Goal: Task Accomplishment & Management: Manage account settings

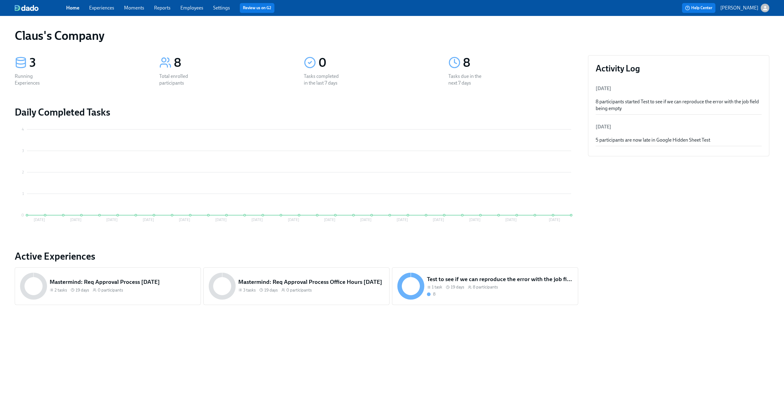
click at [768, 9] on icon "button" at bounding box center [765, 8] width 6 height 6
click at [738, 37] on span "Switch organization..." at bounding box center [736, 35] width 58 height 7
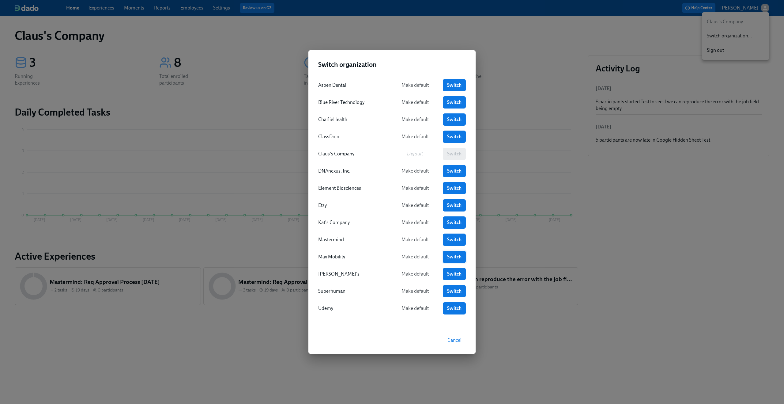
click at [453, 254] on span "Switch" at bounding box center [454, 257] width 14 height 6
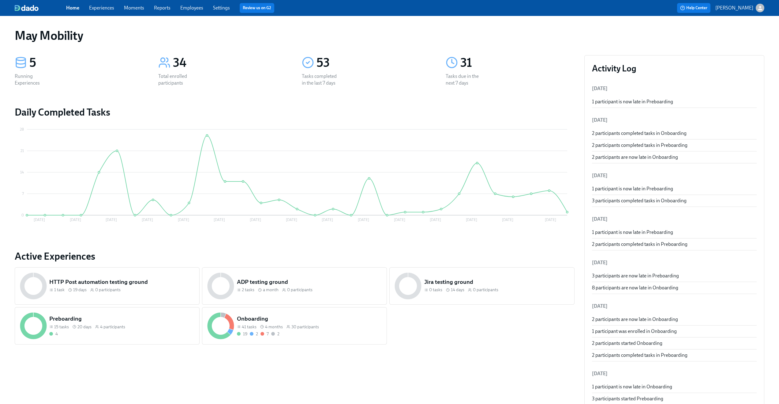
click at [98, 5] on span "Experiences" at bounding box center [101, 8] width 25 height 7
click at [98, 6] on link "Experiences" at bounding box center [101, 8] width 25 height 6
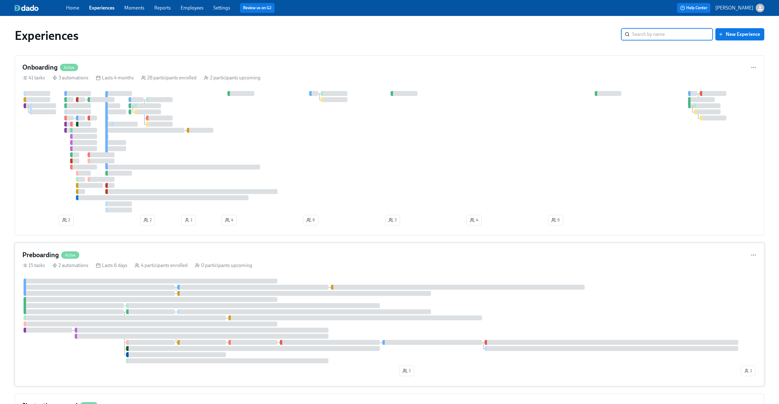
click at [419, 265] on div "15 tasks 2 automations Lasts 6 days 4 participants enrolled 0 participants upco…" at bounding box center [389, 265] width 735 height 7
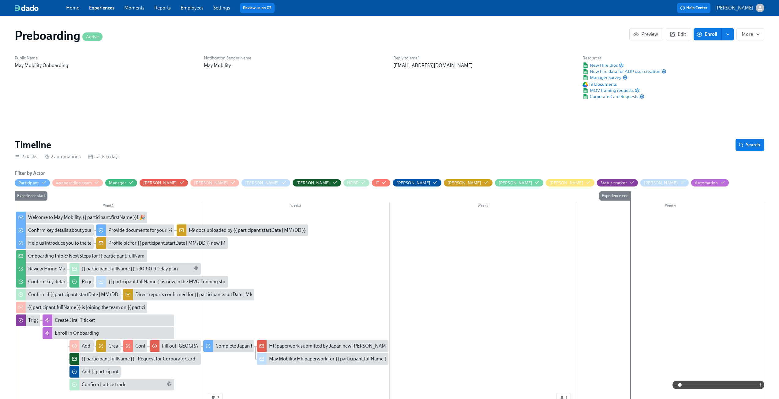
scroll to position [0, 213]
click at [622, 65] on icon "button" at bounding box center [621, 65] width 5 height 5
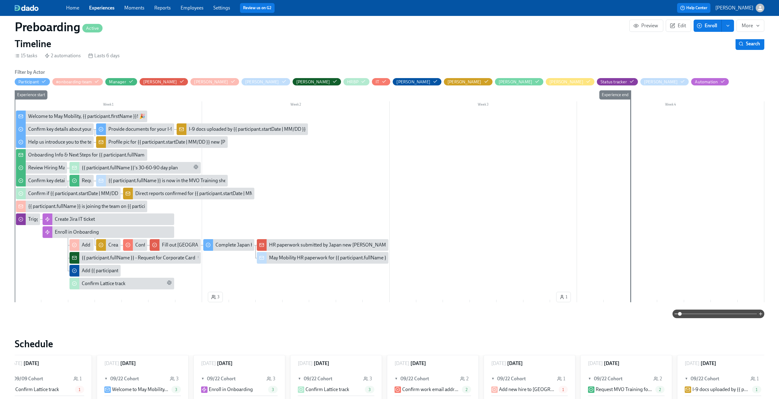
scroll to position [101, 0]
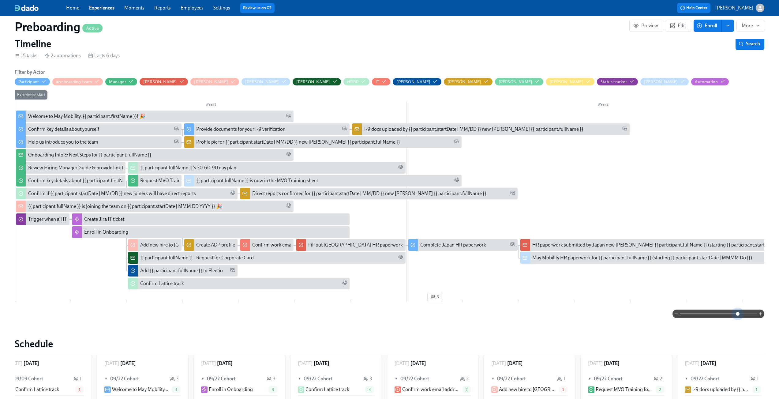
click at [737, 316] on span at bounding box center [718, 314] width 77 height 9
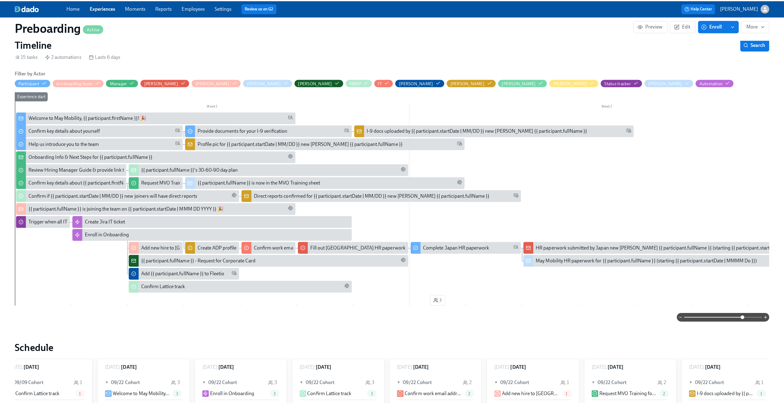
scroll to position [0, 0]
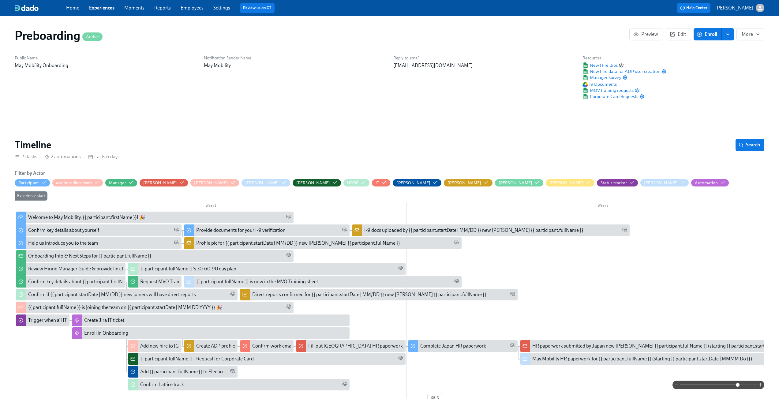
click at [620, 64] on icon "button" at bounding box center [621, 65] width 5 height 5
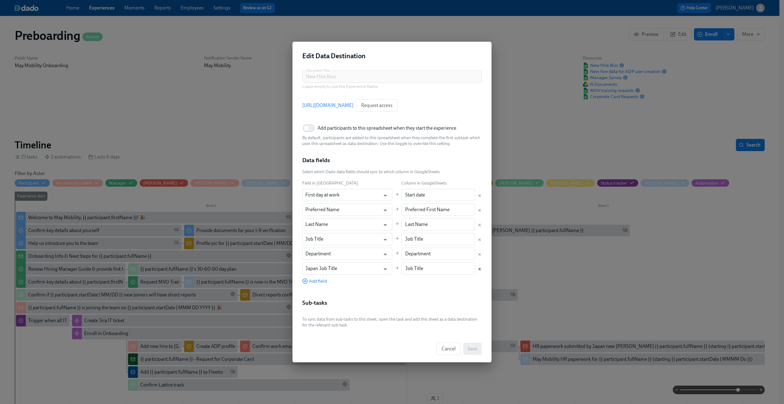
click at [478, 268] on icon "Delete mapping" at bounding box center [479, 269] width 4 height 4
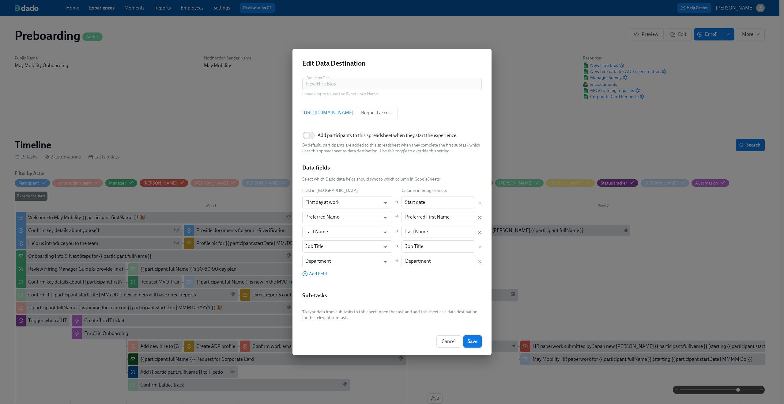
click at [473, 343] on span "Save" at bounding box center [473, 341] width 10 height 6
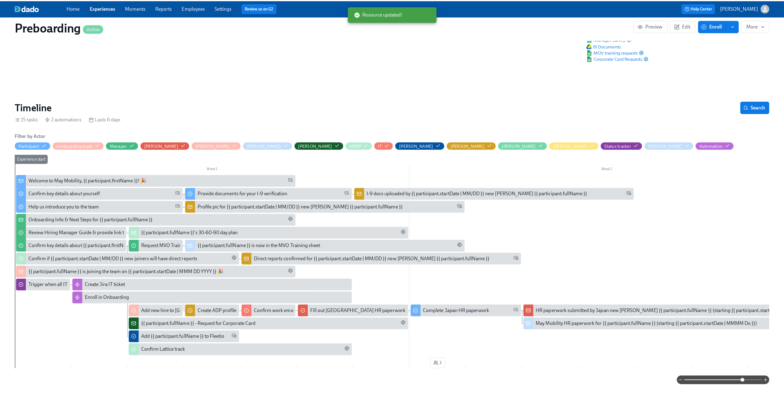
scroll to position [65, 0]
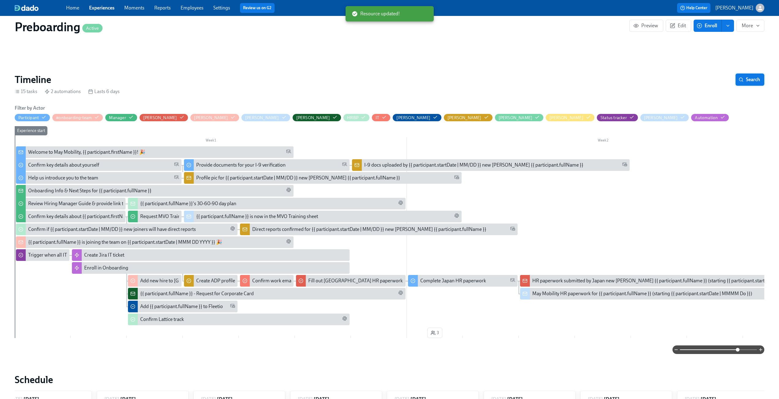
click at [755, 83] on button "Search" at bounding box center [750, 79] width 29 height 12
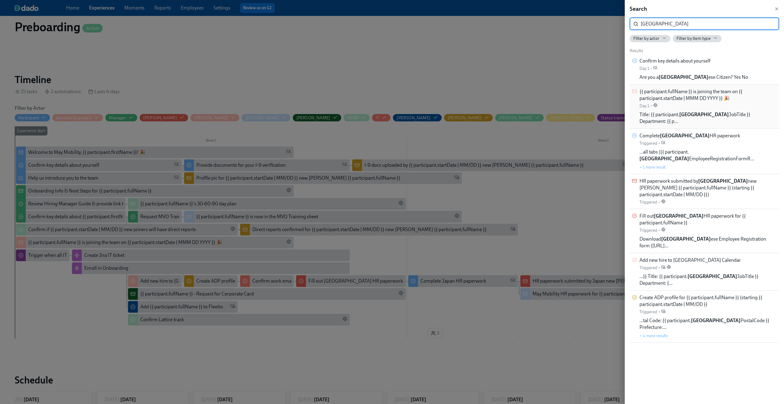
type input "japan"
click at [697, 101] on span "{{ participant.fullName }} is joining the team on {{ participant.startDate | MM…" at bounding box center [707, 94] width 137 height 13
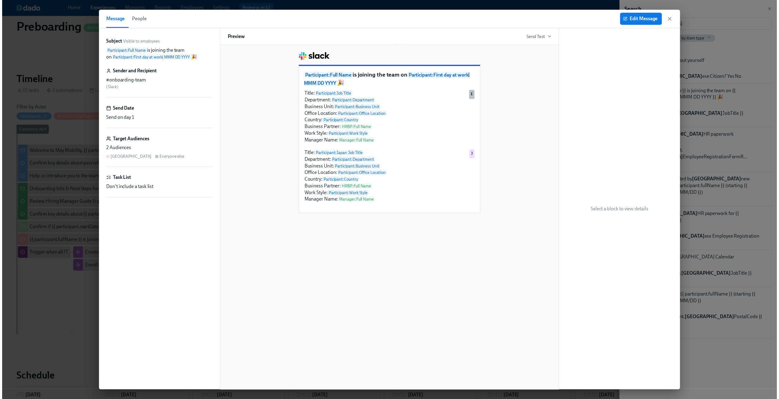
scroll to position [0, 213]
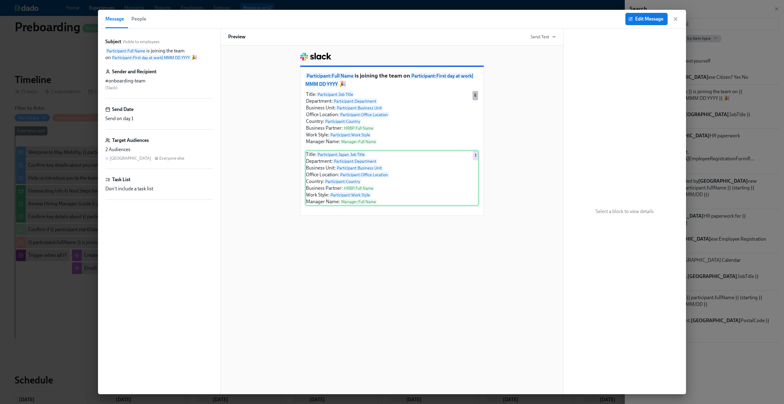
click at [418, 172] on div "Title: Participant : Japan Job Title Department: Participant : Department Busin…" at bounding box center [391, 177] width 173 height 55
click at [415, 124] on div "Title: Participant : Job Title Department: Participant : Department Business Un…" at bounding box center [391, 117] width 173 height 55
click at [419, 184] on div "Title: Participant : Japan Job Title Department: Participant : Department Busin…" at bounding box center [391, 177] width 173 height 55
click at [674, 17] on icon "button" at bounding box center [675, 19] width 6 height 6
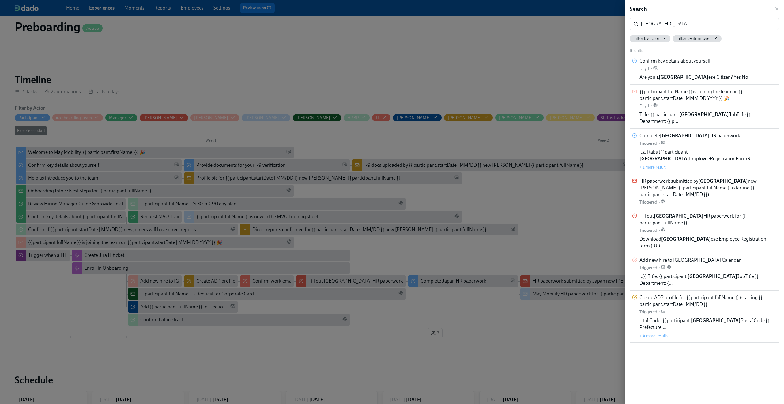
click at [219, 25] on div at bounding box center [392, 202] width 784 height 404
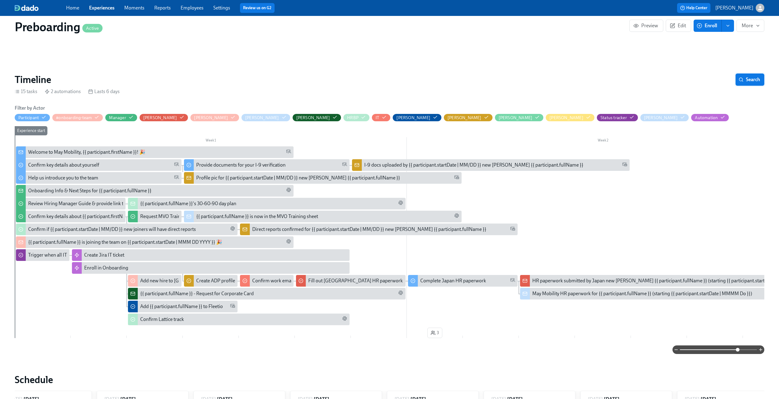
click at [749, 75] on button "Search" at bounding box center [750, 79] width 29 height 12
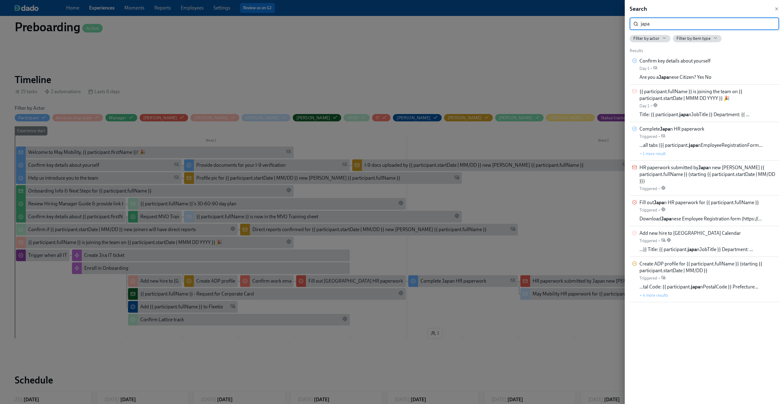
type input "japan"
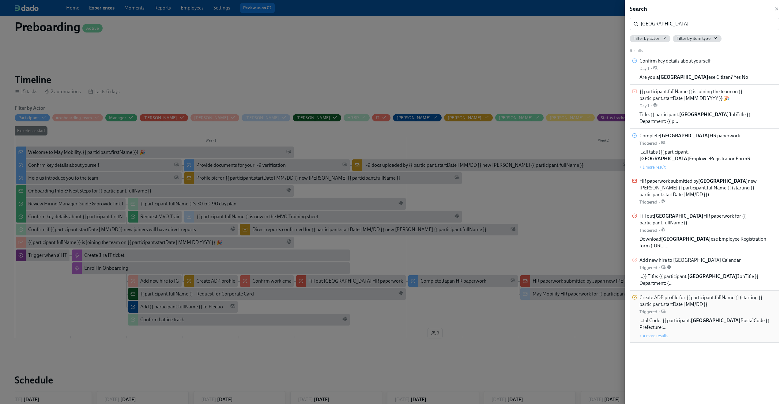
click at [676, 294] on span "Create ADP profile for {{ participant.fullName }} (starting {{ participant.star…" at bounding box center [707, 300] width 137 height 13
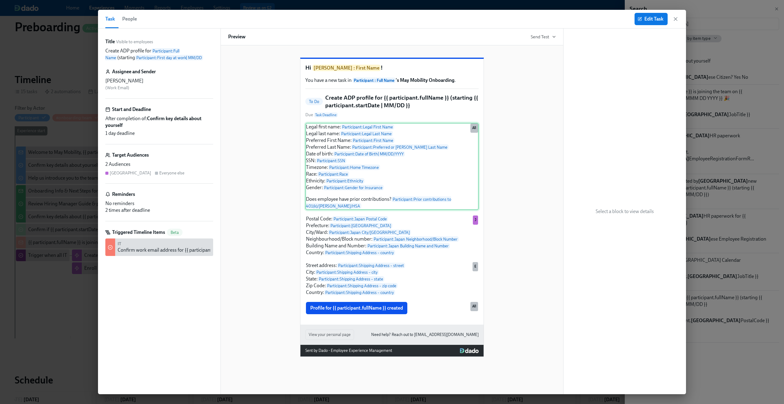
click at [378, 189] on div "Legal first name: Participant : Legal First Name Legal last name: Participant :…" at bounding box center [391, 166] width 173 height 87
click at [390, 244] on div "Postal Code: Participant : Japan Postal Code Prefecture: Participant : Japan Pr…" at bounding box center [391, 236] width 173 height 42
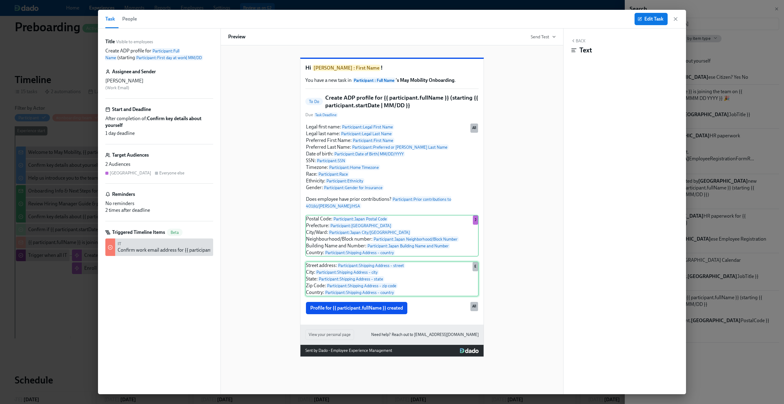
click at [395, 284] on div "Street address: Participant : Shipping Address – street City: Participant : Shi…" at bounding box center [391, 278] width 173 height 35
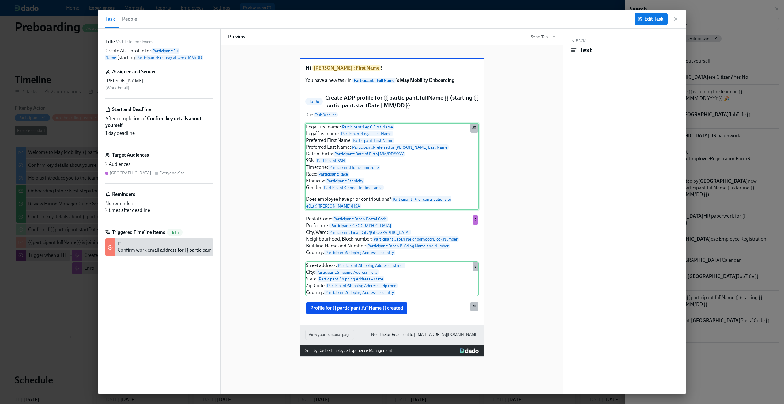
click at [385, 144] on div "Legal first name: Participant : Legal First Name Legal last name: Participant :…" at bounding box center [391, 166] width 173 height 87
click at [390, 243] on div "Postal Code: Participant : Japan Postal Code Prefecture: Participant : Japan Pr…" at bounding box center [391, 236] width 173 height 42
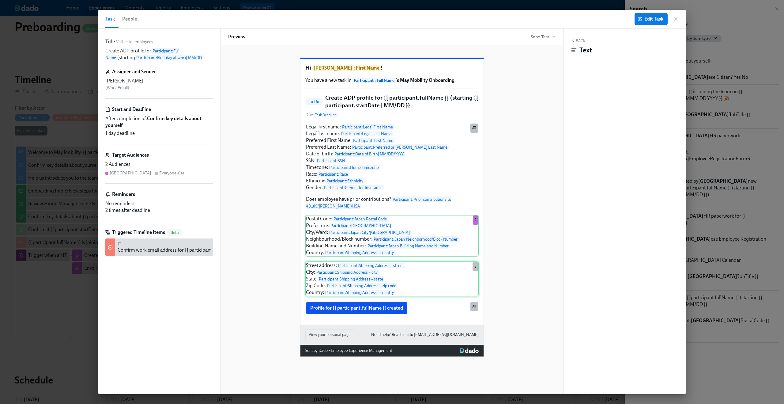
click at [392, 290] on div "Street address: Participant : Shipping Address – street City: Participant : Shi…" at bounding box center [391, 278] width 173 height 35
click at [671, 19] on div "Edit Task" at bounding box center [656, 19] width 44 height 12
click at [672, 18] on icon "button" at bounding box center [675, 19] width 6 height 6
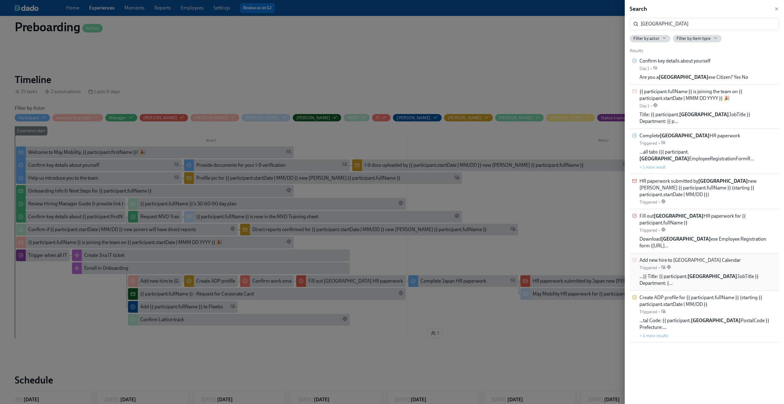
click at [716, 257] on span "Add new hire to [GEOGRAPHIC_DATA] Calendar" at bounding box center [689, 260] width 101 height 7
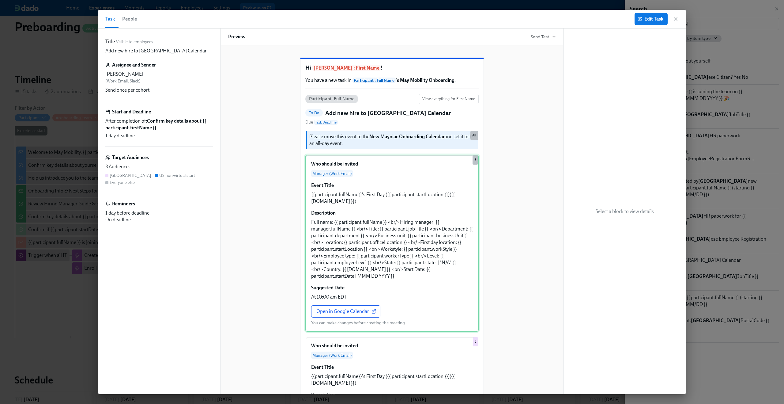
click at [389, 186] on div "Who should be invited Manager (Work Email) Event Title {{participant.fullName}}…" at bounding box center [391, 243] width 173 height 177
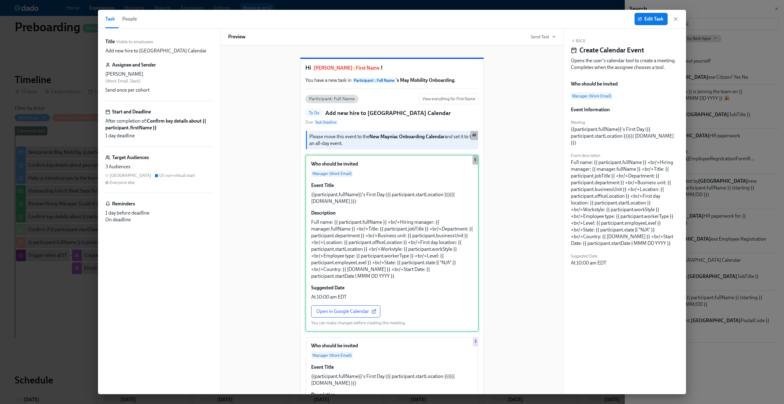
click at [390, 223] on div "Who should be invited Manager (Work Email) Event Title {{participant.fullName}}…" at bounding box center [391, 243] width 173 height 177
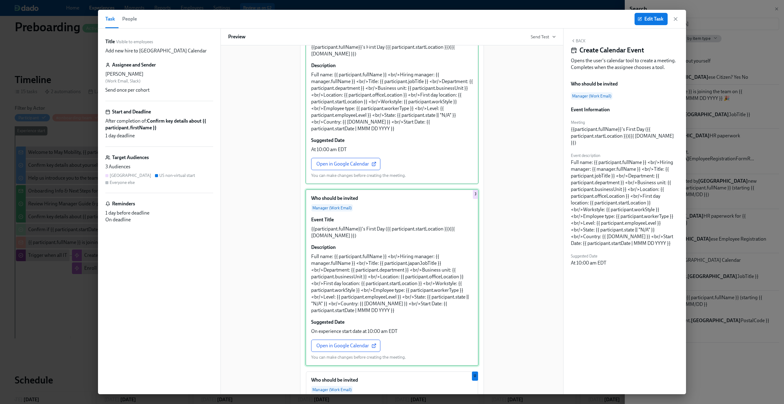
scroll to position [154, 0]
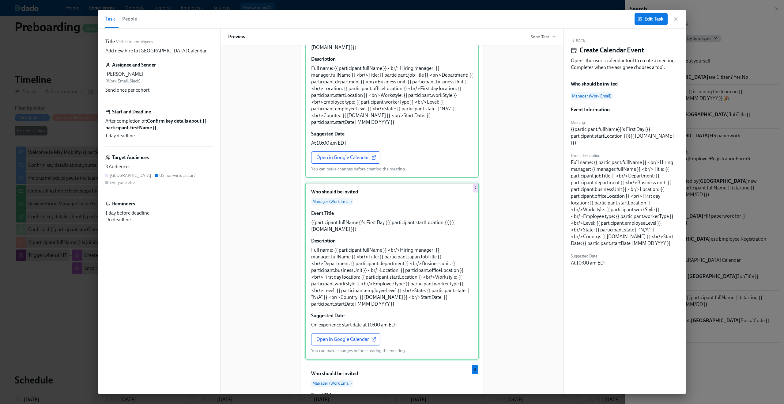
click at [367, 295] on div "Who should be invited Manager (Work Email) Event Title {{participant.fullName}}…" at bounding box center [391, 270] width 173 height 177
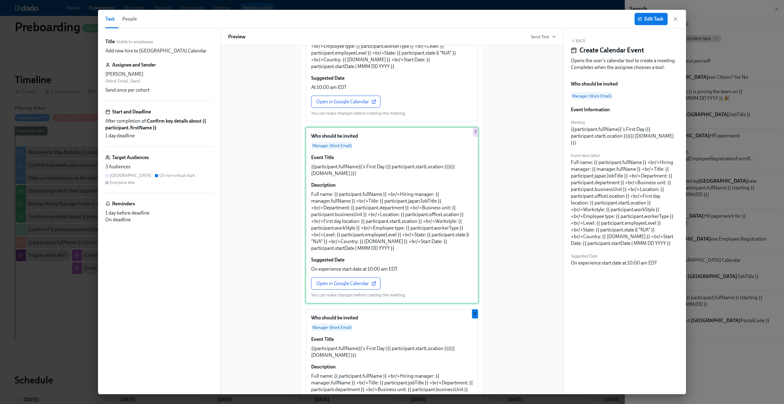
scroll to position [213, 0]
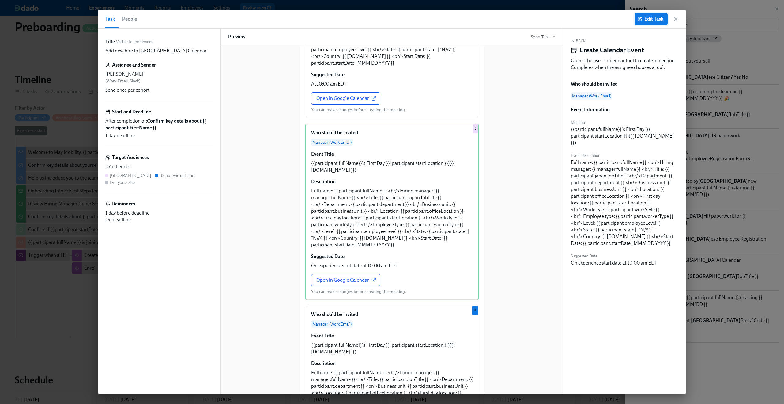
click at [646, 23] on button "Edit Task" at bounding box center [650, 19] width 33 height 12
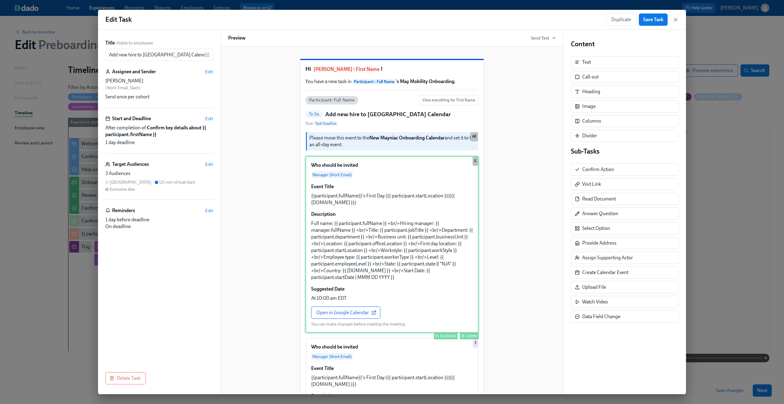
click at [399, 246] on div "Who should be invited Manager (Work Email) Event Title {{participant.fullName}}…" at bounding box center [391, 244] width 173 height 177
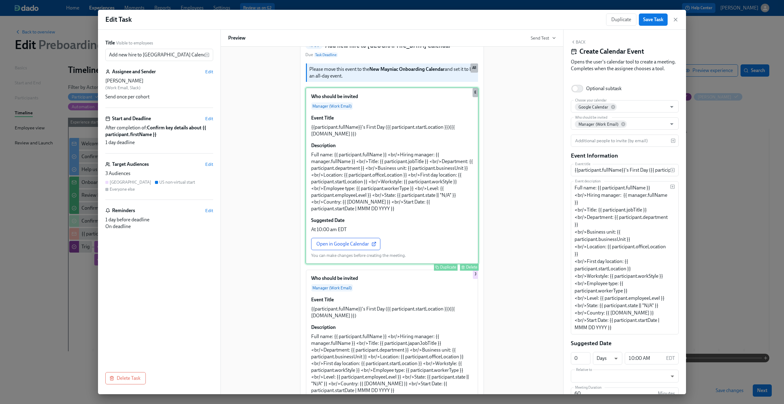
scroll to position [102, 0]
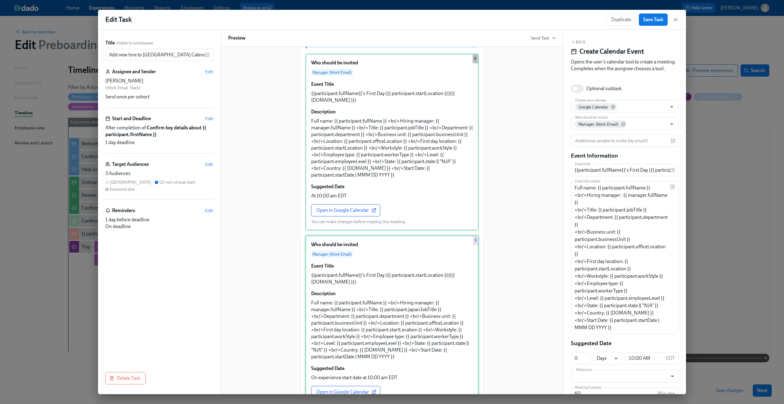
click at [430, 283] on div "Who should be invited Manager (Work Email) Event Title {{participant.fullName}}…" at bounding box center [391, 323] width 173 height 177
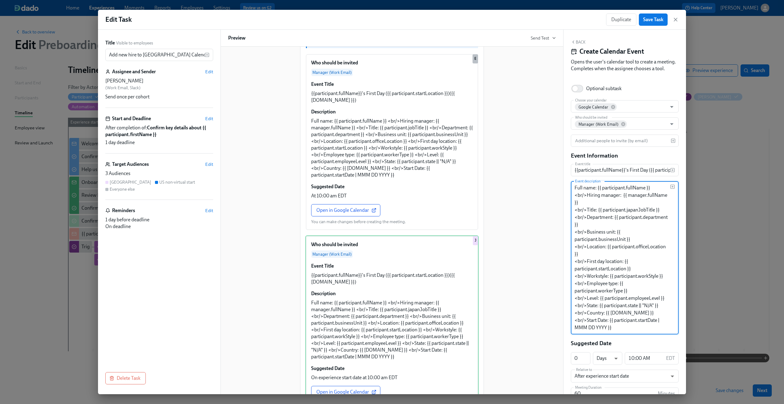
drag, startPoint x: 598, startPoint y: 216, endPoint x: 660, endPoint y: 217, distance: 61.9
click at [660, 217] on textarea "Full name: {{ participant.fullName }} <br/>Hiring manager: {{ manager.fullName …" at bounding box center [622, 257] width 96 height 147
type textarea "Full name: {{ participant.fullName }} <br/>Hiring manager: {{ manager.fullName …"
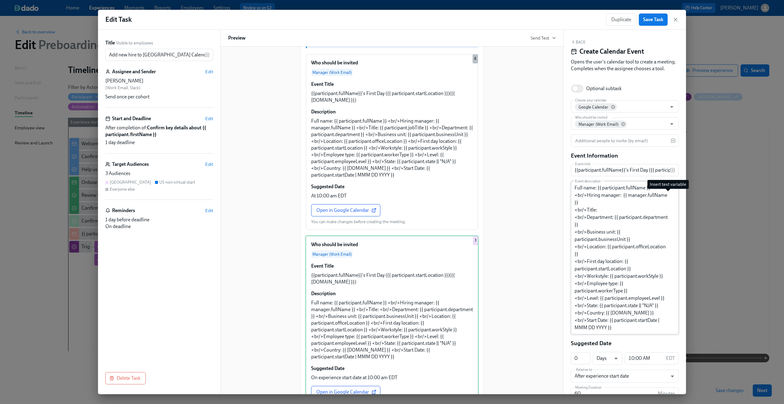
click at [670, 189] on icon "button" at bounding box center [672, 186] width 5 height 5
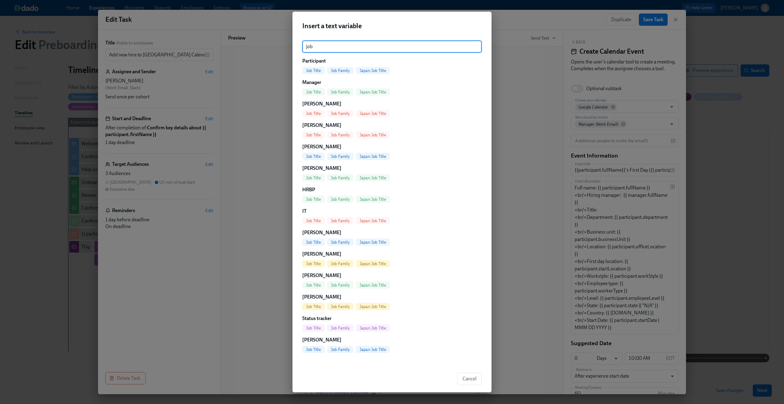
type input "job"
click at [318, 71] on span "Job Title" at bounding box center [313, 70] width 22 height 5
type textarea "Full name: {{ participant.fullName }} <br/>Hiring manager: {{ manager.fullName …"
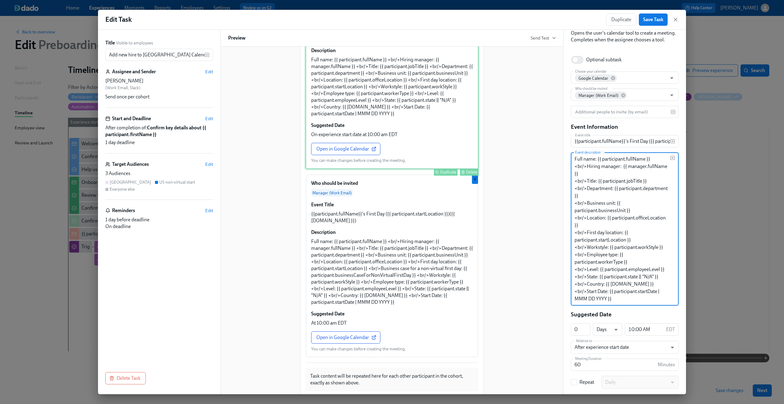
scroll to position [361, 0]
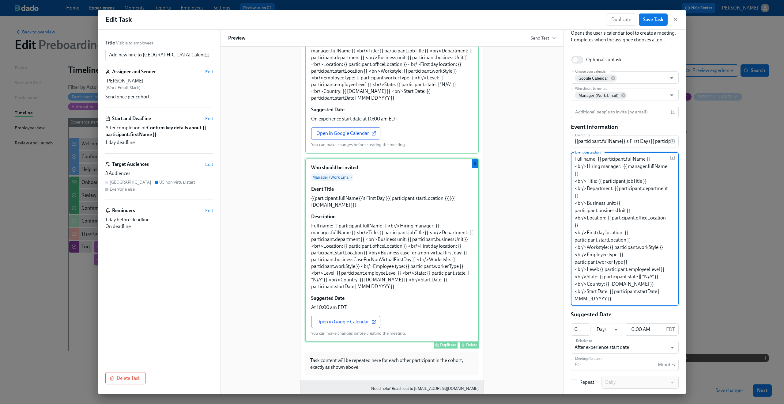
click at [394, 276] on div "Who should be invited Manager (Work Email) Event Title {{participant.fullName}}…" at bounding box center [391, 249] width 173 height 183
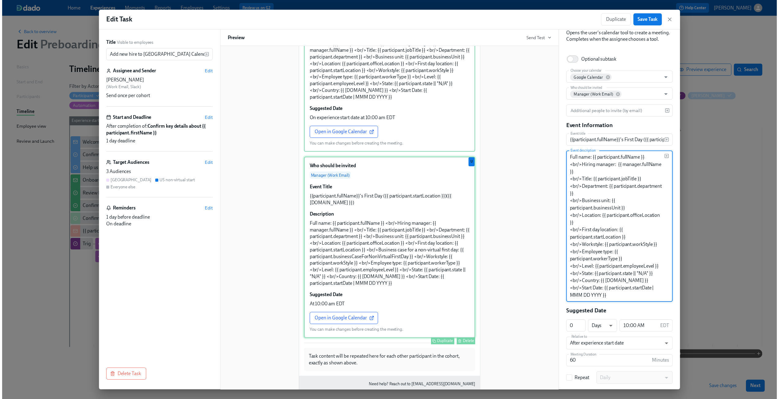
scroll to position [0, 0]
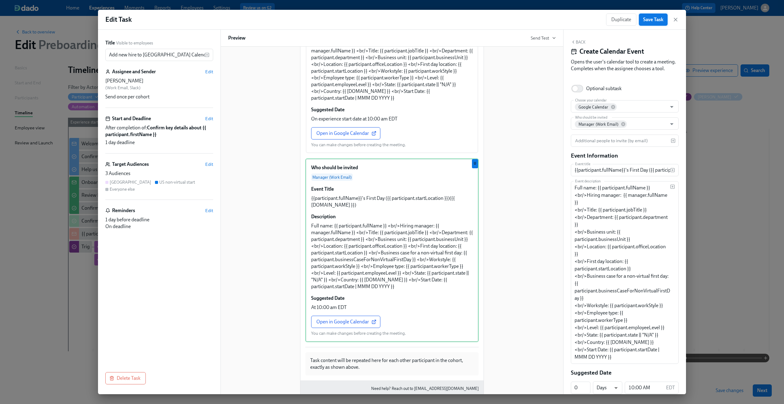
click at [656, 25] on button "Save Task" at bounding box center [653, 19] width 29 height 12
click at [677, 19] on icon "button" at bounding box center [675, 20] width 6 height 6
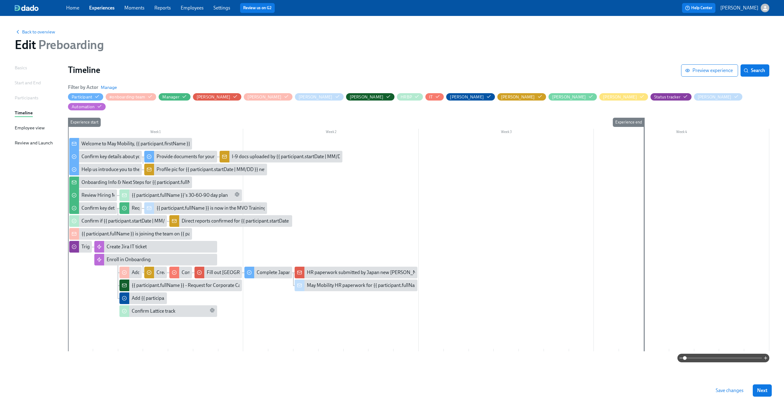
click at [721, 390] on span "Save changes" at bounding box center [730, 390] width 28 height 6
click at [30, 32] on span "Back to overview" at bounding box center [35, 32] width 40 height 6
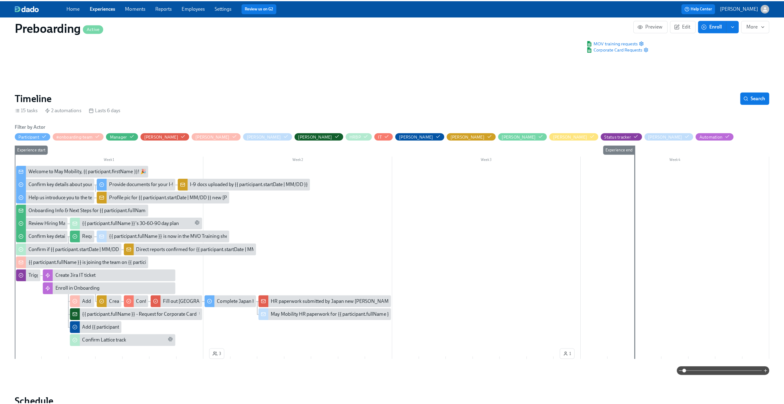
scroll to position [66, 0]
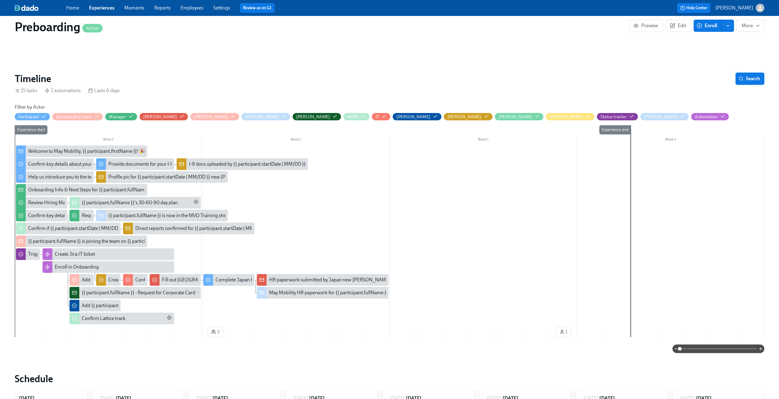
click at [746, 79] on span "Search" at bounding box center [750, 79] width 20 height 6
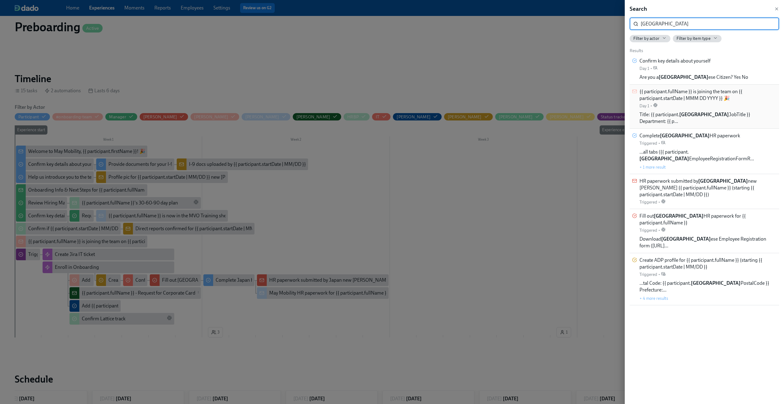
type input "japan"
click at [686, 114] on strong "japan" at bounding box center [704, 114] width 50 height 6
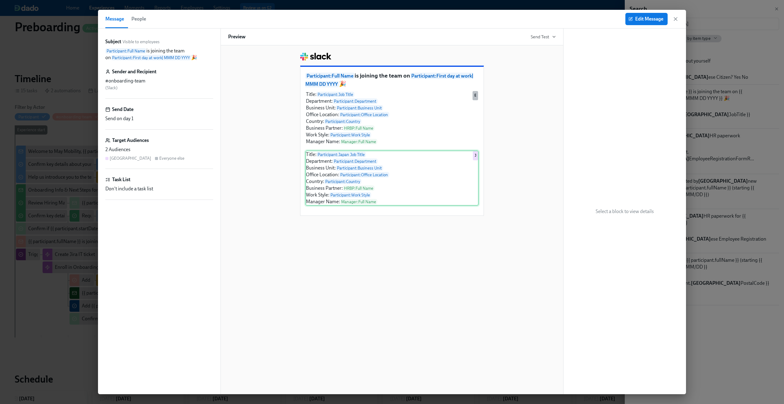
click at [418, 175] on div "Title: Participant : Japan Job Title Department: Participant : Department Busin…" at bounding box center [391, 177] width 173 height 55
click at [654, 17] on span "Edit Message" at bounding box center [646, 19] width 34 height 6
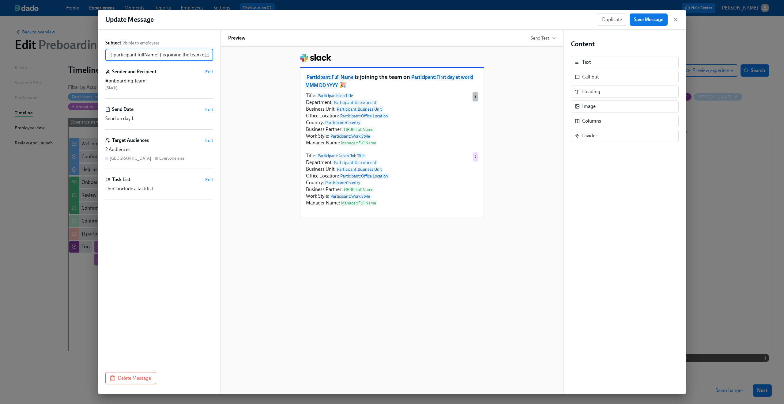
scroll to position [0, 98]
click at [379, 156] on div "Title: Participant : Japan Job Title Department: Participant : Department Busin…" at bounding box center [391, 179] width 173 height 55
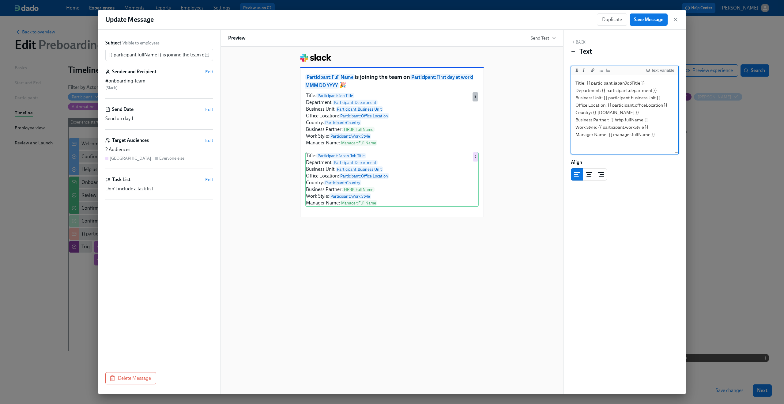
drag, startPoint x: 586, startPoint y: 84, endPoint x: 652, endPoint y: 82, distance: 65.5
click at [652, 82] on textarea "Title: {{ participant.japanJobTitle }} Department: {{ participant.department }}…" at bounding box center [624, 114] width 105 height 77
type textarea "Title: Department: {{ participant.department }} Business Unit: {{ participant.b…"
click at [646, 71] on icon "Insert Text Variable" at bounding box center [648, 70] width 4 height 4
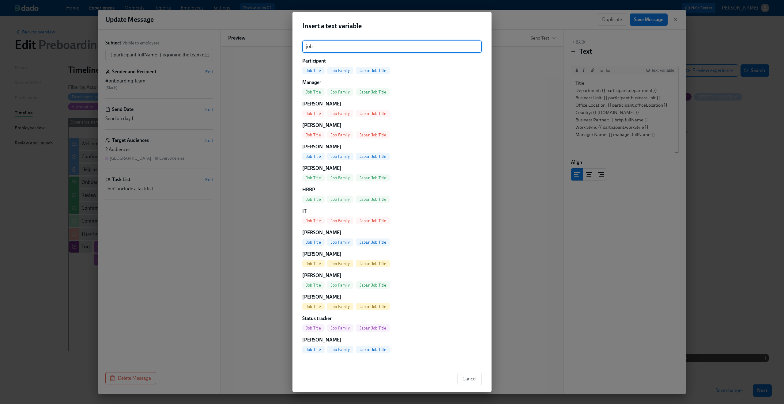
type input "job"
click at [311, 70] on span "Job Title" at bounding box center [313, 70] width 22 height 5
type textarea "Title: {{ participant.jobTitle }} Department: {{ participant.department }} Busi…"
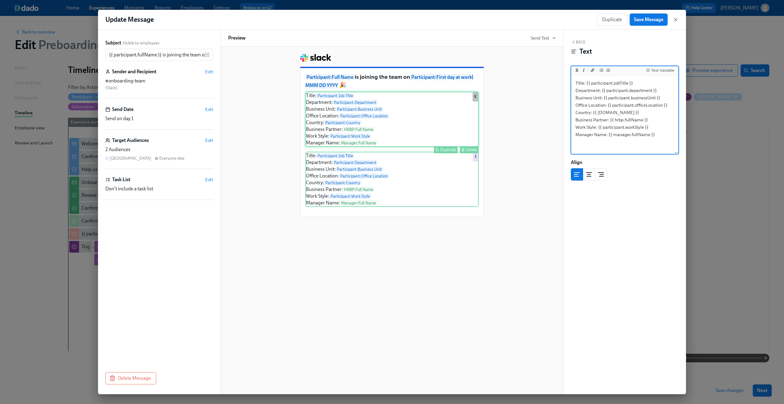
click at [390, 102] on div "Title: Participant : Job Title Department: Participant : Department Business Un…" at bounding box center [391, 119] width 173 height 55
click at [399, 163] on div "Title: Participant : Job Title Department: Participant : Department Business Un…" at bounding box center [391, 179] width 173 height 55
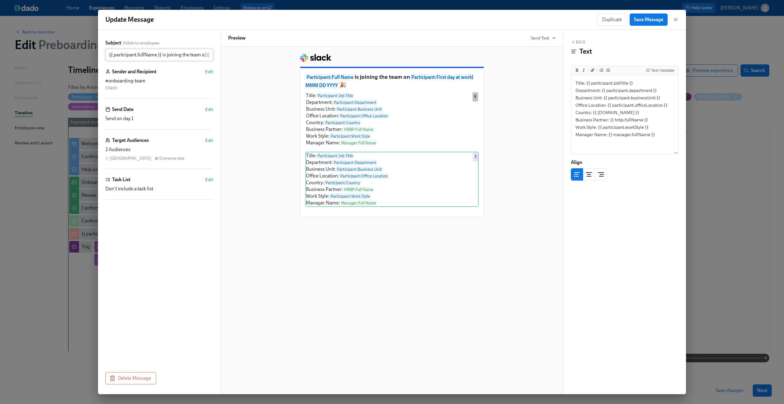
click at [180, 54] on input "{{ participant.fullName }} is joining the team on {{ participant.startDate | MM…" at bounding box center [154, 55] width 99 height 12
click at [657, 17] on span "Save Message" at bounding box center [648, 20] width 29 height 6
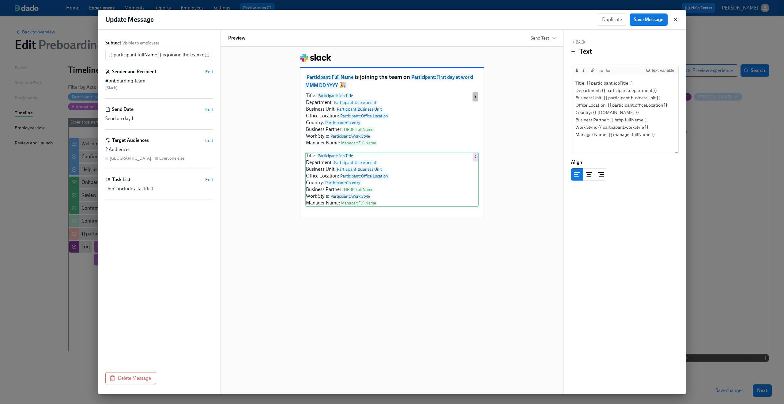
click at [674, 19] on icon "button" at bounding box center [675, 20] width 6 height 6
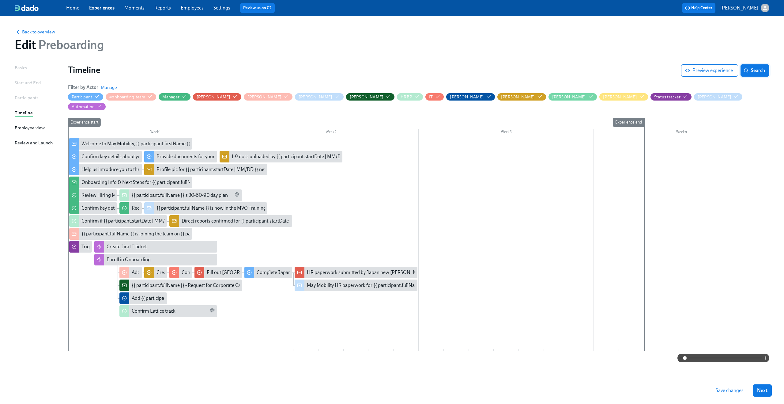
click at [755, 73] on span "Search" at bounding box center [755, 70] width 20 height 6
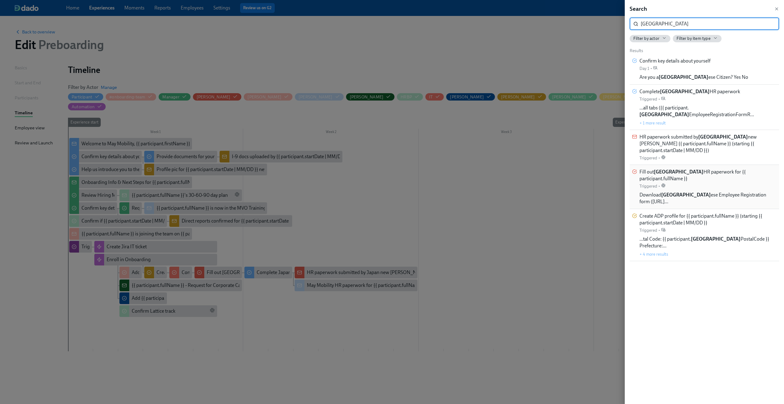
click at [723, 178] on div "Fill out Japan HR paperwork for {{ participant.fullName }} Triggered • Download…" at bounding box center [707, 186] width 137 height 36
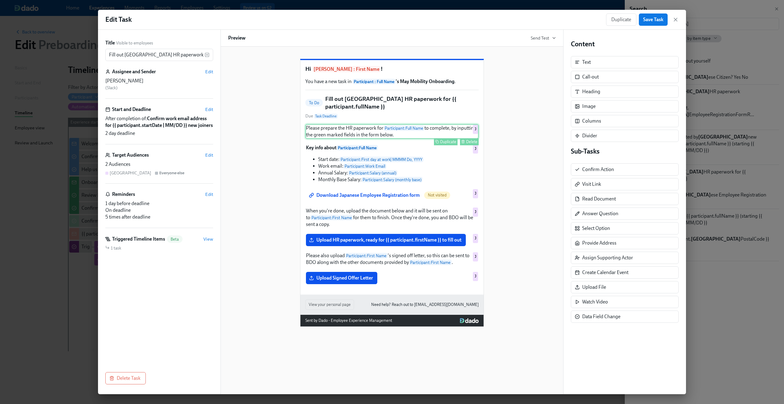
click at [400, 139] on div "Please prepare the HR paperwork for Participant : Full Name to complete, by inp…" at bounding box center [391, 131] width 173 height 15
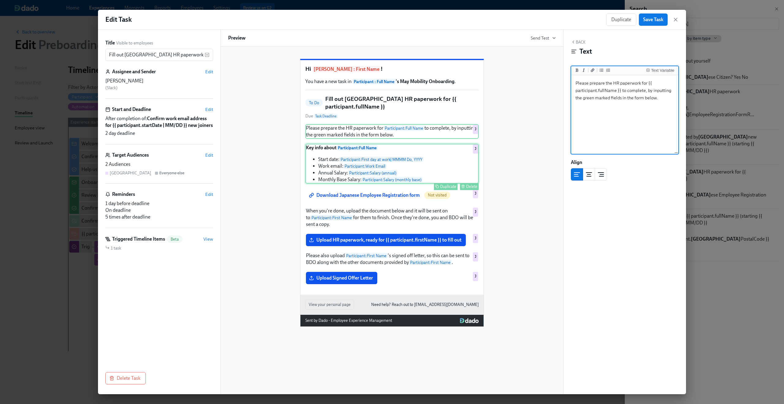
click at [401, 157] on div "Key info about Participant : Full Name Start date: Participant : First day at w…" at bounding box center [391, 164] width 173 height 40
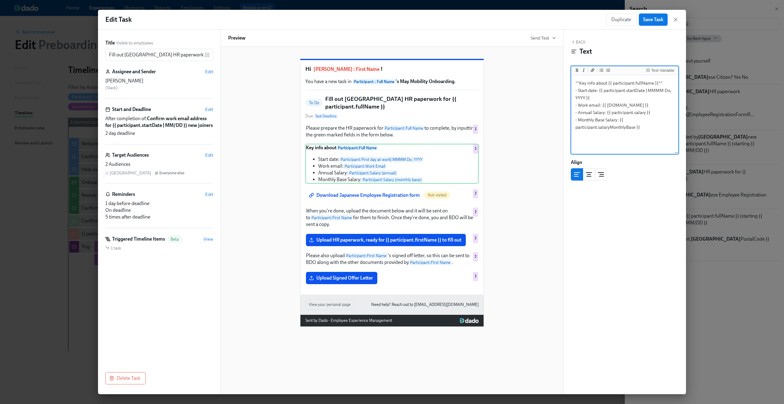
click at [418, 287] on div "Hi Amanda Krause : First Name ! You have a new task in Participant : Full Name …" at bounding box center [391, 177] width 183 height 234
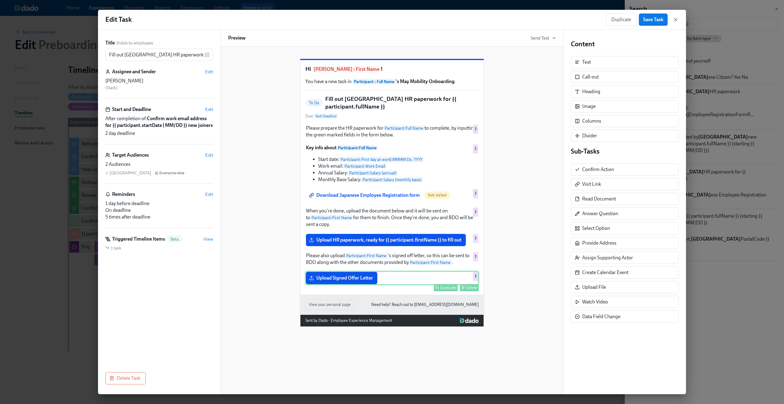
click at [416, 283] on div "Upload Signed Offer Letter Duplicate Delete J" at bounding box center [391, 277] width 173 height 13
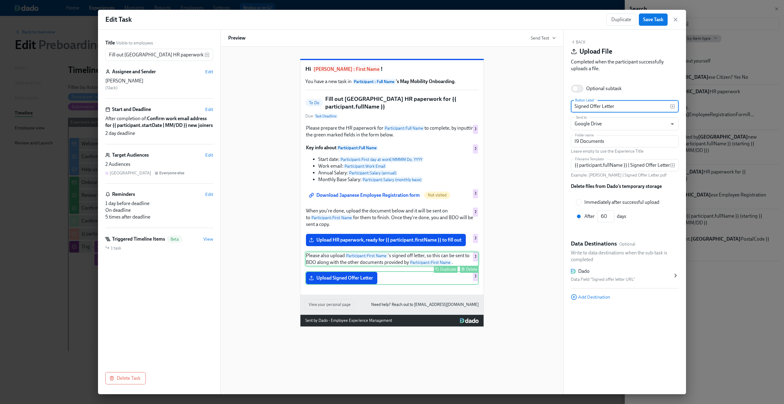
click at [349, 264] on div "Please also upload Participant : First Name 's signed off letter, so this can b…" at bounding box center [391, 258] width 173 height 15
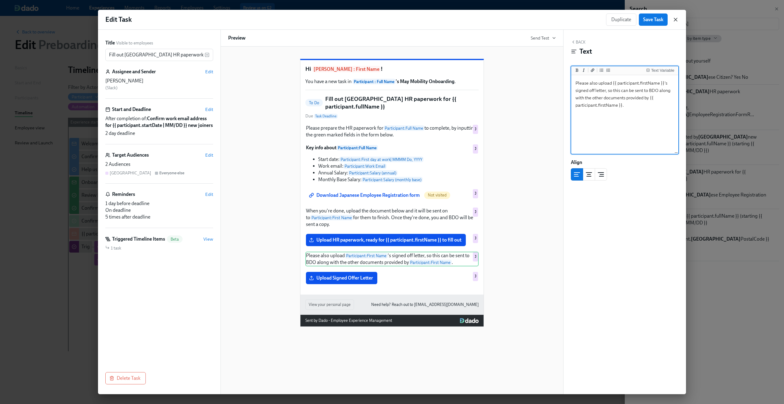
click at [676, 17] on icon "button" at bounding box center [675, 20] width 6 height 6
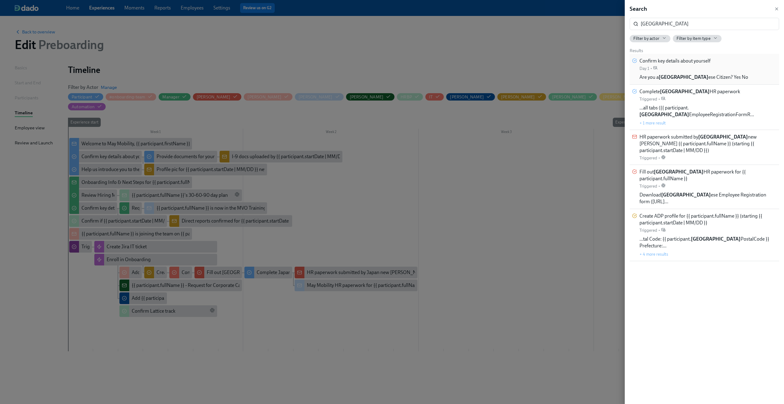
click at [689, 70] on div "Confirm key details about yourself Day 1 •" at bounding box center [674, 65] width 71 height 14
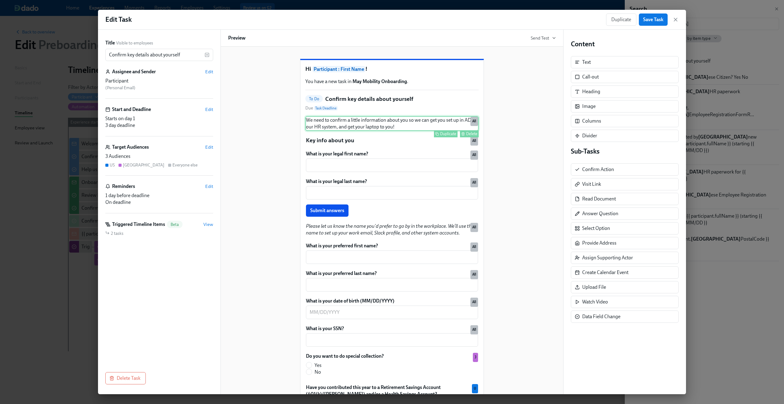
click at [411, 131] on div "We need to confirm a little information about you so we can get you set up in A…" at bounding box center [391, 123] width 173 height 15
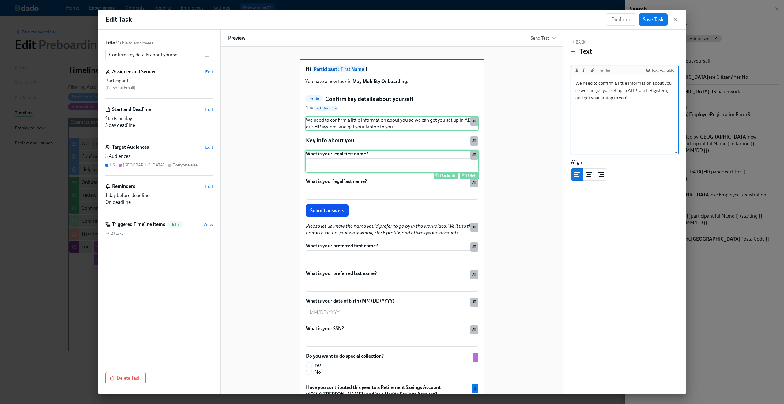
click at [400, 166] on div "What is your legal first name? ​ Duplicate Delete All" at bounding box center [391, 161] width 173 height 23
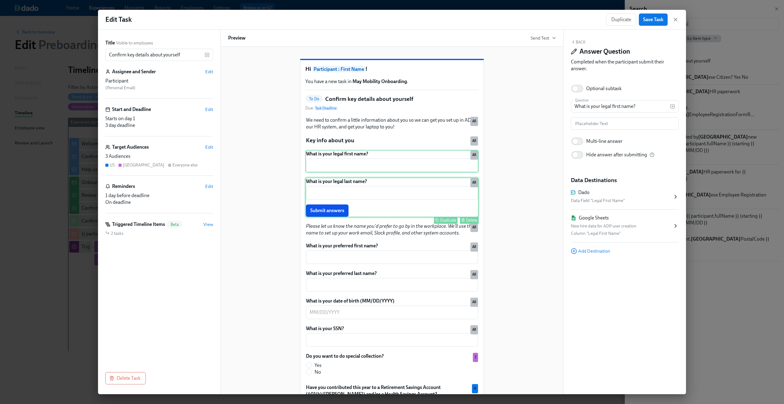
click at [400, 197] on div "What is your legal last name? ​ Submit answers Duplicate Delete All" at bounding box center [391, 197] width 173 height 40
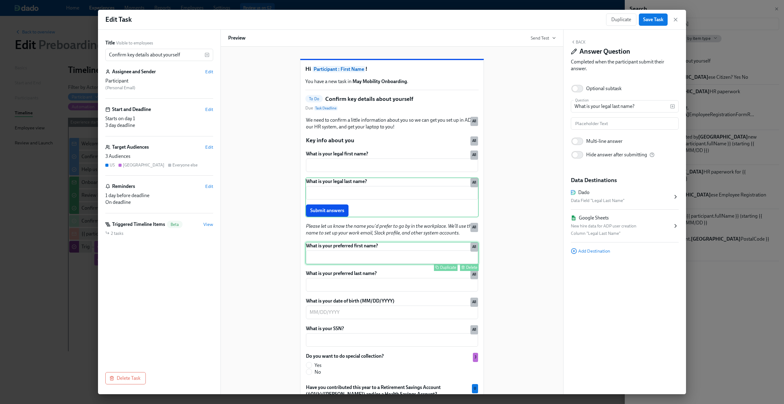
click at [386, 264] on div "What is your preferred first name? ​ Duplicate Delete All" at bounding box center [391, 253] width 173 height 23
click at [344, 172] on div "What is your legal first name? ​ Duplicate Delete All" at bounding box center [391, 161] width 173 height 23
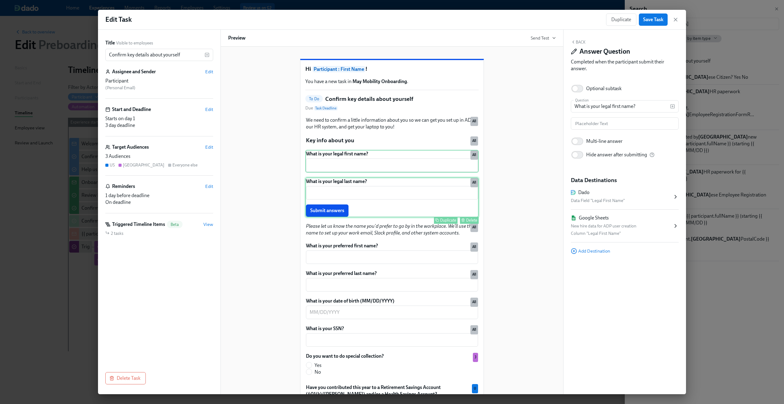
click at [363, 200] on div "What is your legal last name? ​ Submit answers Duplicate Delete All" at bounding box center [391, 197] width 173 height 40
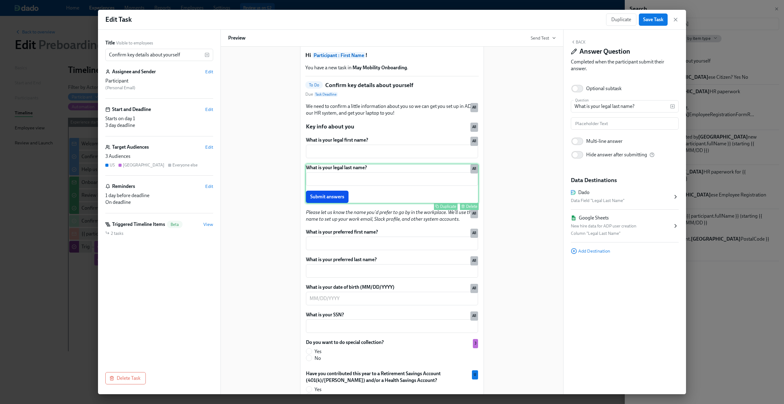
scroll to position [27, 0]
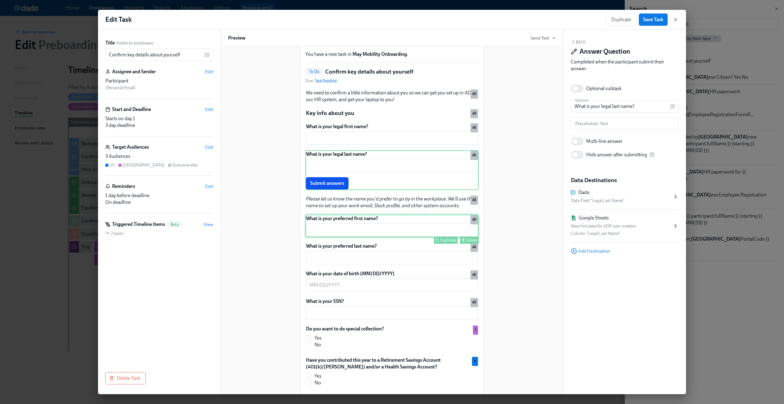
click at [352, 237] on div "What is your preferred first name? ​ Duplicate Delete All" at bounding box center [391, 225] width 173 height 23
click at [354, 265] on div "What is your preferred last name? ​ Duplicate Delete All" at bounding box center [391, 253] width 173 height 23
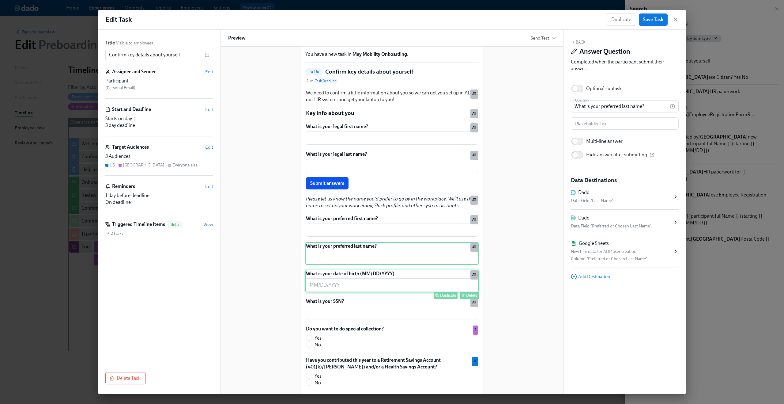
click at [354, 291] on div "What is your date of birth (MM/DD/YYYY) ​ Duplicate Delete All" at bounding box center [391, 280] width 173 height 23
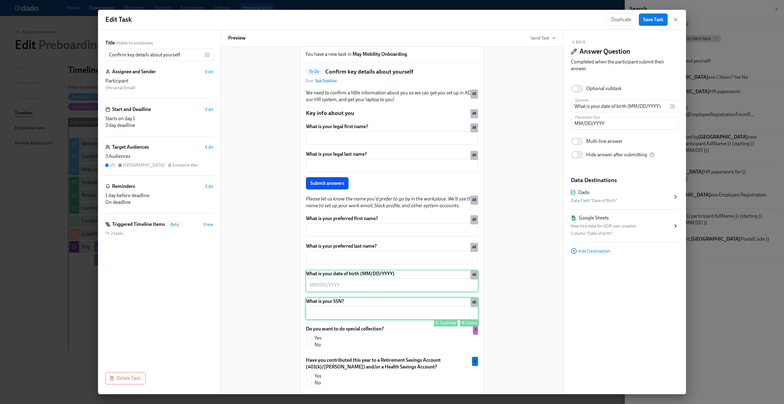
click at [352, 320] on div "What is your SSN? ​ Duplicate Delete All" at bounding box center [391, 308] width 173 height 23
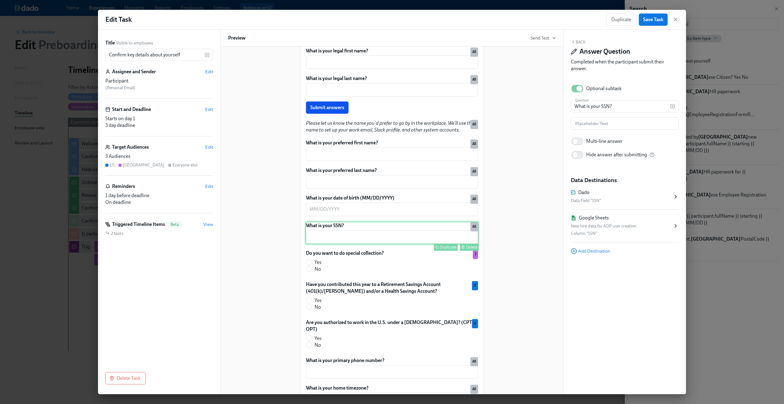
scroll to position [105, 0]
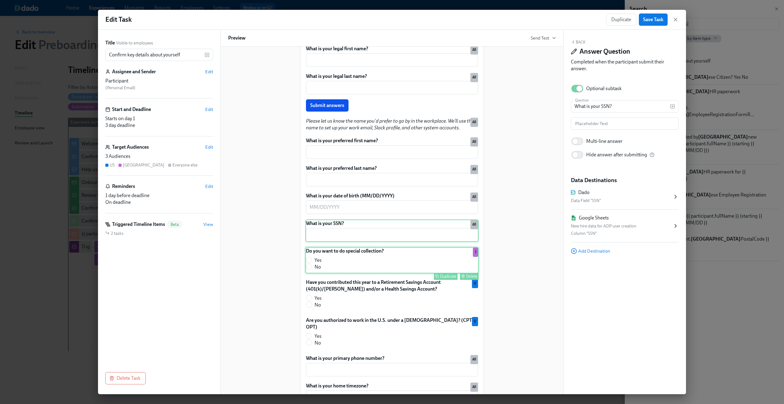
click at [346, 273] on div "Do you want to do special collection? Yes No Duplicate Delete J" at bounding box center [391, 260] width 173 height 26
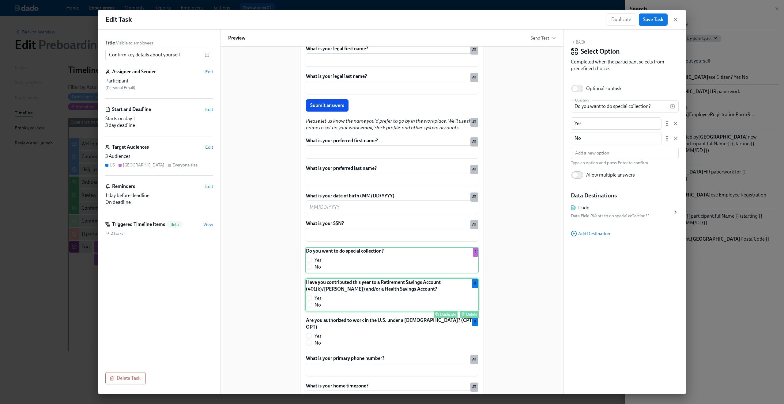
click at [347, 309] on div "Have you contributed this year to a Retirement Savings Account (401(k)/Roth) an…" at bounding box center [391, 294] width 173 height 33
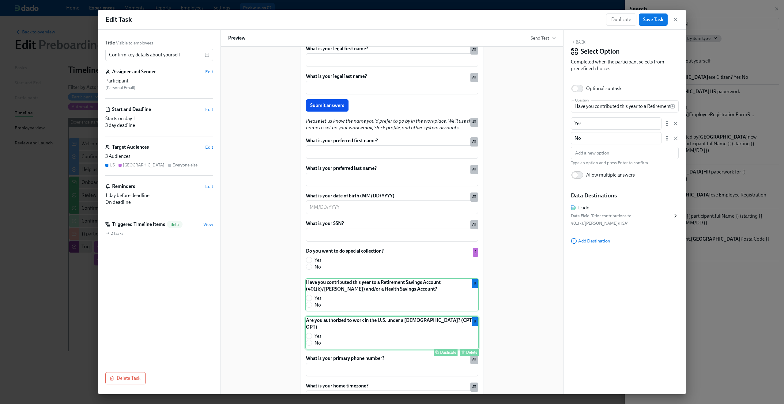
click at [346, 338] on div "Are you authorized to work in the U.S. under a F-1 visa? (CPT or OPT) Yes No Du…" at bounding box center [391, 332] width 173 height 33
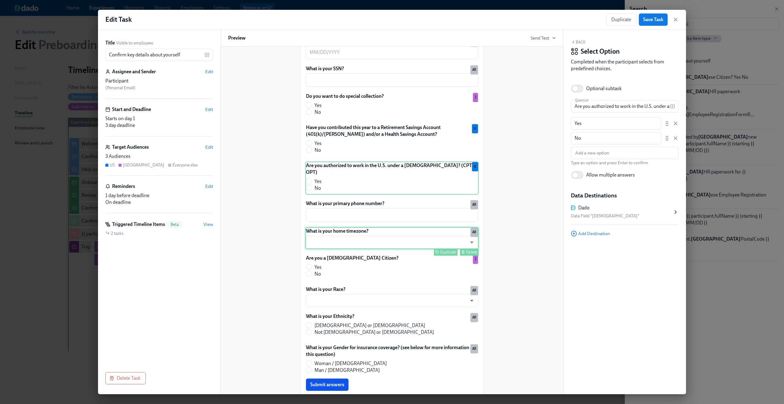
scroll to position [260, 0]
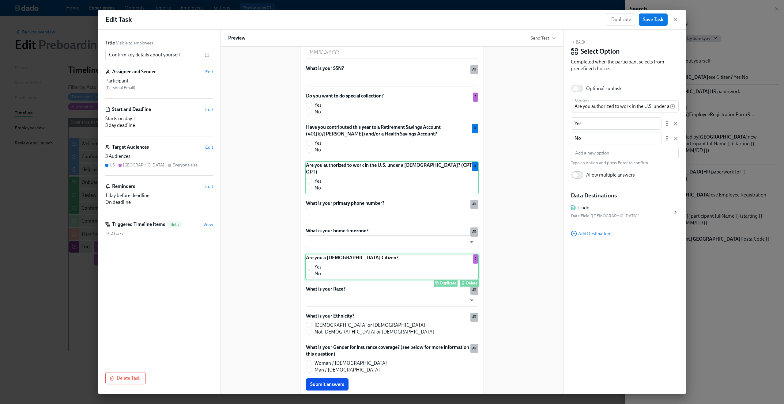
click at [341, 269] on div "Are you a Japanese Citizen? Yes No Duplicate Delete J" at bounding box center [391, 267] width 173 height 26
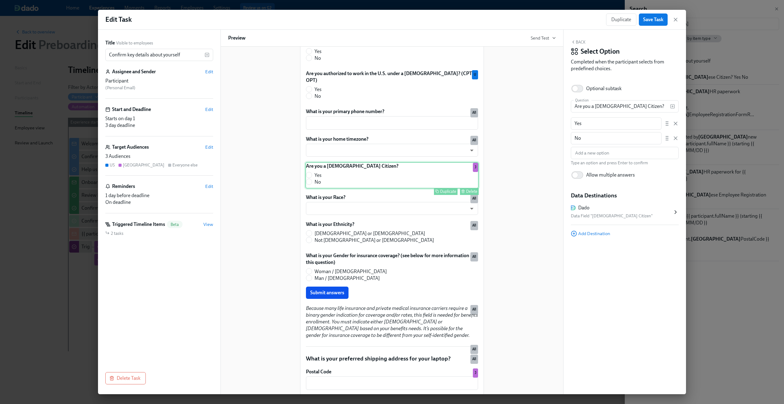
scroll to position [355, 0]
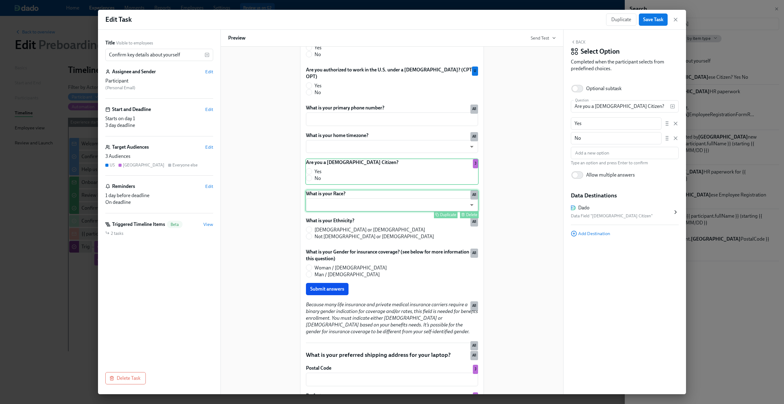
click at [331, 203] on div "What is your Race? ​ ​ Duplicate Delete All" at bounding box center [391, 201] width 173 height 22
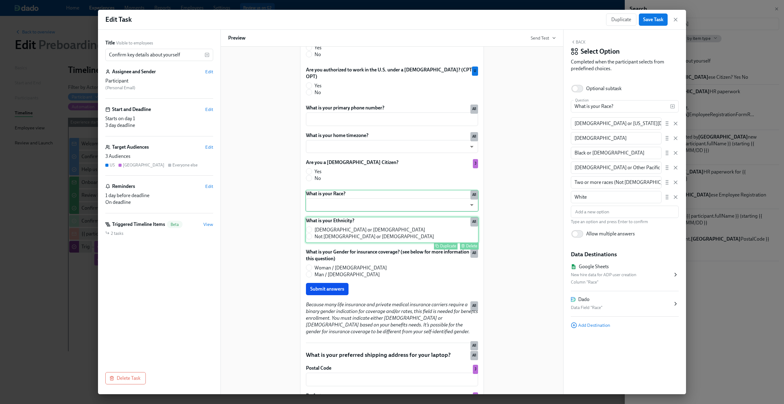
click at [333, 233] on div "What is your Ethnicity? Hispanic or Latino Not Hispanic or Latino Duplicate Del…" at bounding box center [391, 229] width 173 height 26
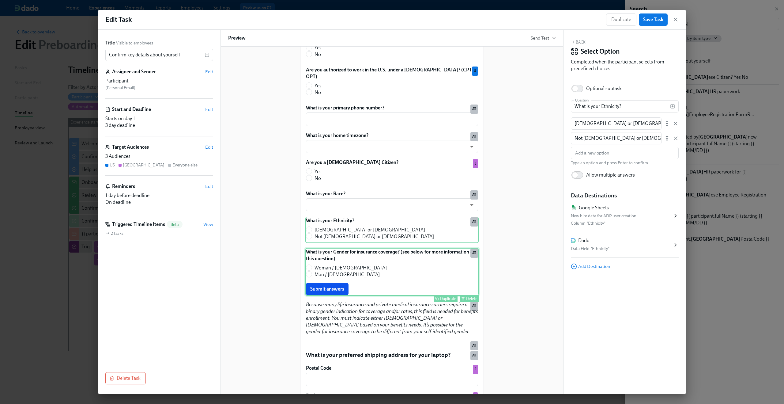
click at [329, 273] on div "What is your Gender for insurance coverage? (see below for more information on …" at bounding box center [391, 272] width 173 height 48
click at [348, 239] on div "What is your Ethnicity? Hispanic or Latino Not Hispanic or Latino Duplicate Del…" at bounding box center [391, 229] width 173 height 26
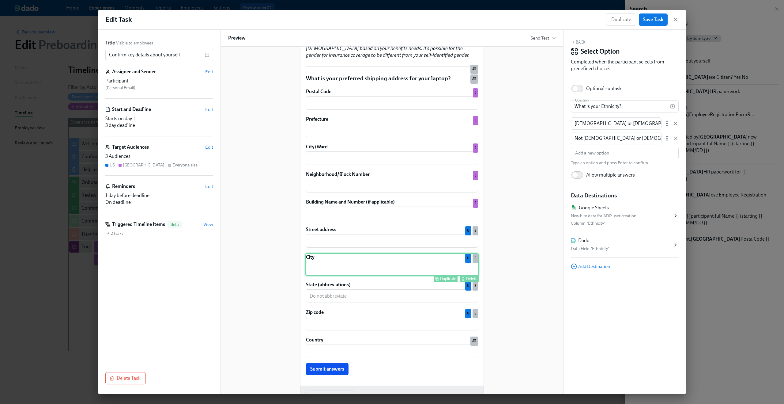
scroll to position [672, 0]
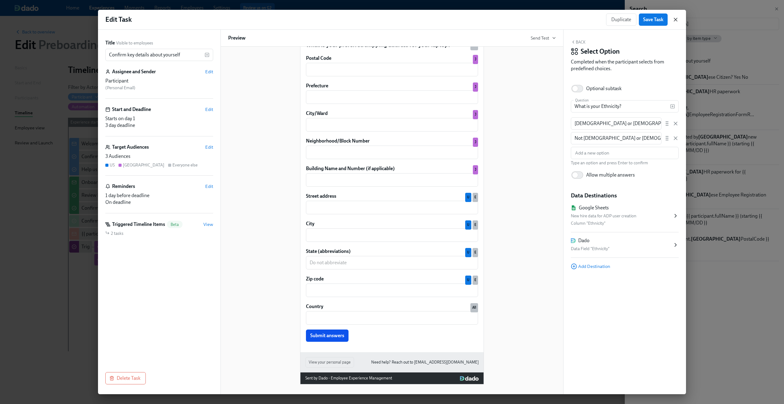
click at [675, 20] on icon "button" at bounding box center [675, 20] width 6 height 6
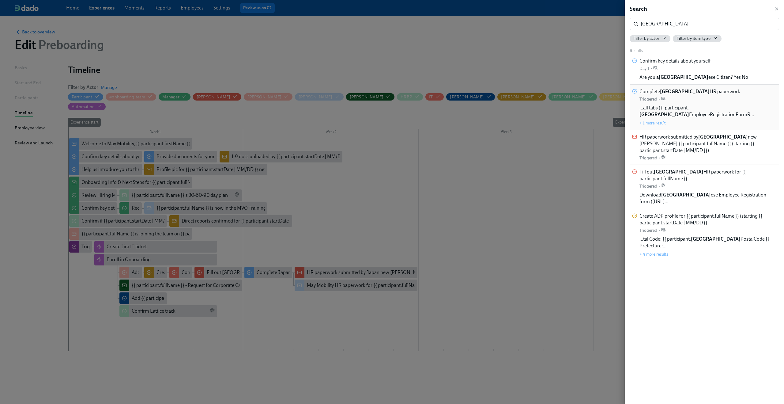
click at [684, 102] on div "Complete Japan HR paperwork Triggered • …all tabs ({{ participant. japan Employ…" at bounding box center [707, 107] width 137 height 38
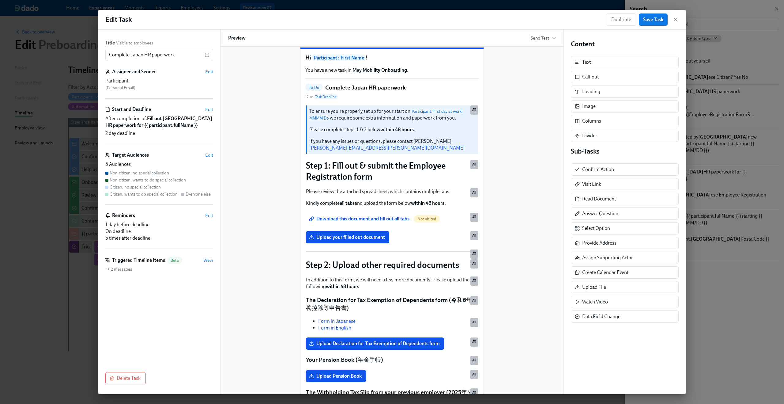
scroll to position [18, 0]
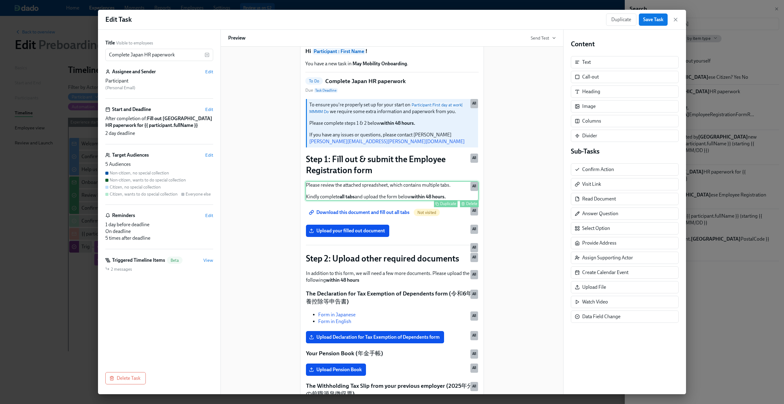
click at [398, 199] on div "Please review the attached spreadsheet, which contains multiple tabs. Kindly co…" at bounding box center [391, 191] width 173 height 20
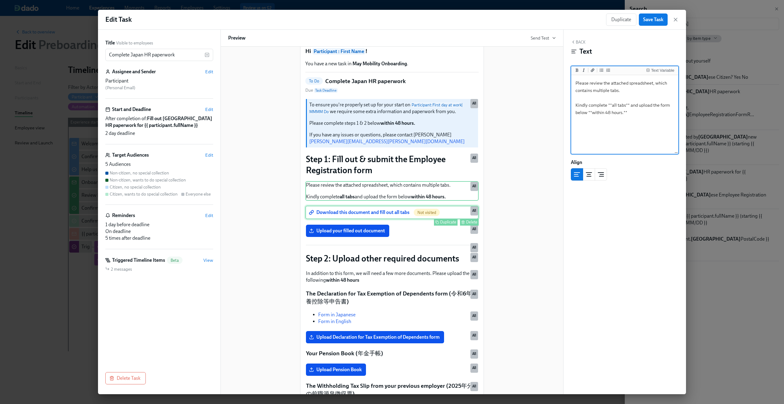
click at [385, 219] on div "Download this document and fill out all tabs Not visited Duplicate Delete All" at bounding box center [391, 211] width 173 height 13
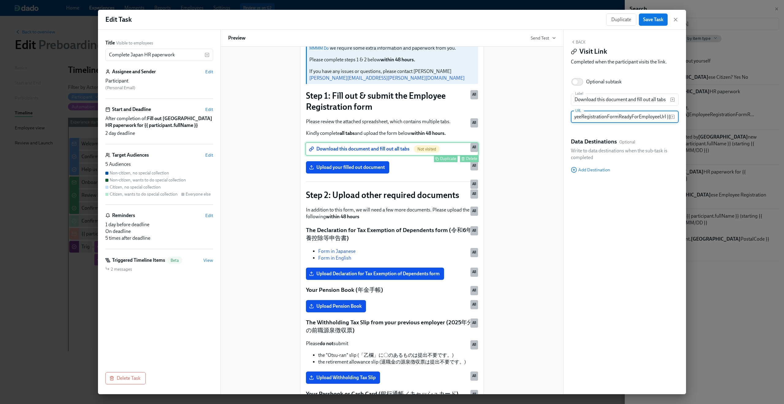
scroll to position [89, 0]
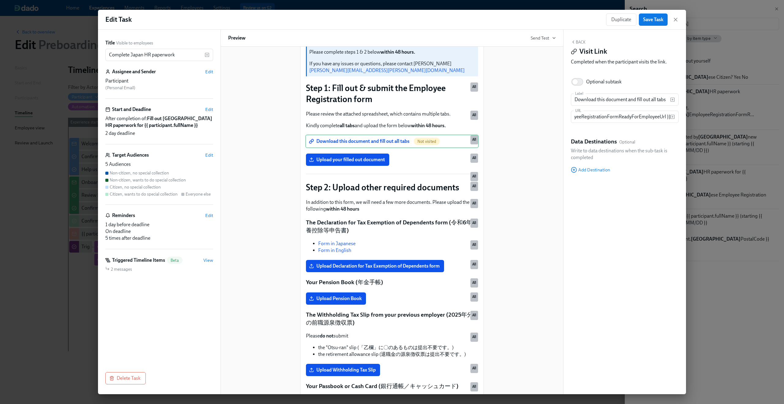
click at [377, 211] on div "To ensure you're properly set up for your start on Participant : First day at w…" at bounding box center [391, 333] width 173 height 612
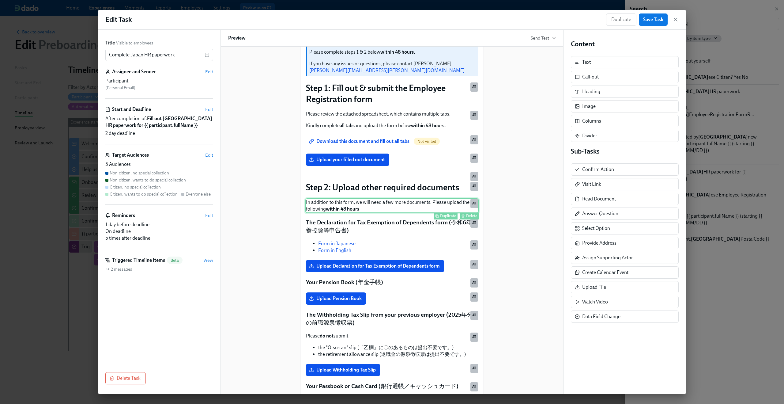
click at [371, 213] on div "In addition to this form, we will need a few more documents. Please upload the …" at bounding box center [391, 205] width 173 height 15
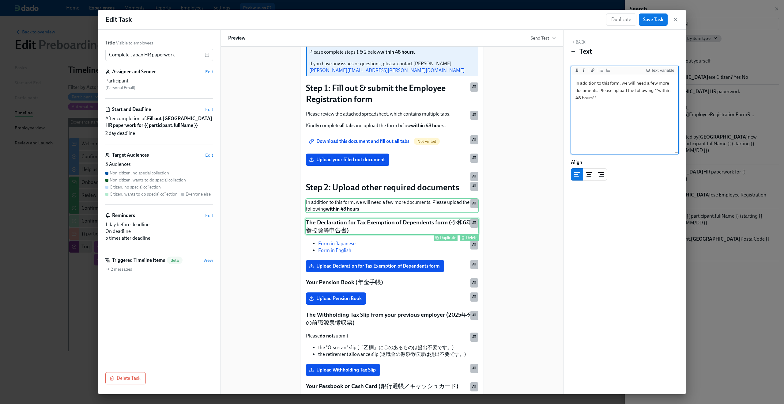
click at [361, 235] on div "The Declaration for Tax Exemption of Dependents form (令和6年扶養控除等申告書) Duplicate D…" at bounding box center [391, 226] width 173 height 17
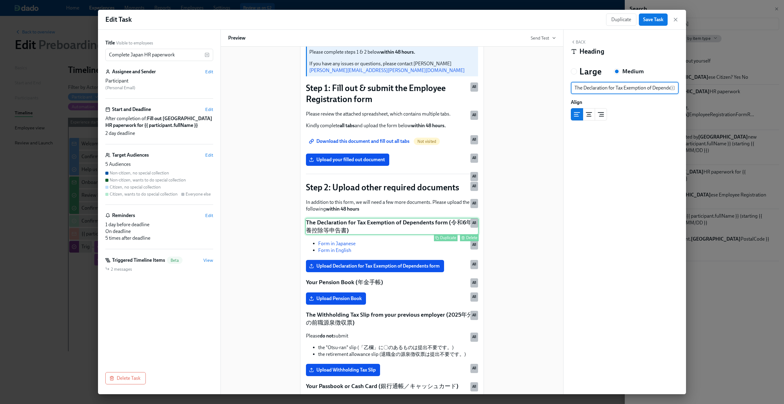
scroll to position [0, 81]
click at [362, 254] on div "Form in Japanese Form in English Duplicate Delete All" at bounding box center [391, 246] width 173 height 15
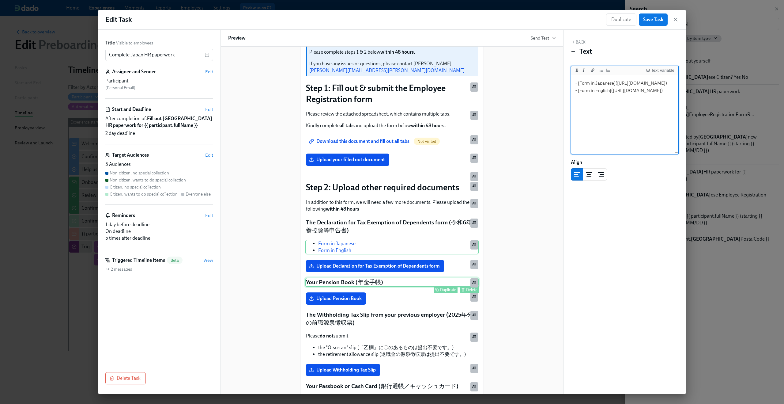
click at [362, 287] on div "Your Pension Book (年金手帳) Duplicate Delete All" at bounding box center [391, 281] width 173 height 9
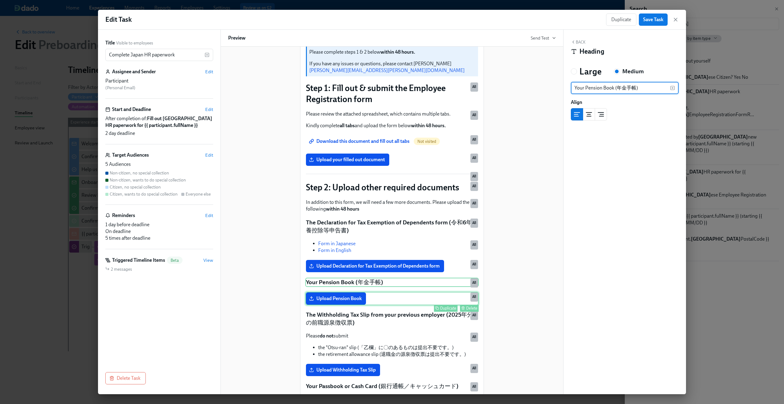
click at [356, 305] on div "Upload Pension Book Duplicate Delete All" at bounding box center [391, 297] width 173 height 13
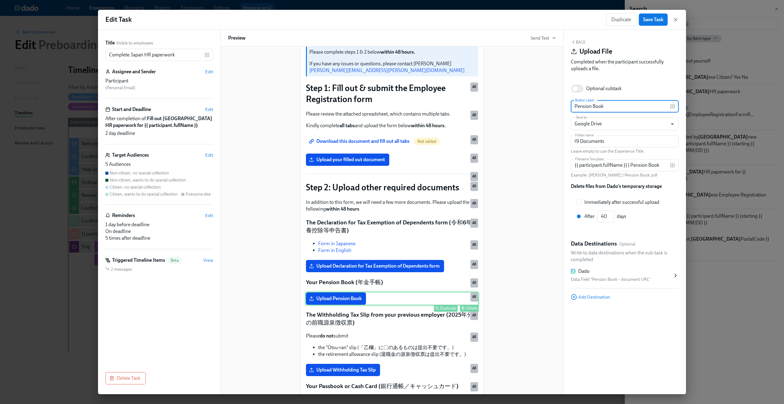
click at [356, 305] on div "Upload Pension Book Duplicate Delete All" at bounding box center [391, 297] width 173 height 13
click at [357, 327] on div "The Withholding Tax Slip from your previous employer (2025年分の前職源泉徴収票) Duplicate…" at bounding box center [391, 318] width 173 height 17
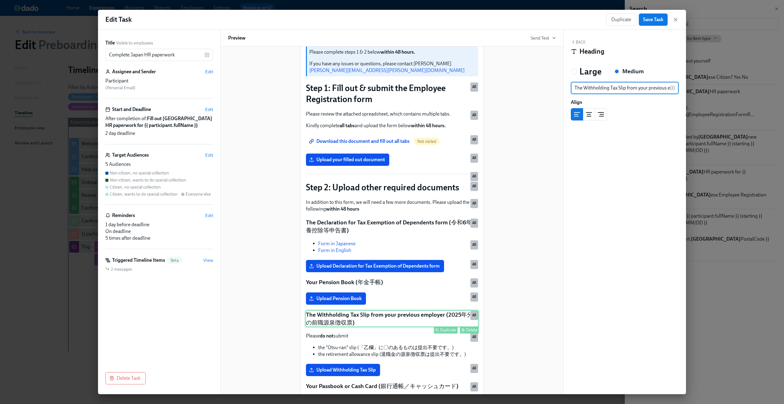
scroll to position [0, 82]
click at [355, 352] on div "Please do not submit the "Otsu-ran" slip (「乙欄」に〇のあるものは提出不要です。) the retirement a…" at bounding box center [391, 345] width 173 height 26
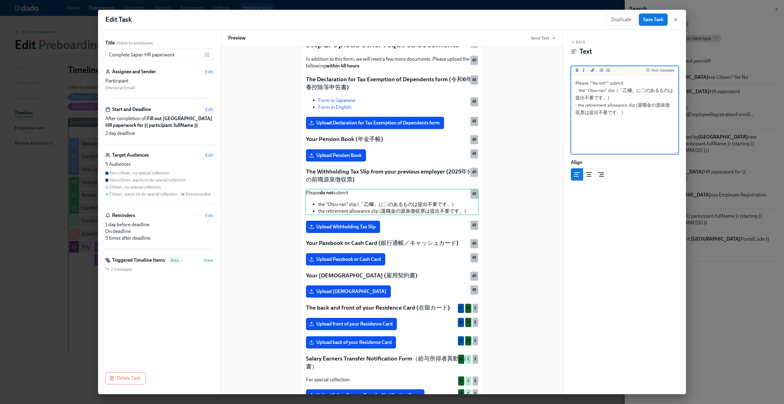
scroll to position [235, 0]
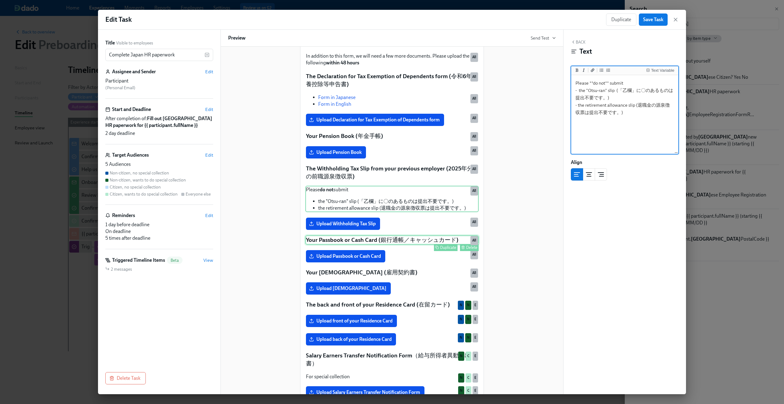
click at [346, 244] on div "Your Passbook or Cash Card (銀行通帳／キャッシュカード) Duplicate Delete All" at bounding box center [391, 239] width 173 height 9
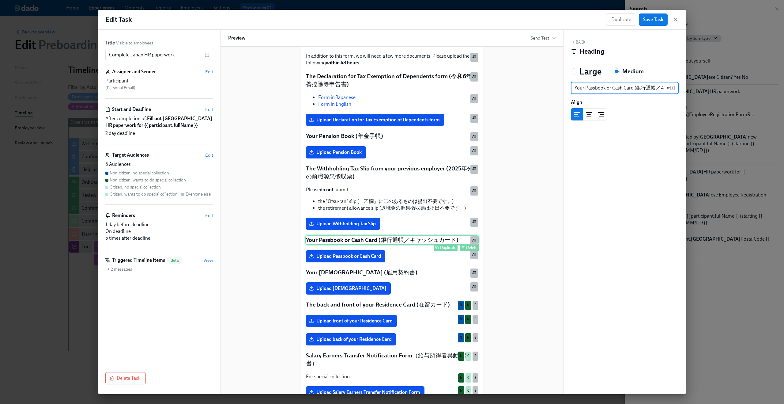
scroll to position [0, 31]
click at [342, 283] on div "Duplicate Delete" at bounding box center [392, 279] width 172 height 7
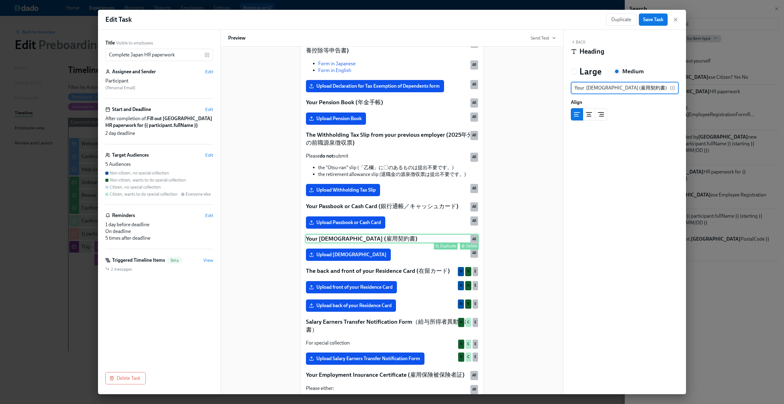
scroll to position [272, 0]
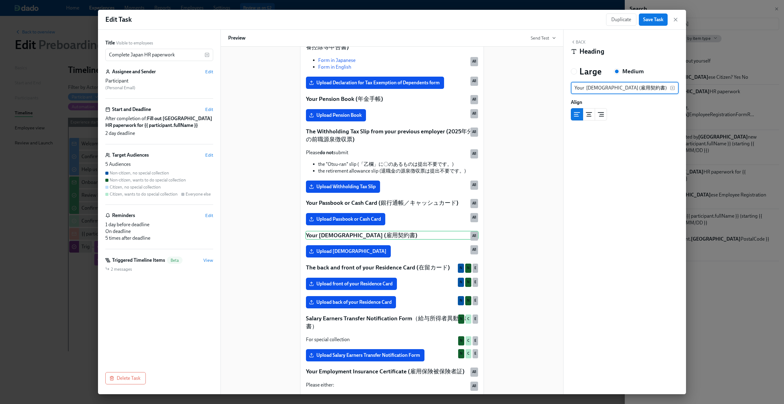
click at [337, 287] on div "To ensure you're properly set up for your start on Participant : First day at w…" at bounding box center [391, 150] width 173 height 612
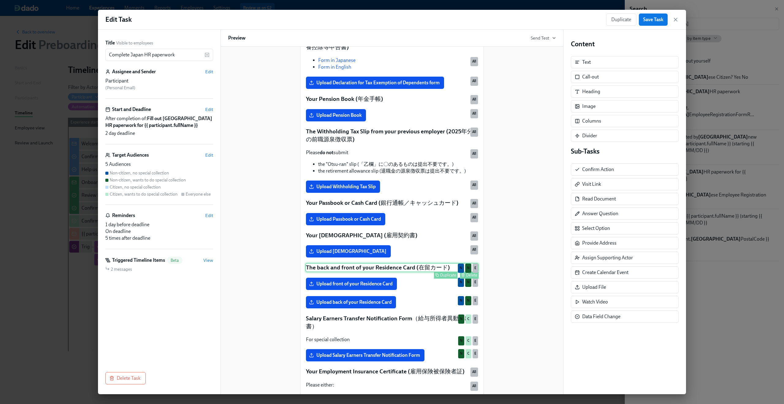
click at [333, 272] on div "The back and front of your Residence Card (在留カード) Duplicate Delete N N E" at bounding box center [391, 267] width 173 height 9
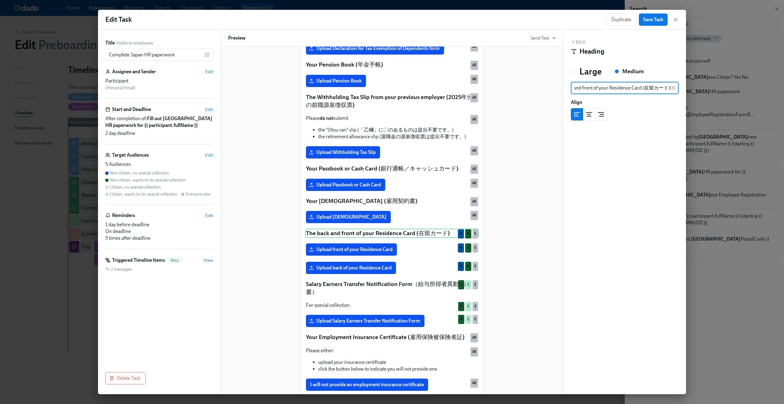
scroll to position [320, 0]
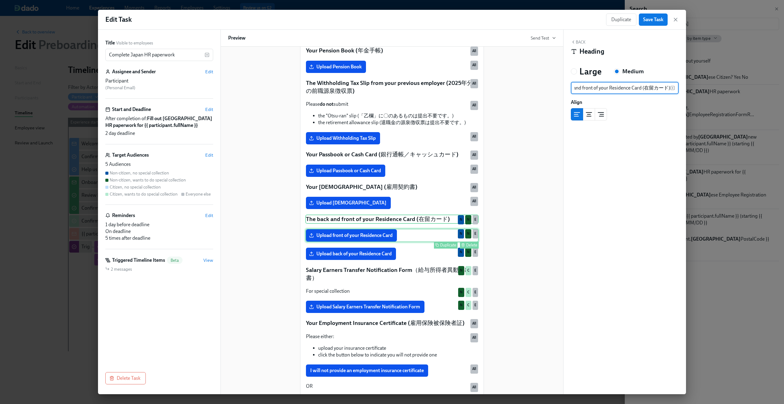
click at [324, 242] on div "Upload front of your Residence Card Duplicate Delete N N E" at bounding box center [391, 234] width 173 height 13
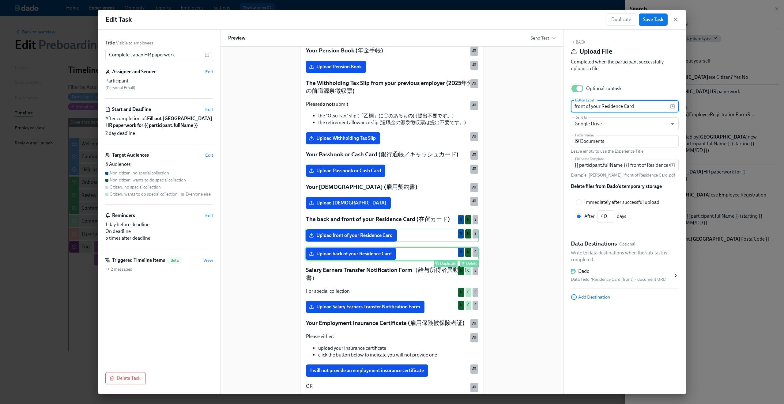
click at [325, 267] on div "Duplicate Delete" at bounding box center [392, 263] width 172 height 7
click at [321, 242] on div "Upload front of your Residence Card Duplicate Delete N N E" at bounding box center [391, 234] width 173 height 13
click at [325, 260] on div "Upload back of your Residence Card Duplicate Delete N N E" at bounding box center [391, 253] width 173 height 13
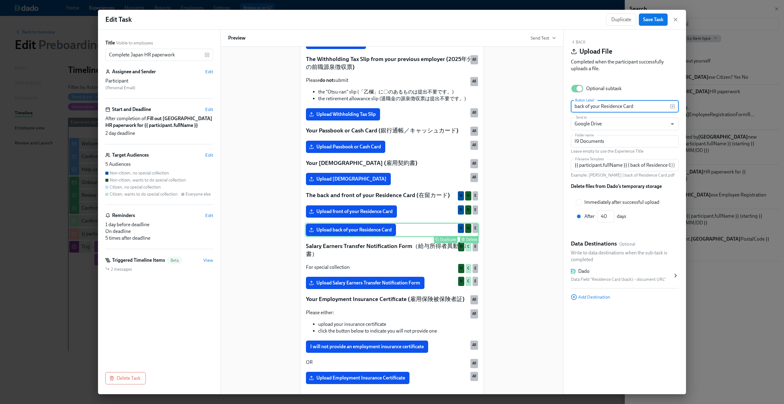
scroll to position [360, 0]
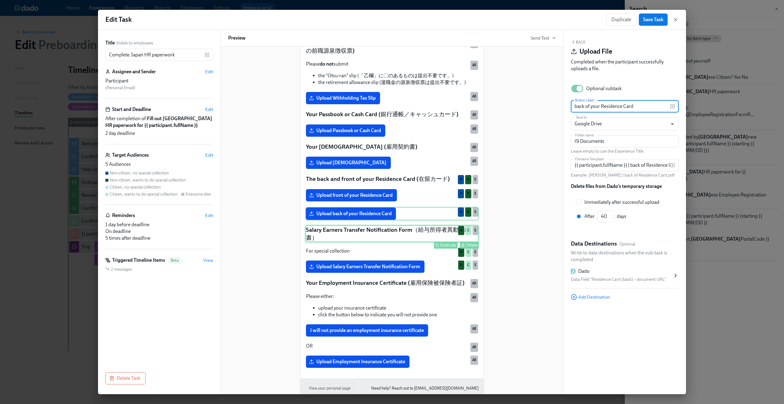
click at [321, 242] on div "Salary Earners Transfer Notification Form（給与所得者異動届出書） Duplicate Delete N C E" at bounding box center [391, 233] width 173 height 17
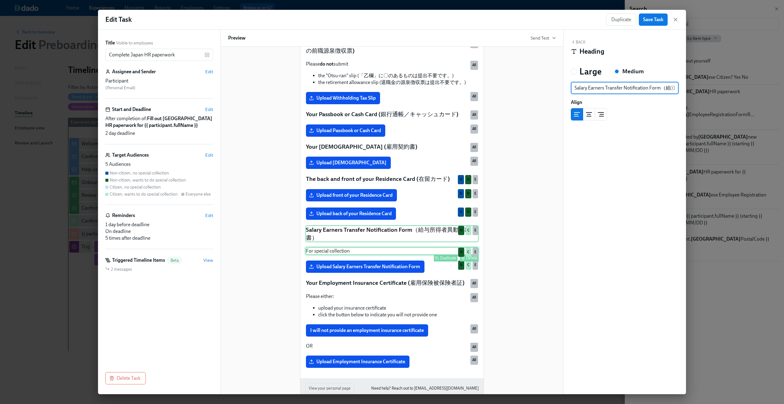
scroll to position [0, 50]
click at [322, 255] on div "For special collection Duplicate Delete N C E" at bounding box center [391, 251] width 173 height 8
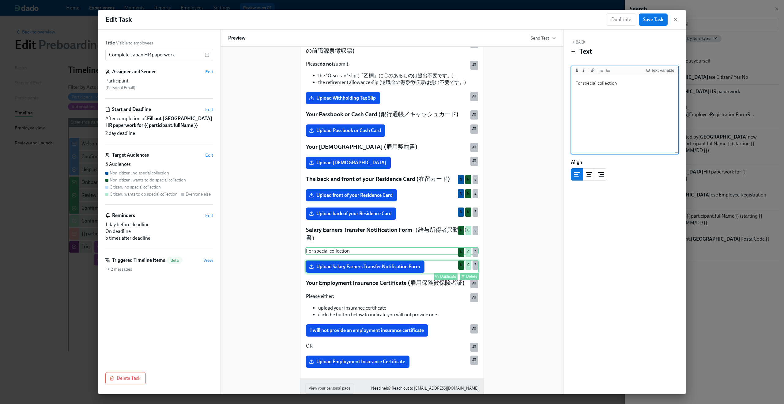
click at [323, 273] on div "Upload Salary Earners Transfer Notification Form Duplicate Delete N C E" at bounding box center [391, 266] width 173 height 13
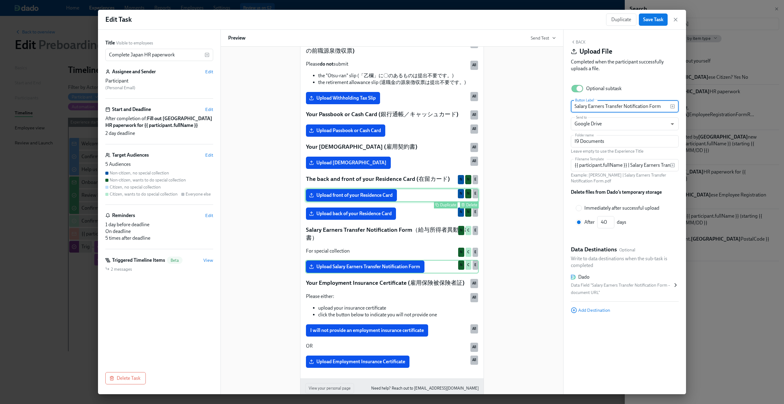
click at [332, 202] on div "Upload front of your Residence Card Duplicate Delete N N E" at bounding box center [391, 194] width 173 height 13
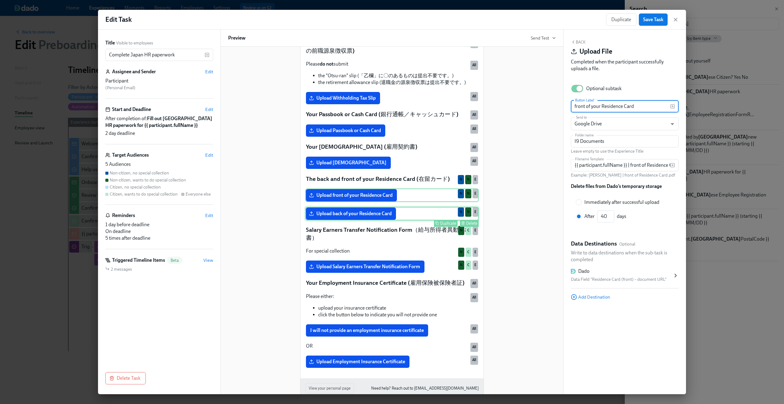
click at [332, 220] on div "Upload back of your Residence Card Duplicate Delete N N E" at bounding box center [391, 213] width 173 height 13
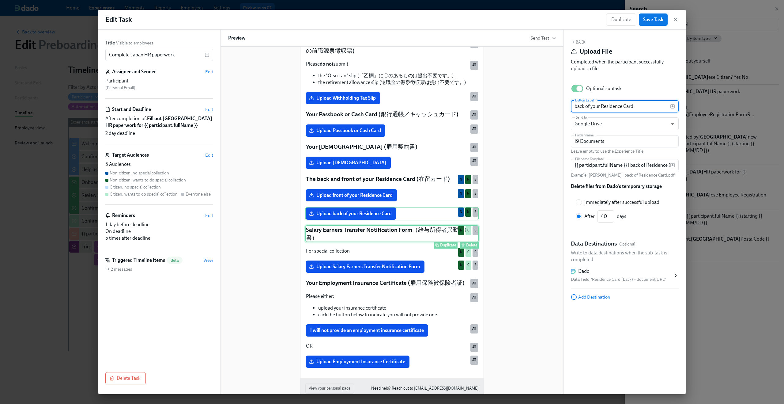
click at [332, 242] on div "Salary Earners Transfer Notification Form（給与所得者異動届出書） Duplicate Delete N C E" at bounding box center [391, 233] width 173 height 17
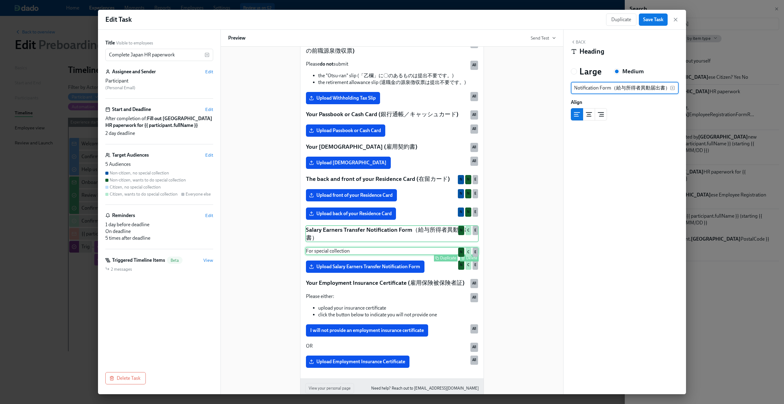
click at [332, 255] on div "For special collection Duplicate Delete N C E" at bounding box center [391, 251] width 173 height 8
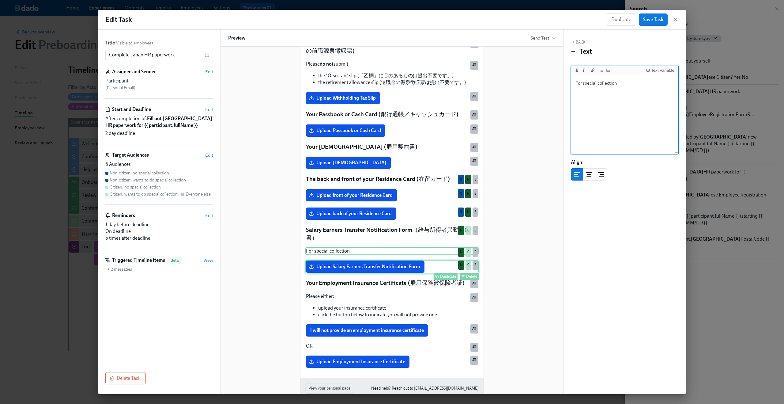
click at [335, 273] on div "Upload Salary Earners Transfer Notification Form Duplicate Delete N C E" at bounding box center [391, 266] width 173 height 13
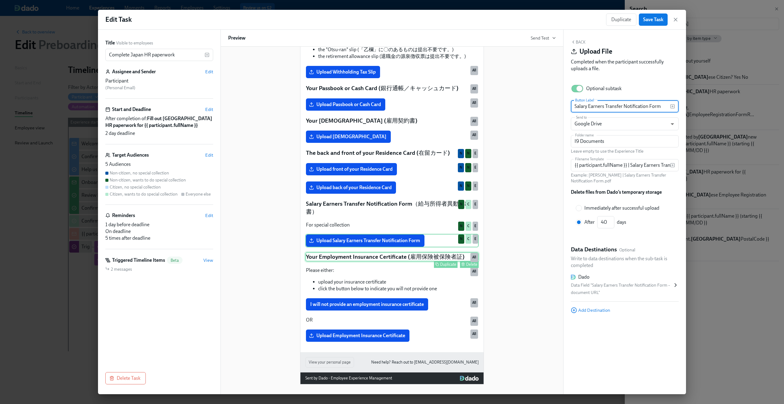
scroll to position [400, 0]
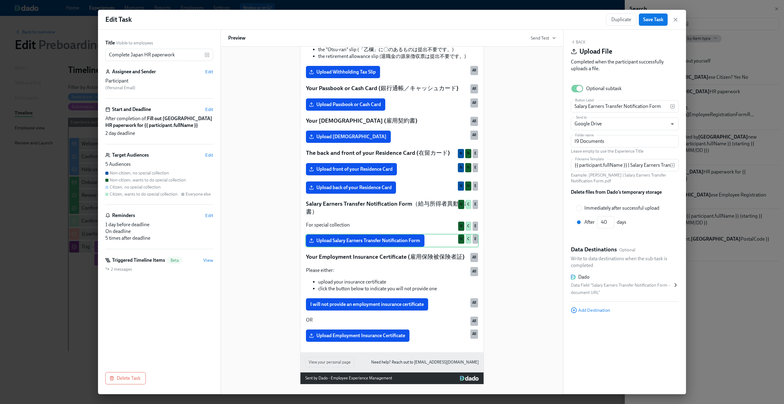
click at [330, 265] on div "To ensure you're properly set up for your start on Participant : First day at w…" at bounding box center [391, 36] width 173 height 612
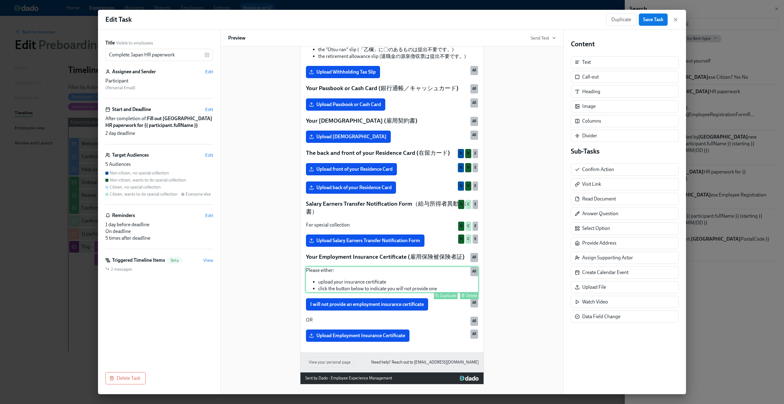
click at [330, 283] on div "Please either: upload your insurance certificate click the button below to indi…" at bounding box center [391, 279] width 173 height 26
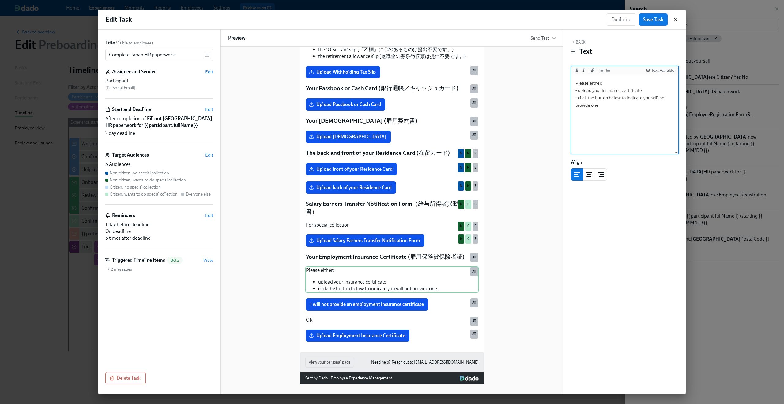
click at [674, 17] on icon "button" at bounding box center [675, 20] width 6 height 6
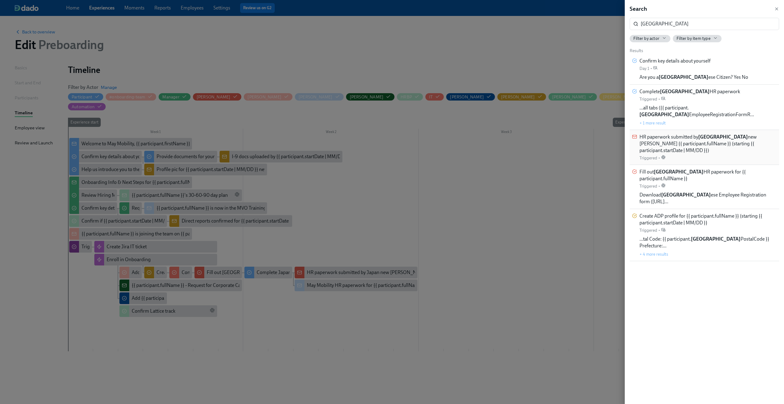
click at [704, 139] on span "HR paperwork submitted by Japan new joiner {{ participant.fullName }} (starting…" at bounding box center [707, 143] width 137 height 20
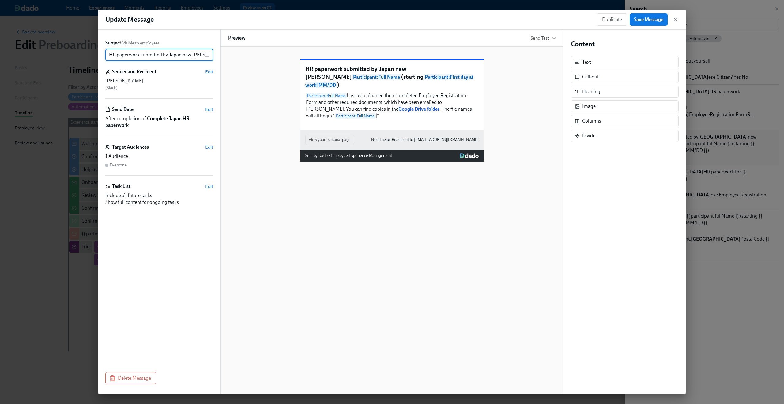
scroll to position [0, 148]
click at [676, 19] on icon "button" at bounding box center [675, 19] width 3 height 3
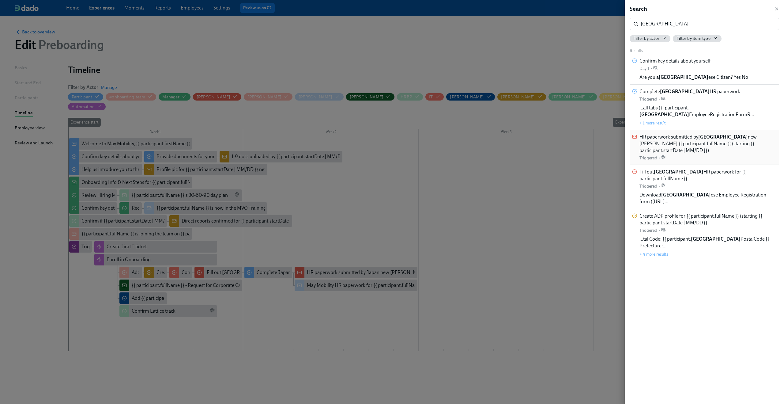
click at [677, 137] on span "HR paperwork submitted by Japan new joiner {{ participant.fullName }} (starting…" at bounding box center [707, 143] width 137 height 20
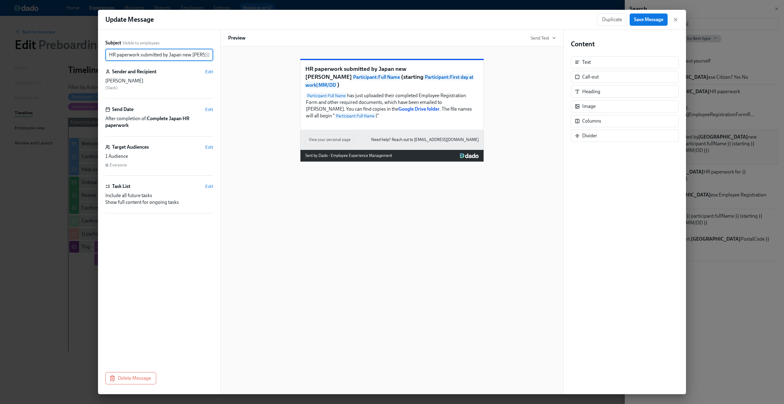
scroll to position [0, 148]
click at [675, 18] on icon "button" at bounding box center [675, 20] width 6 height 6
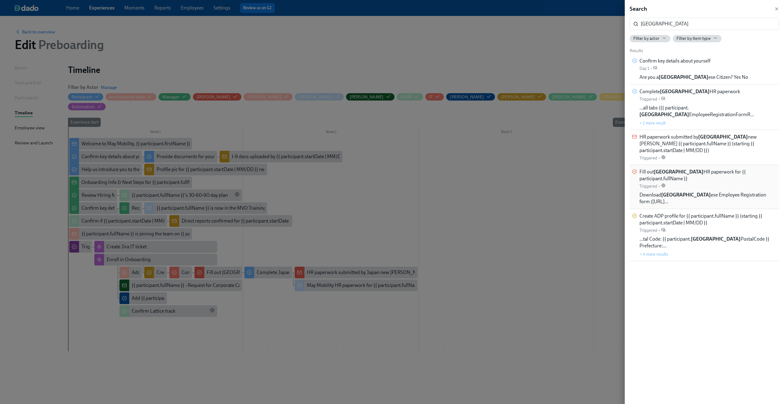
click at [682, 173] on div "Fill out Japan HR paperwork for {{ participant.fullName }} Triggered •" at bounding box center [707, 178] width 137 height 21
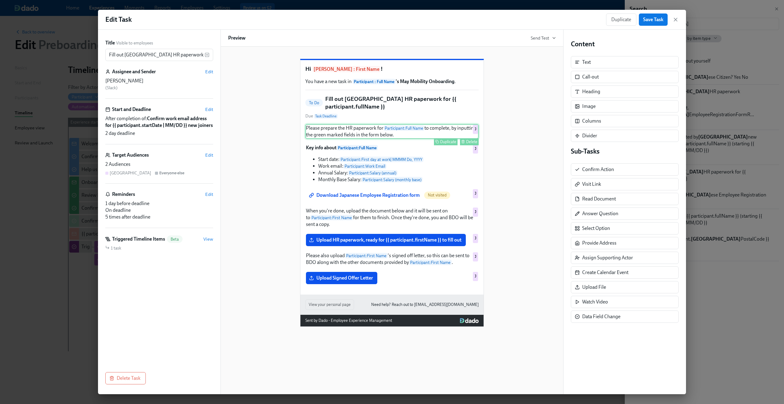
click at [347, 135] on div "Please prepare the HR paperwork for Participant : Full Name to complete, by inp…" at bounding box center [391, 131] width 173 height 15
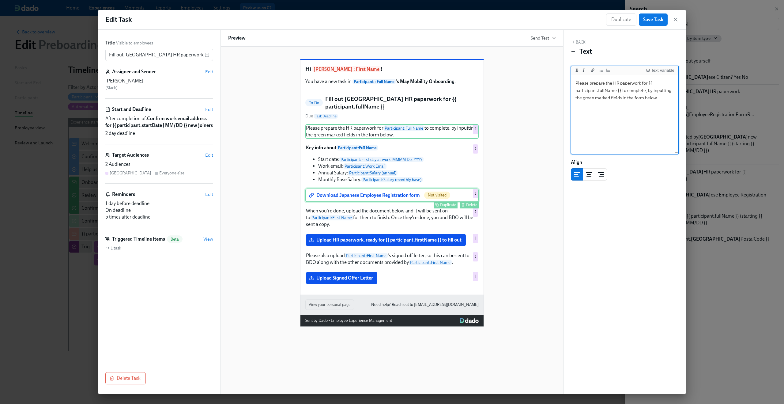
click at [350, 202] on div "Download Japanese Employee Registration form Not visited Duplicate Delete J" at bounding box center [391, 194] width 173 height 13
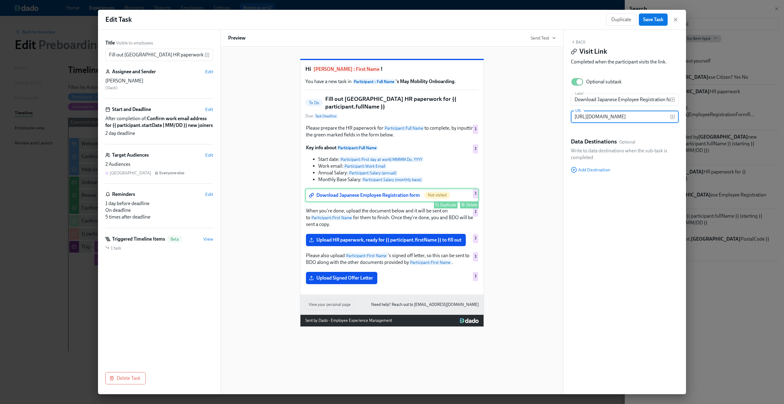
scroll to position [0, 91]
click at [348, 228] on div "When you're done, upload the document below and it will be sent on to Participa…" at bounding box center [391, 217] width 173 height 21
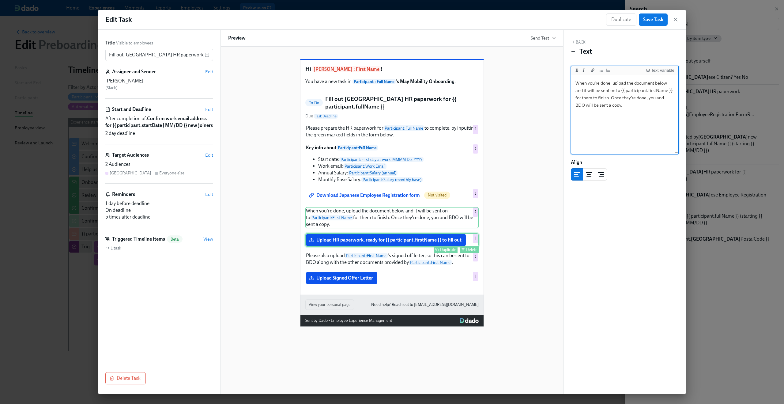
click at [347, 241] on div "Upload HR paperwork, ready for {{ participant.firstName }} to fill out Duplicat…" at bounding box center [391, 239] width 173 height 13
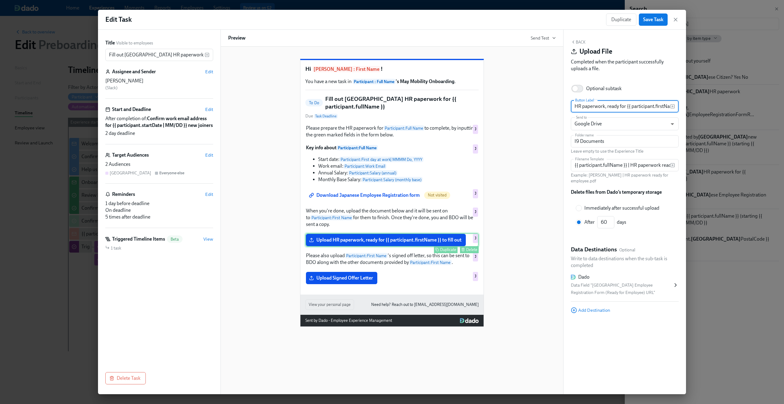
scroll to position [0, 30]
click at [345, 260] on div "Please also upload Participant : First Name 's signed off letter, so this can b…" at bounding box center [391, 258] width 173 height 15
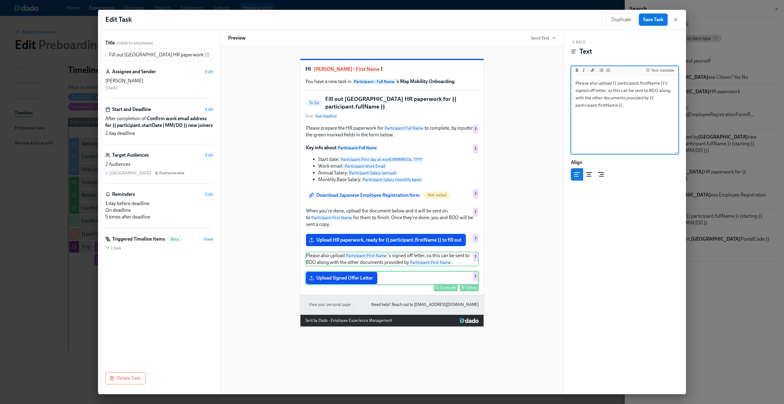
click at [340, 279] on div "Upload Signed Offer Letter Duplicate Delete J" at bounding box center [391, 277] width 173 height 13
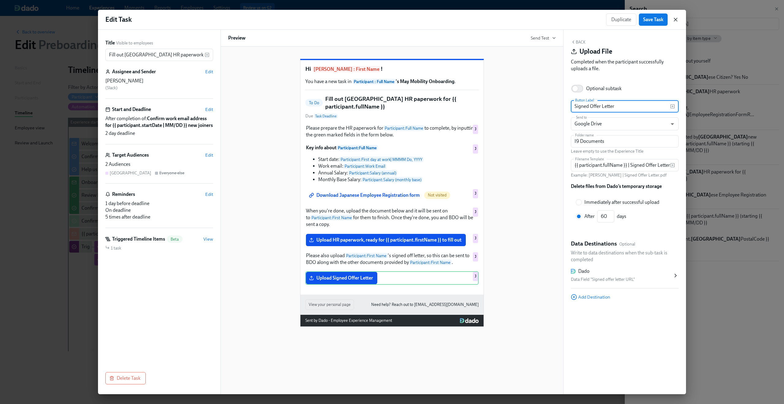
click at [674, 17] on icon "button" at bounding box center [675, 20] width 6 height 6
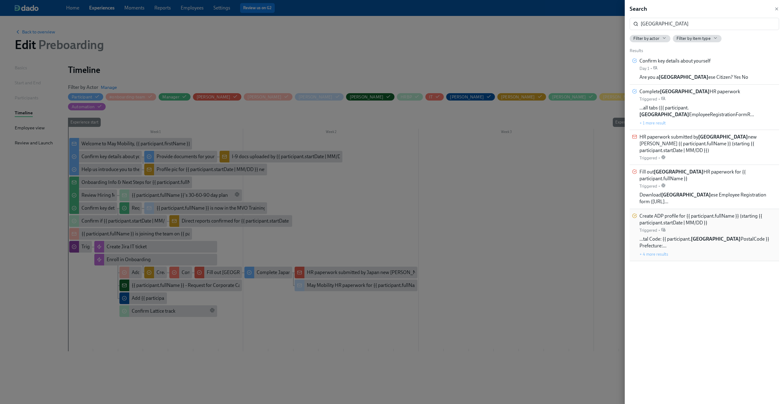
click at [672, 212] on span "Create ADP profile for {{ participant.fullName }} (starting {{ participant.star…" at bounding box center [707, 218] width 137 height 13
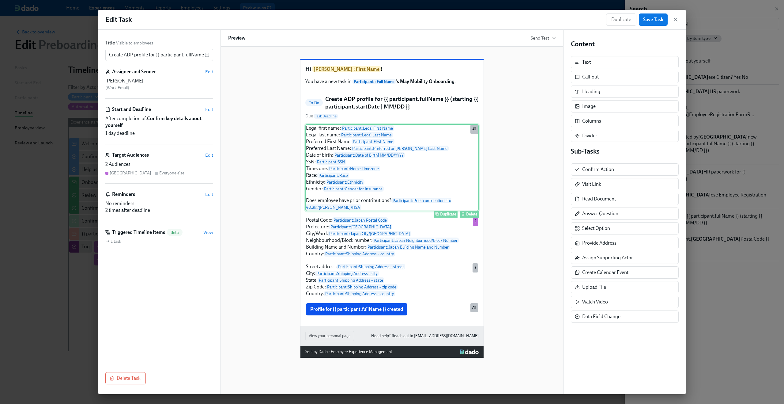
click at [413, 149] on div "Legal first name: Participant : Legal First Name Legal last name: Participant :…" at bounding box center [391, 167] width 173 height 87
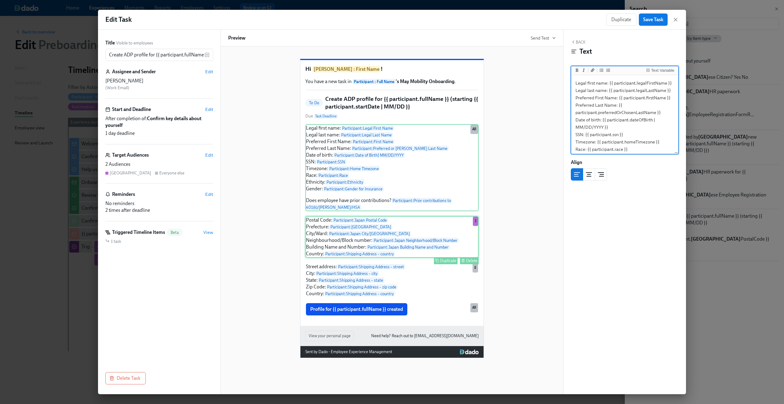
click at [404, 257] on div "Postal Code: Participant : Japan Postal Code Prefecture: Participant : Japan Pr…" at bounding box center [391, 237] width 173 height 42
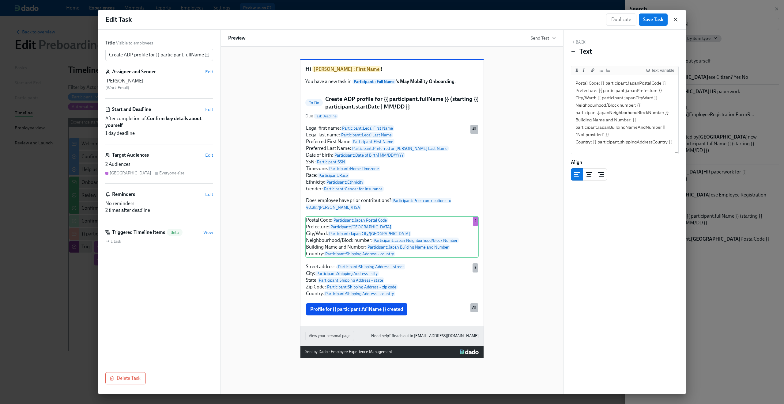
click at [674, 19] on icon "button" at bounding box center [675, 20] width 6 height 6
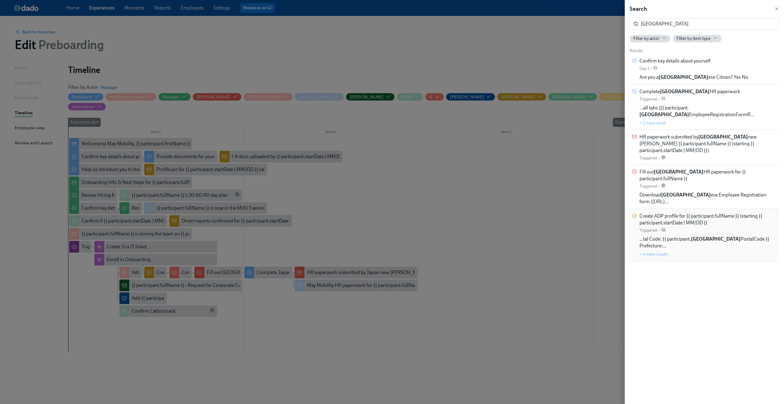
click at [704, 212] on div "Create ADP profile for {{ participant.fullName }} (starting {{ participant.star…" at bounding box center [707, 222] width 137 height 21
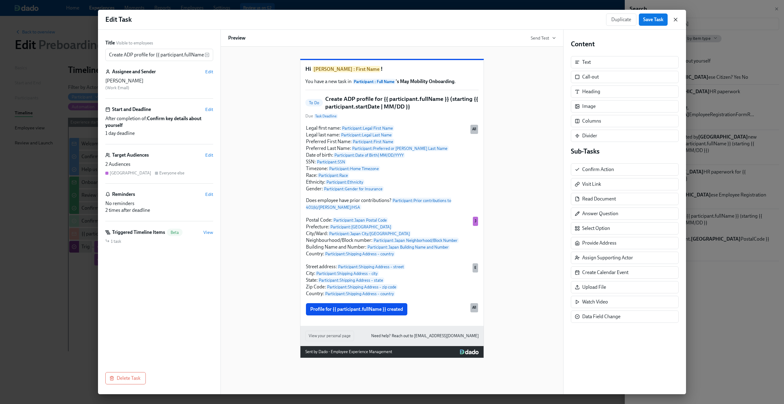
click at [672, 21] on icon "button" at bounding box center [675, 20] width 6 height 6
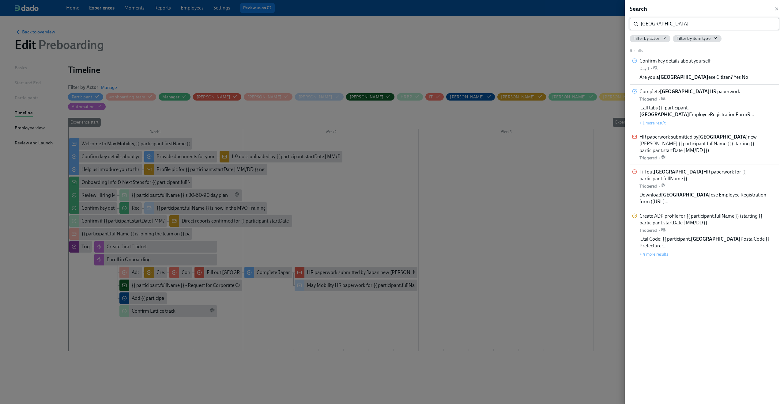
click at [740, 24] on input "japan" at bounding box center [710, 24] width 138 height 12
type input "j"
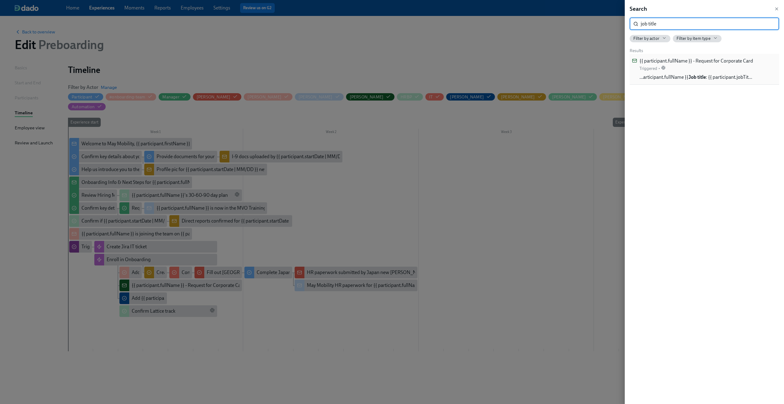
type input "job title"
click at [692, 67] on div "{{ participant.fullName }} - Request for Corporate Card Triggered •" at bounding box center [696, 65] width 114 height 14
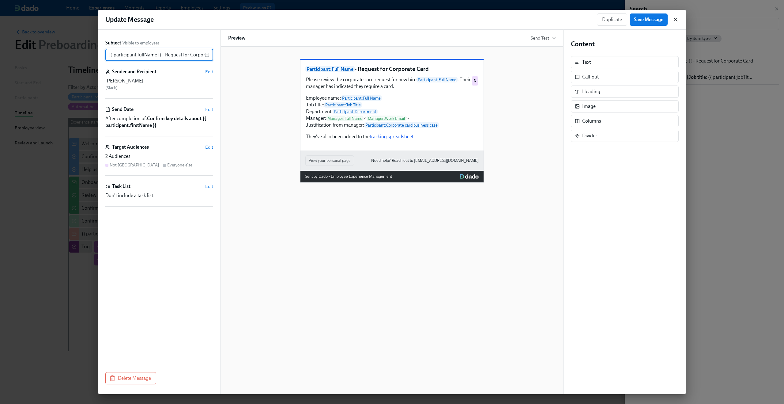
click at [676, 20] on icon "button" at bounding box center [675, 19] width 3 height 3
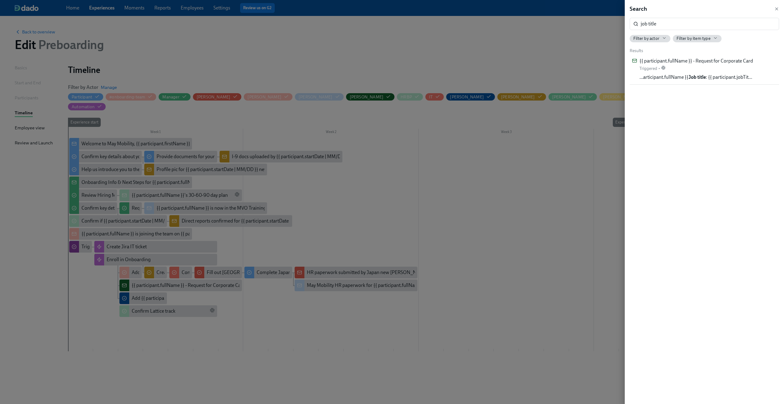
click at [588, 143] on div at bounding box center [392, 202] width 784 height 404
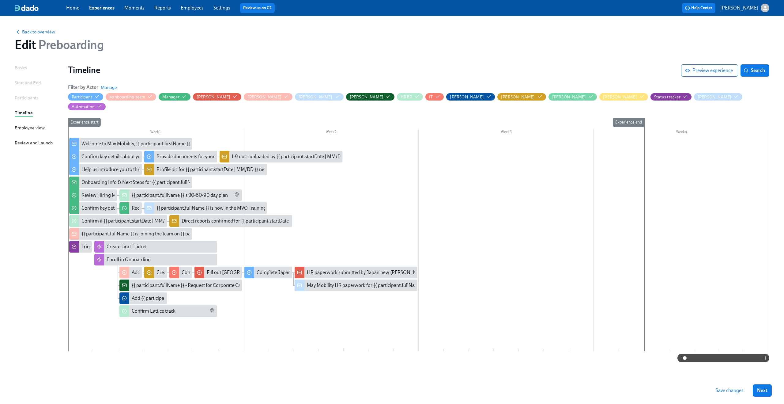
click at [724, 391] on span "Save changes" at bounding box center [730, 390] width 28 height 6
click at [33, 31] on span "Back to overview" at bounding box center [35, 32] width 40 height 6
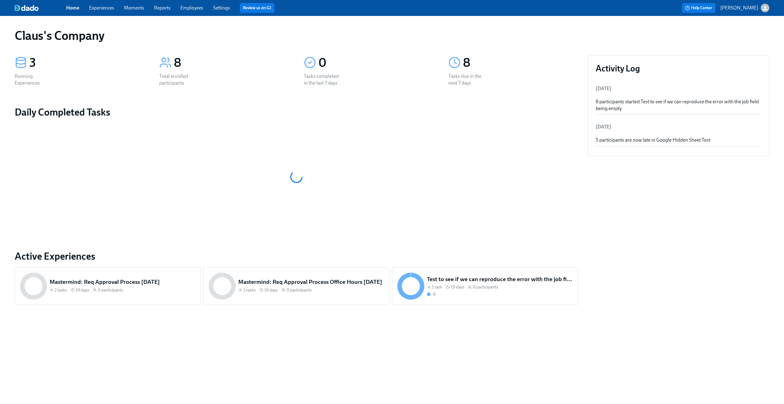
click at [765, 8] on icon "button" at bounding box center [765, 8] width 6 height 6
click at [739, 38] on span "Switch organization..." at bounding box center [736, 35] width 58 height 7
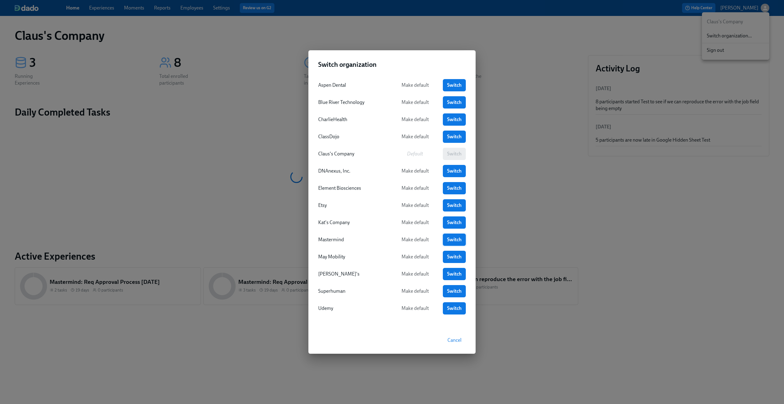
click at [448, 238] on span "Switch" at bounding box center [454, 239] width 14 height 6
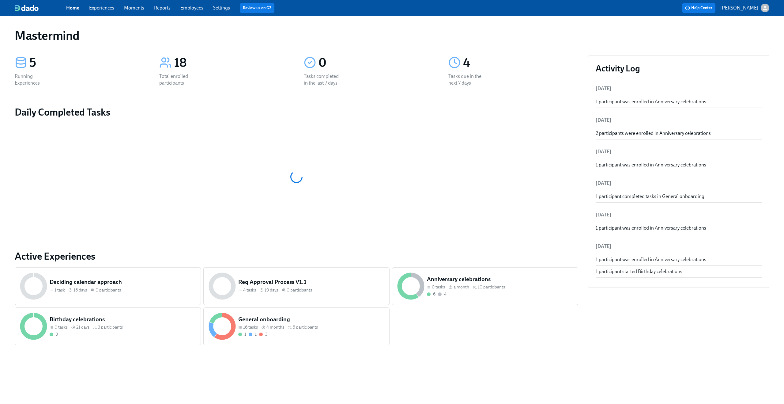
click at [219, 6] on link "Settings" at bounding box center [221, 8] width 17 height 6
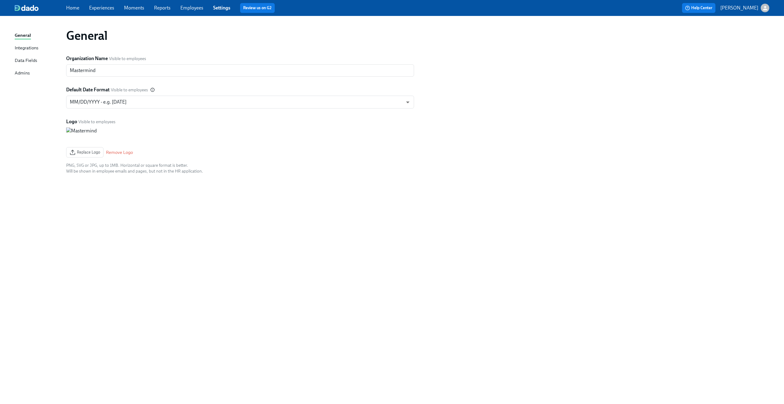
click at [24, 72] on div "Admins" at bounding box center [22, 74] width 15 height 8
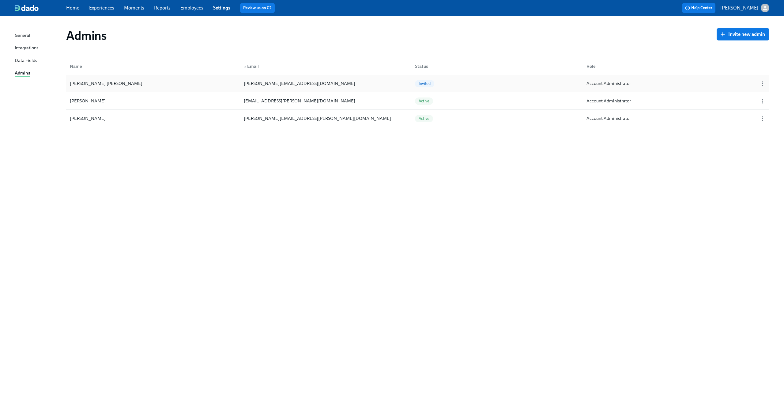
click at [699, 81] on div "Account Administrator" at bounding box center [666, 83] width 171 height 12
click at [609, 80] on div "Account Administrator" at bounding box center [608, 83] width 44 height 7
click at [763, 84] on circle "button" at bounding box center [762, 84] width 1 height 1
click at [639, 191] on div at bounding box center [392, 202] width 784 height 404
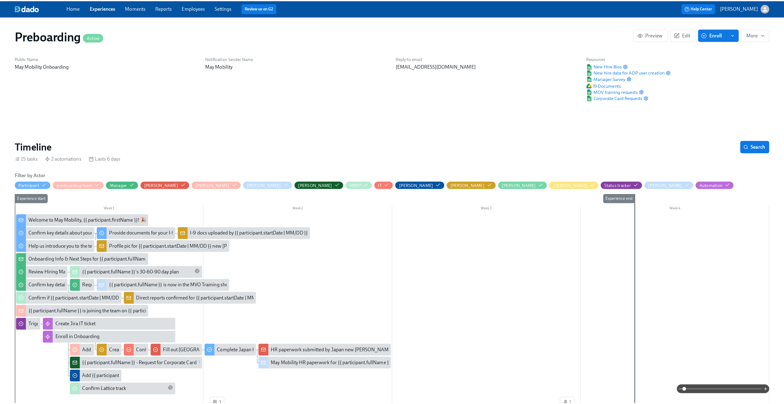
scroll to position [0, 213]
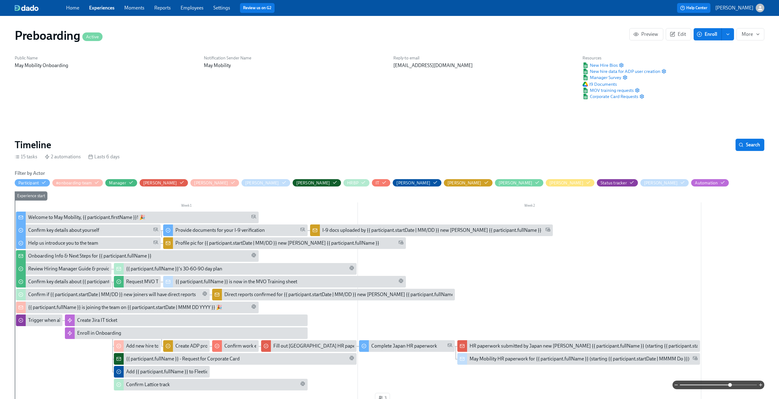
click at [730, 384] on span at bounding box center [718, 385] width 77 height 9
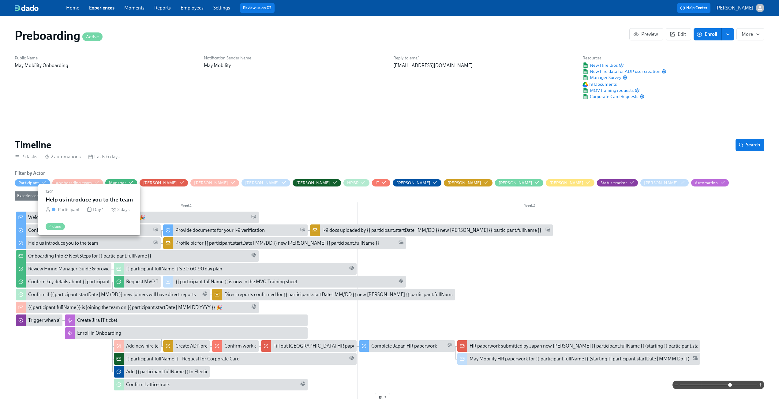
click at [47, 242] on div "Help us introduce you to the team" at bounding box center [63, 243] width 70 height 7
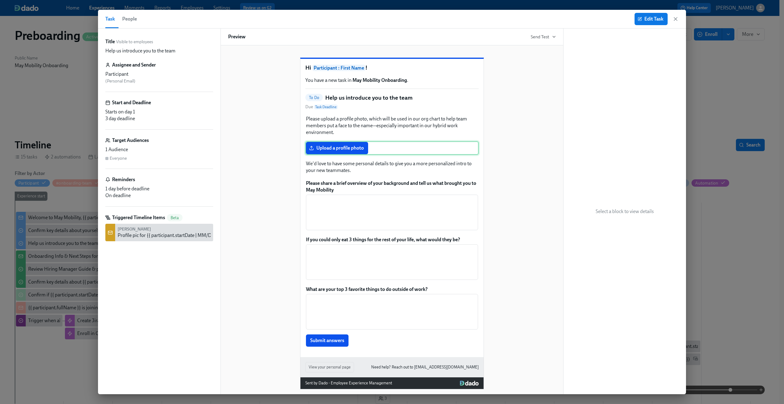
click at [344, 155] on div "Upload a profile photo" at bounding box center [391, 147] width 173 height 13
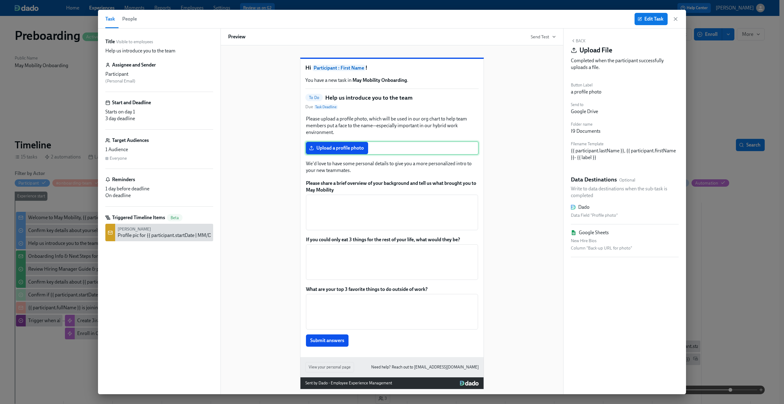
click at [353, 155] on div "Upload a profile photo" at bounding box center [391, 147] width 173 height 13
click at [655, 14] on button "Edit Task" at bounding box center [650, 19] width 33 height 12
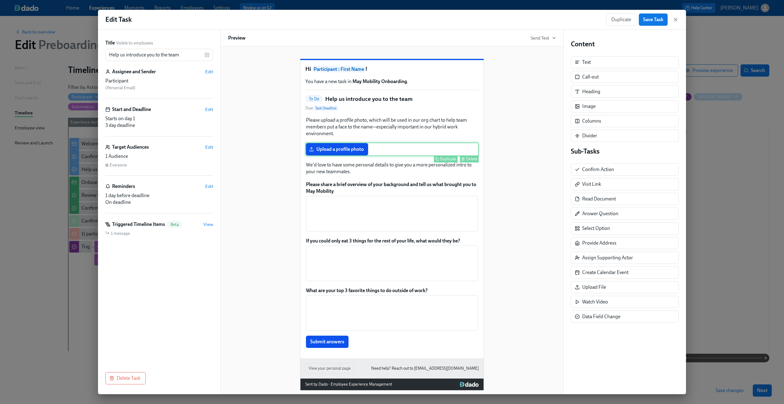
click at [319, 156] on div "Upload a profile photo Duplicate Delete" at bounding box center [391, 148] width 173 height 13
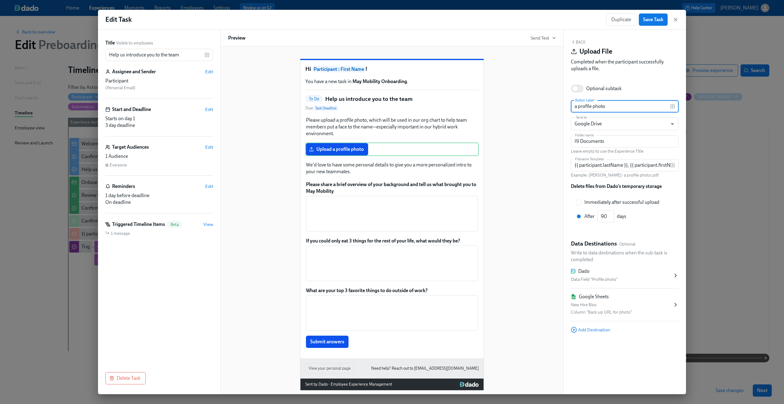
drag, startPoint x: 609, startPoint y: 107, endPoint x: 547, endPoint y: 108, distance: 62.2
click at [547, 108] on div "Title Visible to employees Help us introduce you to the team ​ Assignee and Sen…" at bounding box center [392, 212] width 588 height 364
click at [674, 18] on icon "button" at bounding box center [675, 19] width 3 height 3
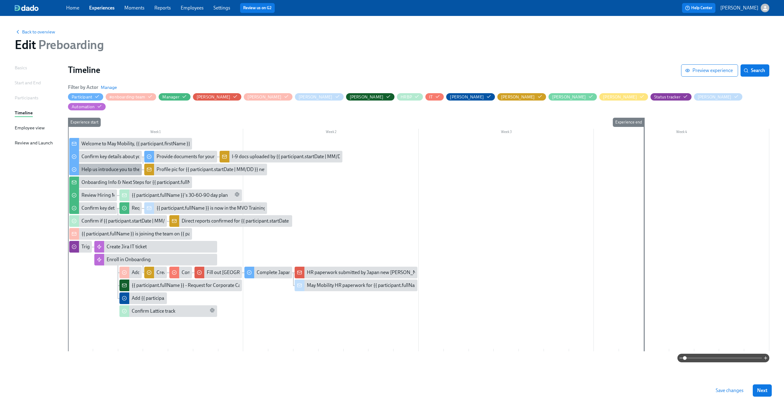
click at [90, 166] on div "Help us introduce you to the team" at bounding box center [116, 169] width 70 height 7
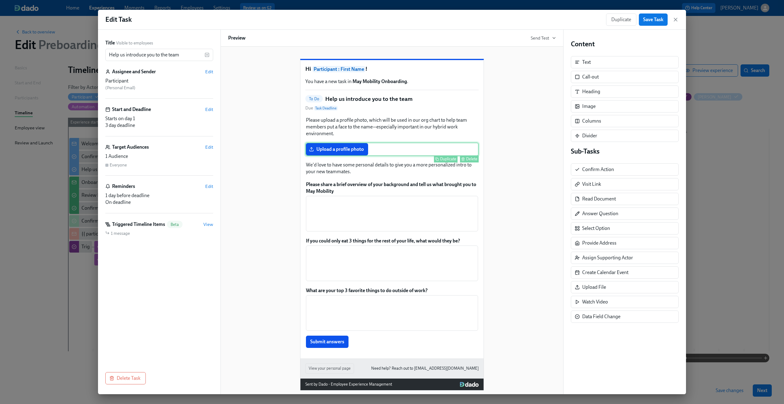
click at [321, 156] on div "Upload a profile photo Duplicate Delete" at bounding box center [391, 148] width 173 height 13
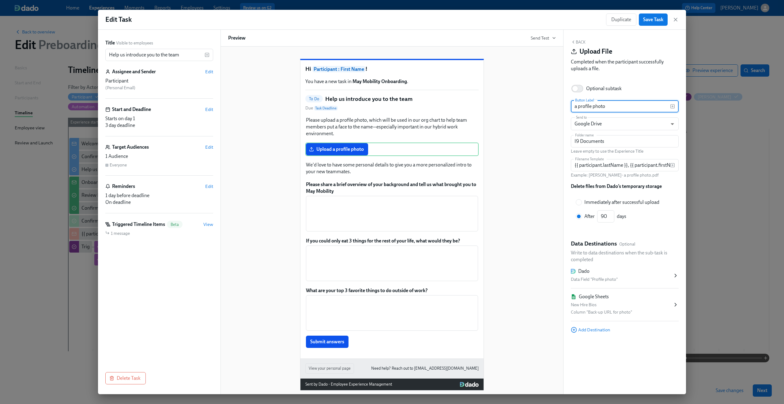
drag, startPoint x: 603, startPoint y: 108, endPoint x: 557, endPoint y: 109, distance: 46.2
click at [557, 109] on div "Title Visible to employees Help us introduce you to the team ​ Assignee and Sen…" at bounding box center [392, 212] width 588 height 364
click at [575, 106] on input "a profile photo" at bounding box center [620, 106] width 99 height 12
click at [545, 135] on div "Hi Participant : First Name ! You have a new task in May Mobility Onboarding . …" at bounding box center [392, 219] width 328 height 341
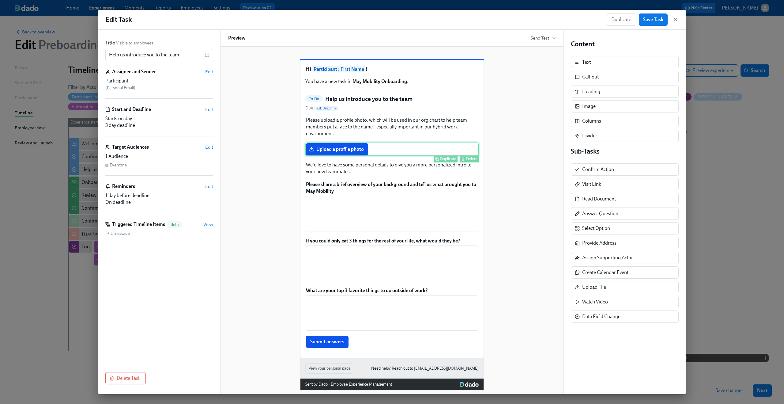
click at [366, 156] on div "Upload a profile photo Duplicate Delete" at bounding box center [391, 148] width 173 height 13
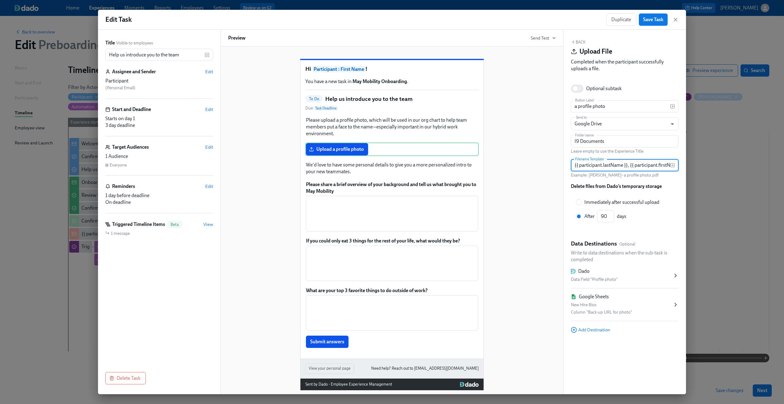
drag, startPoint x: 592, startPoint y: 167, endPoint x: 529, endPoint y: 155, distance: 63.7
click at [529, 155] on div "Title Visible to employees Help us introduce you to the team ​ Assignee and Sen…" at bounding box center [392, 212] width 588 height 364
click at [569, 178] on div "Back Upload File Completed when the participant successfully uploads a file. Op…" at bounding box center [624, 212] width 122 height 364
click at [593, 269] on div "Dado" at bounding box center [622, 271] width 102 height 7
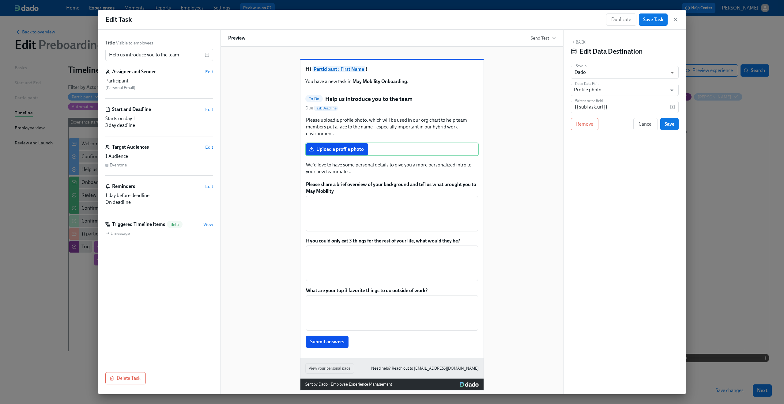
click at [574, 41] on icon "button" at bounding box center [573, 41] width 5 height 5
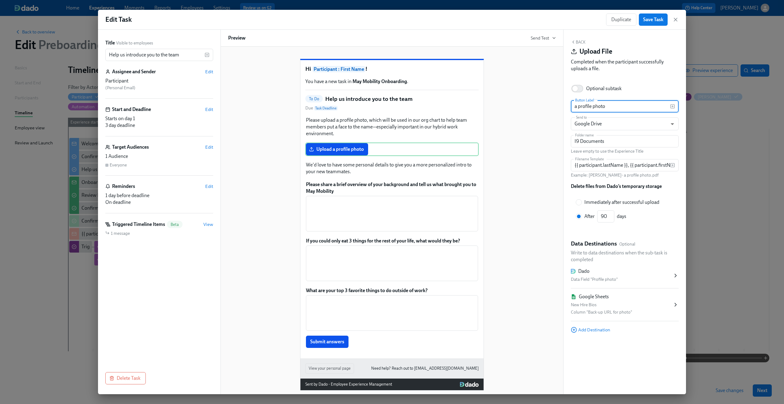
click at [622, 306] on div "New Hire Bios" at bounding box center [622, 304] width 102 height 7
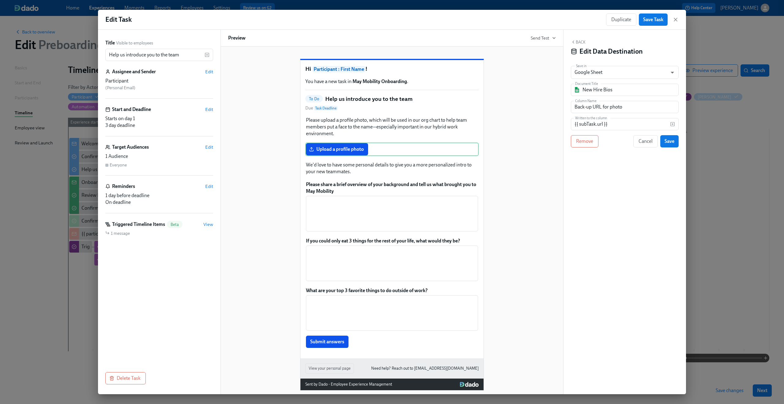
click at [577, 40] on button "Back" at bounding box center [578, 41] width 15 height 5
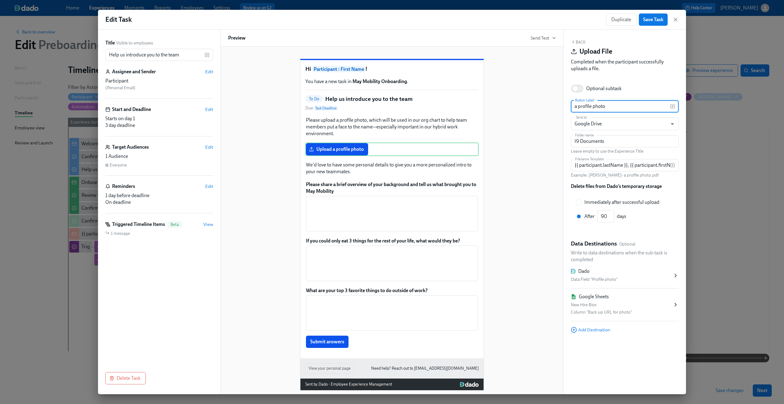
click at [600, 272] on div "Dado" at bounding box center [622, 271] width 102 height 7
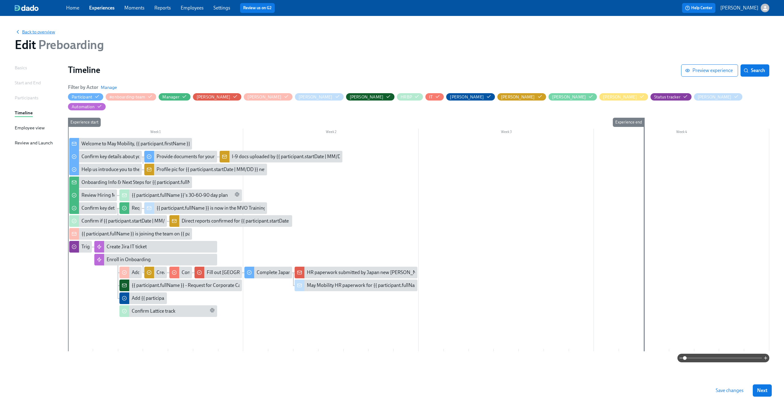
click at [47, 31] on span "Back to overview" at bounding box center [35, 32] width 40 height 6
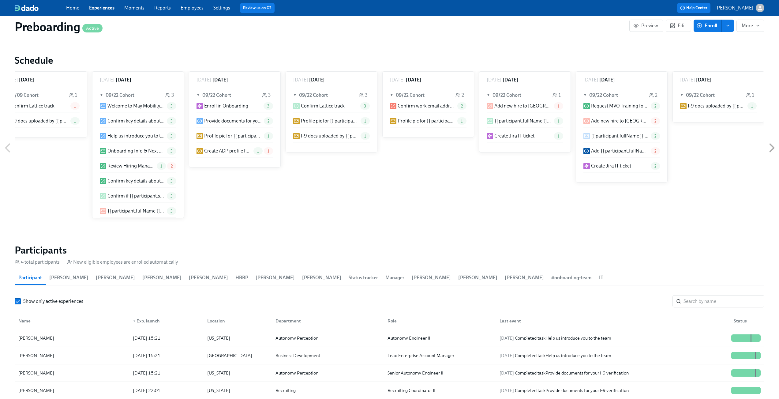
scroll to position [532, 0]
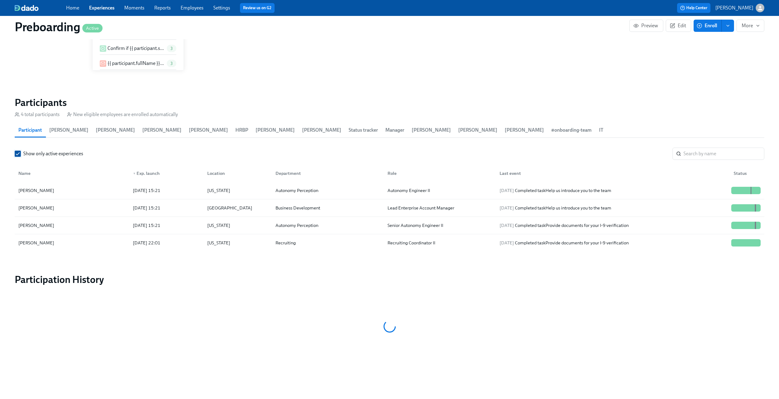
click at [18, 152] on input "Show only active experiences" at bounding box center [18, 154] width 6 height 6
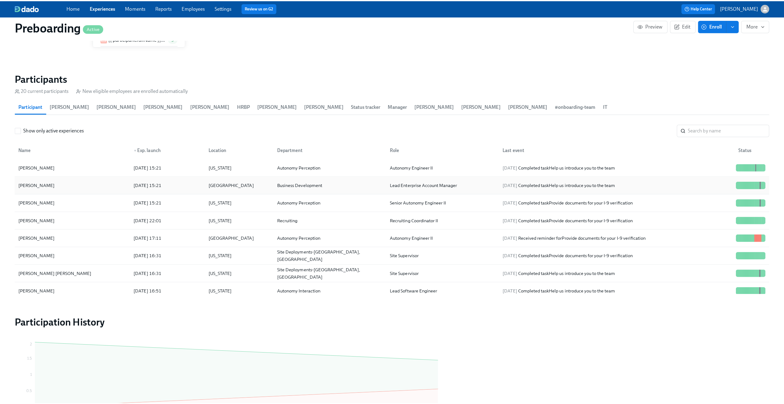
scroll to position [595, 0]
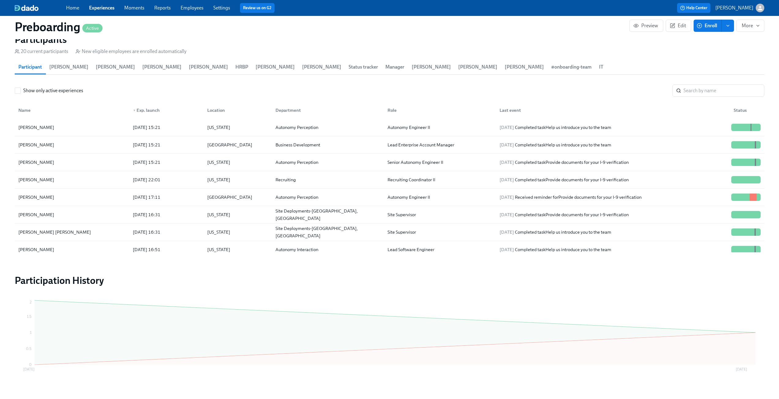
click at [63, 253] on section "Participants 20 current participants New eligible employees are enrolled automa…" at bounding box center [390, 143] width 750 height 221
click at [62, 249] on div "Chris Dzombak" at bounding box center [72, 249] width 112 height 12
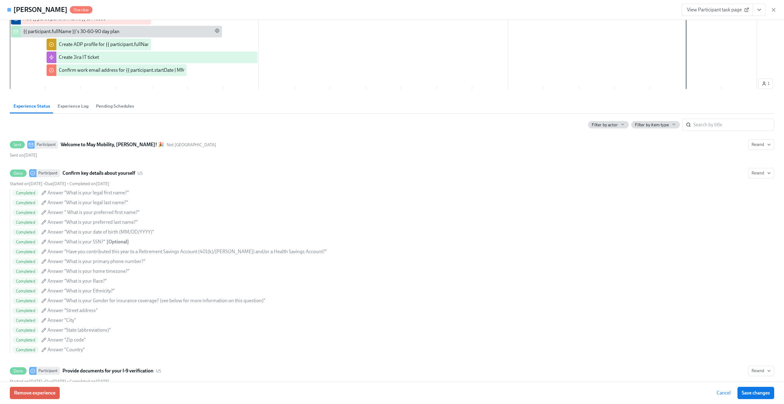
scroll to position [305, 0]
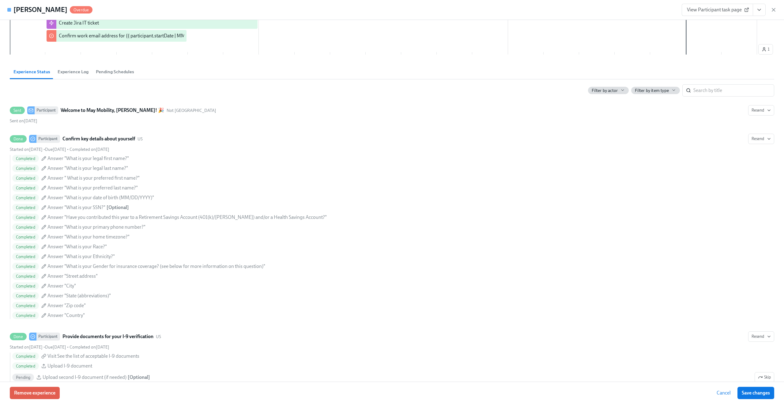
click at [69, 71] on span "Experience Log" at bounding box center [73, 71] width 31 height 7
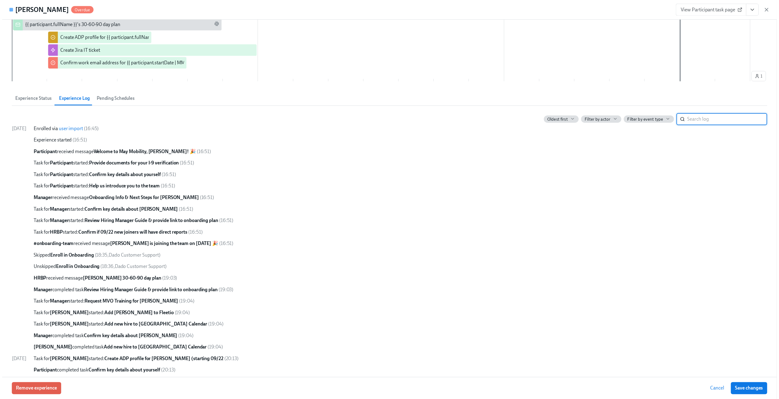
scroll to position [0, 0]
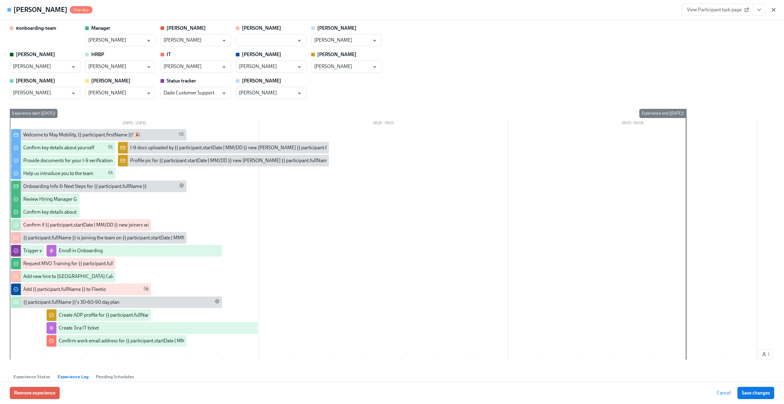
click at [775, 9] on icon "button" at bounding box center [773, 10] width 6 height 6
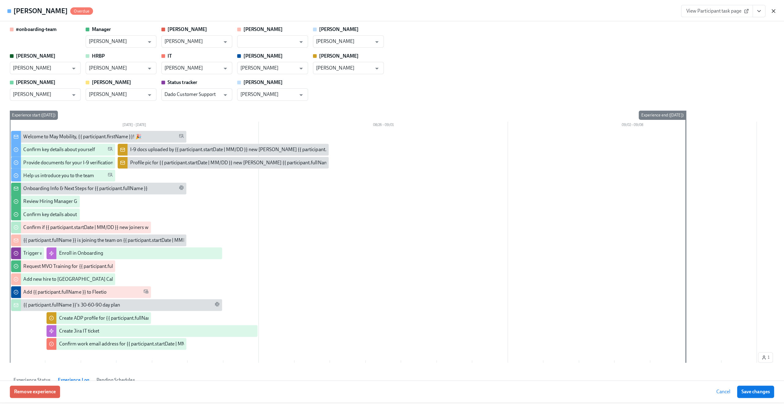
scroll to position [0, 208]
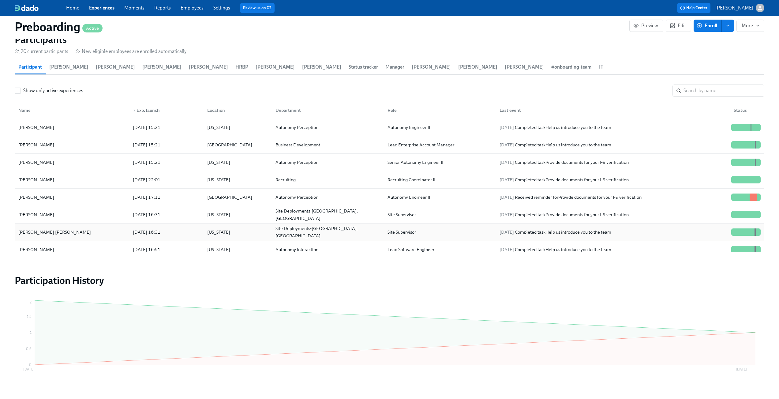
click at [128, 228] on div "2025/08/27 16:31" at bounding box center [165, 232] width 74 height 12
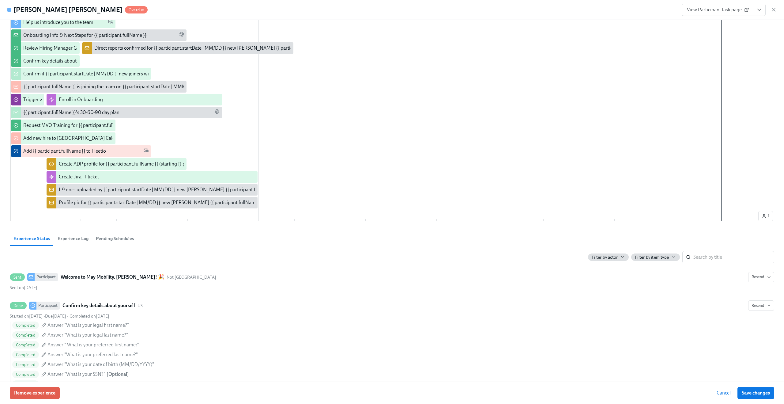
scroll to position [260, 0]
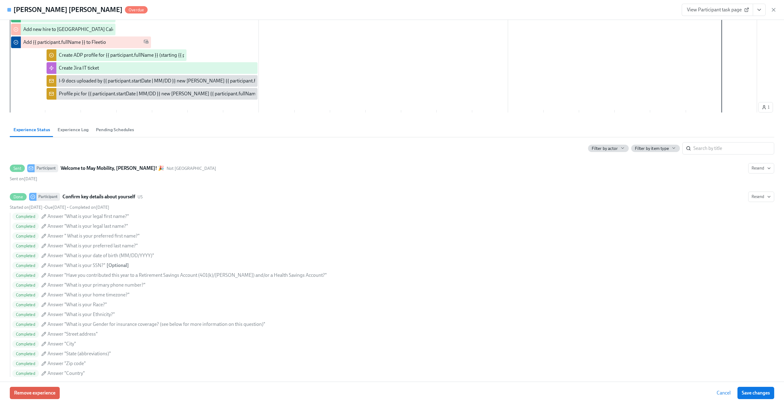
click at [77, 129] on span "Experience Log" at bounding box center [73, 129] width 31 height 7
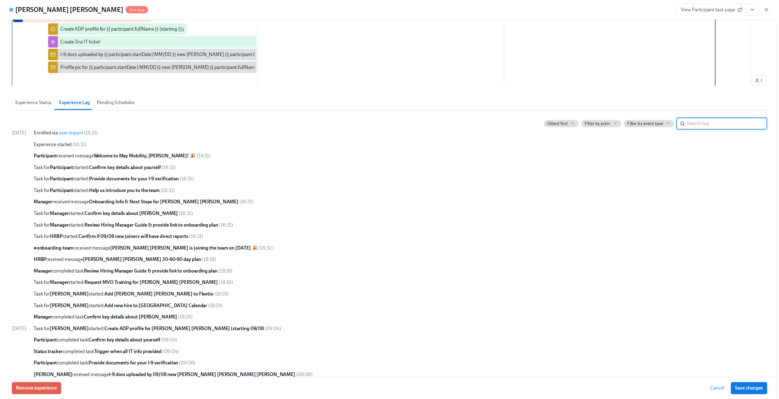
scroll to position [291, 0]
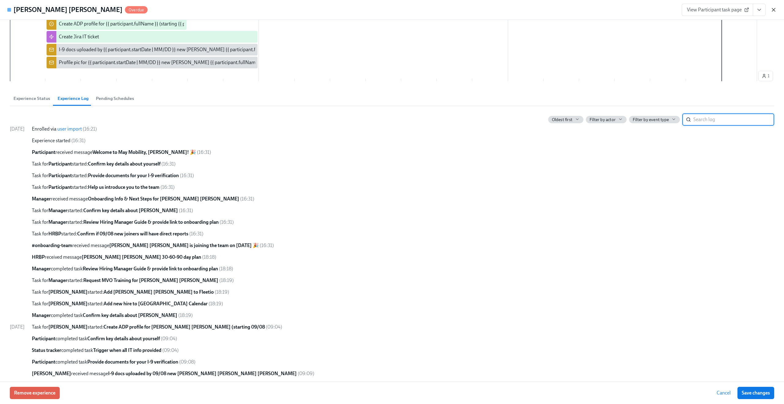
click at [773, 9] on icon "button" at bounding box center [773, 10] width 6 height 6
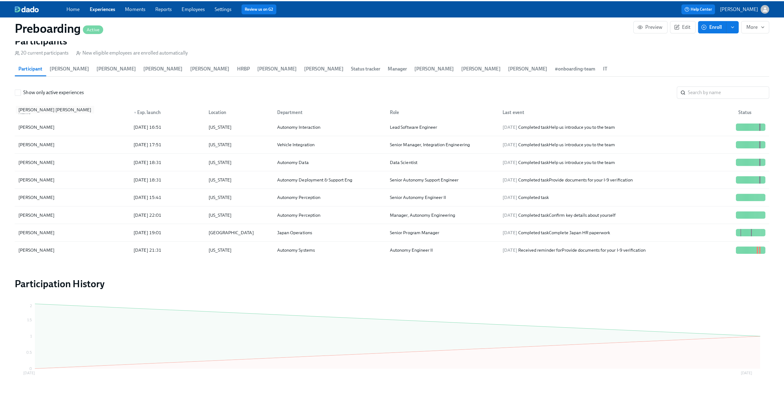
scroll to position [132, 0]
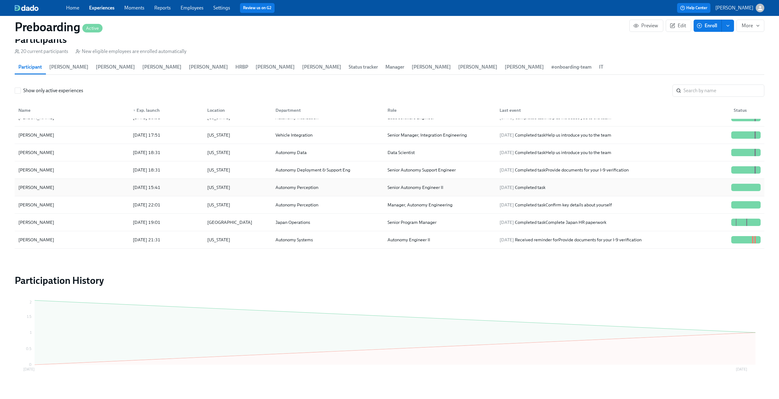
click at [69, 188] on div "Chao Chen" at bounding box center [72, 187] width 112 height 12
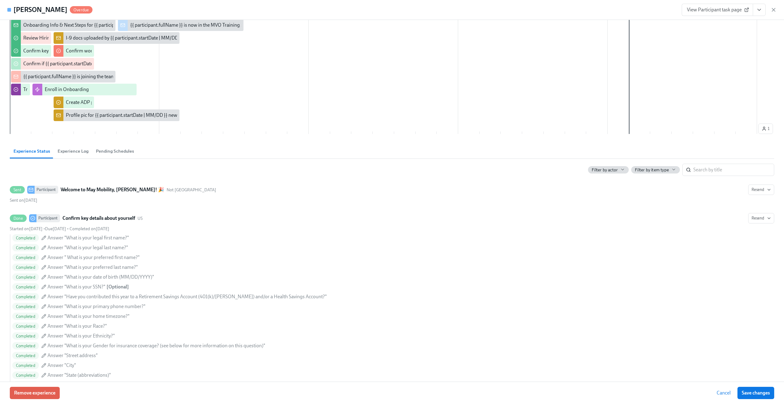
click at [67, 151] on span "Experience Log" at bounding box center [73, 151] width 31 height 7
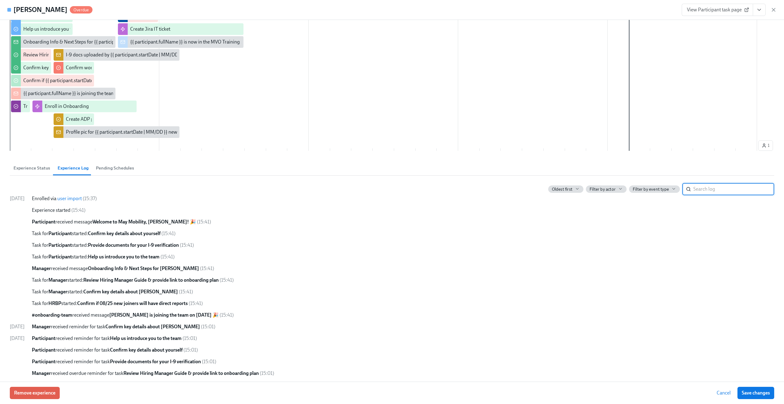
scroll to position [146, 0]
click at [774, 9] on icon "button" at bounding box center [773, 10] width 6 height 6
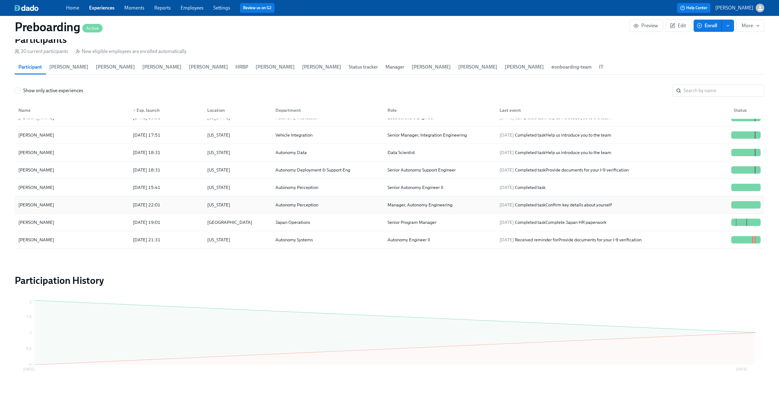
click at [107, 203] on div "Rajani Acharya" at bounding box center [72, 205] width 112 height 12
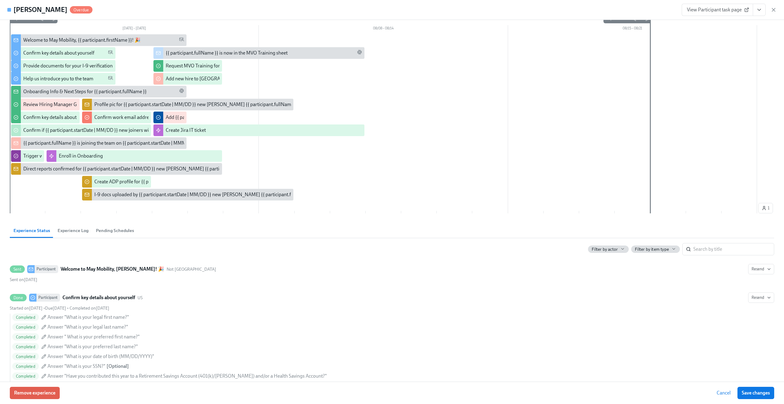
click at [80, 231] on span "Experience Log" at bounding box center [73, 230] width 31 height 7
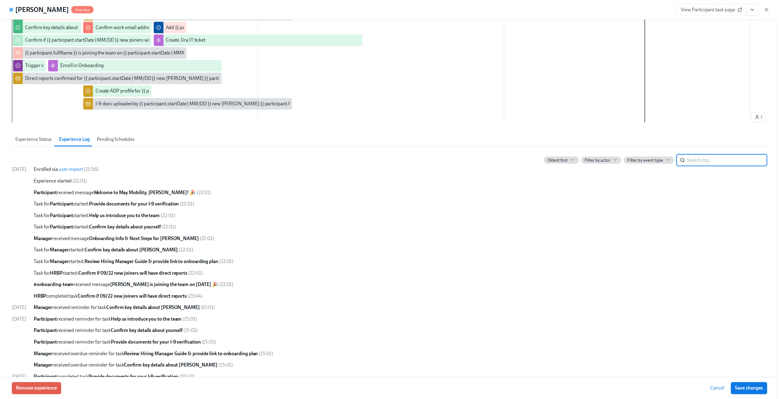
scroll to position [191, 0]
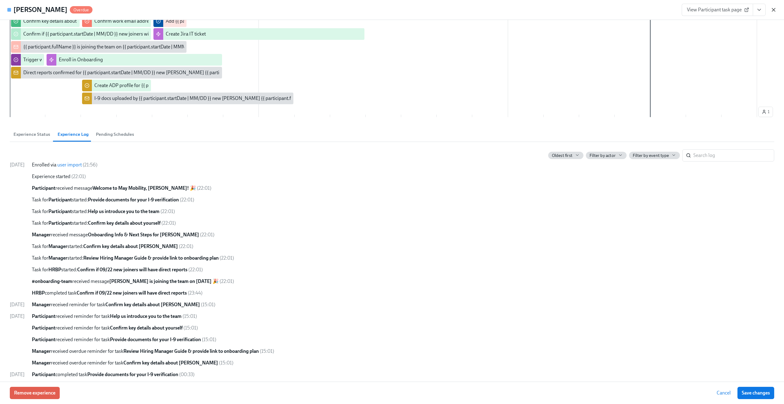
click at [773, 8] on icon "button" at bounding box center [773, 10] width 6 height 6
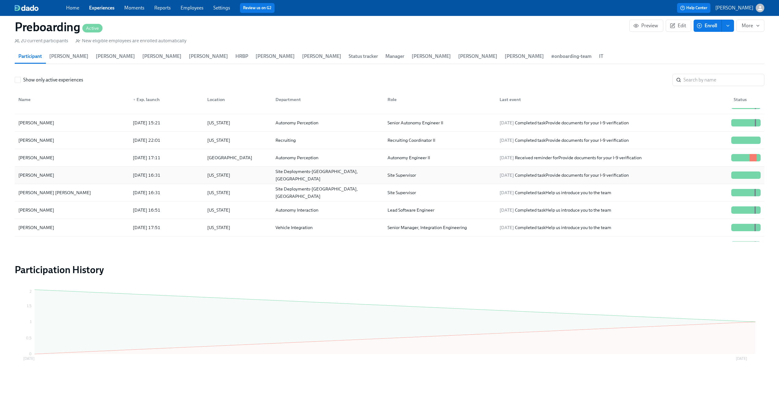
scroll to position [28, 0]
click at [159, 176] on div "2025/08/27 16:31" at bounding box center [146, 175] width 32 height 7
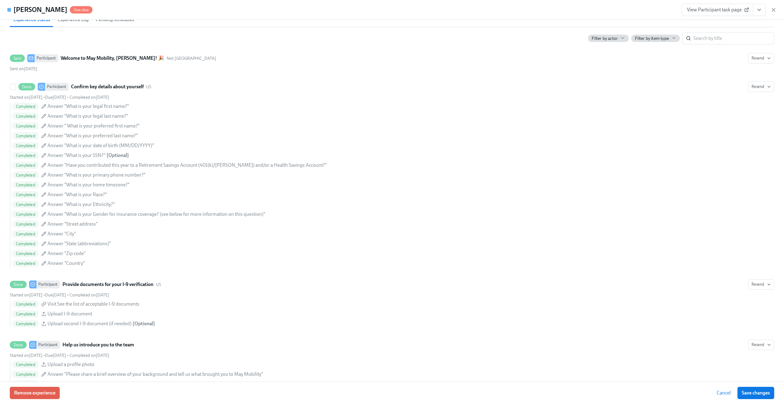
scroll to position [148, 0]
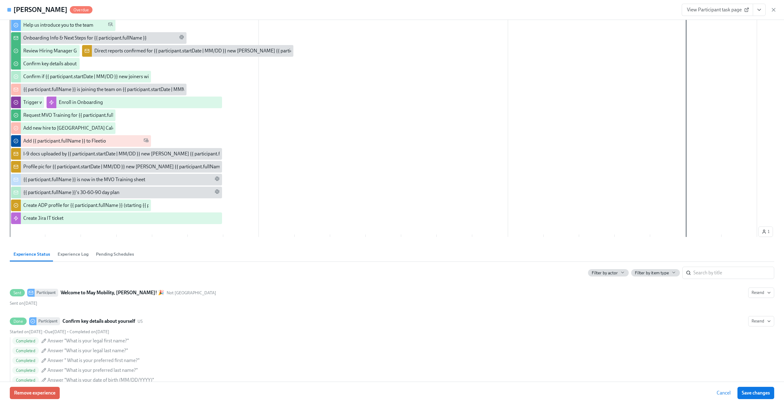
click at [64, 254] on span "Experience Log" at bounding box center [73, 253] width 31 height 7
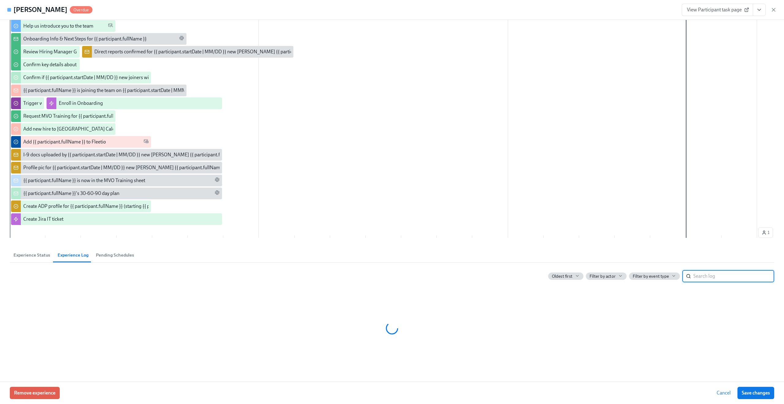
scroll to position [147, 0]
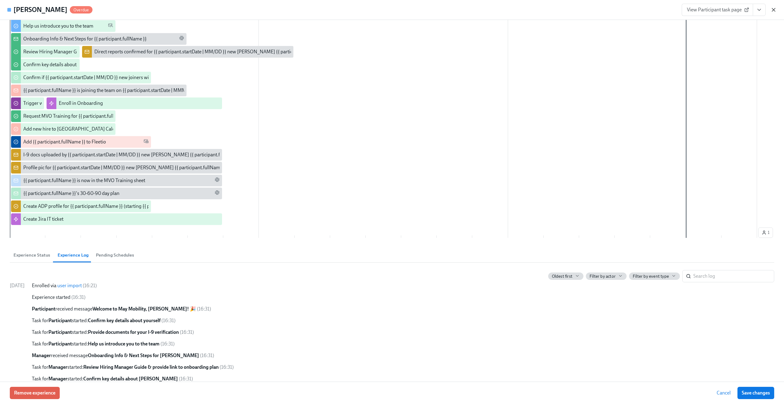
click at [776, 12] on icon "button" at bounding box center [773, 10] width 6 height 6
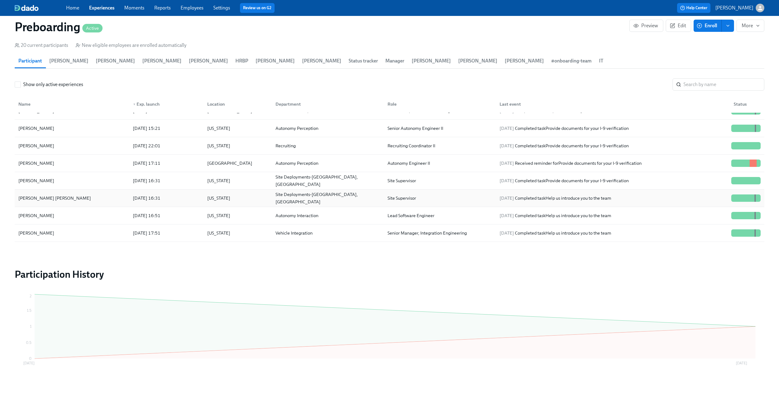
click at [77, 197] on div "Nicole White Chavez" at bounding box center [72, 198] width 112 height 12
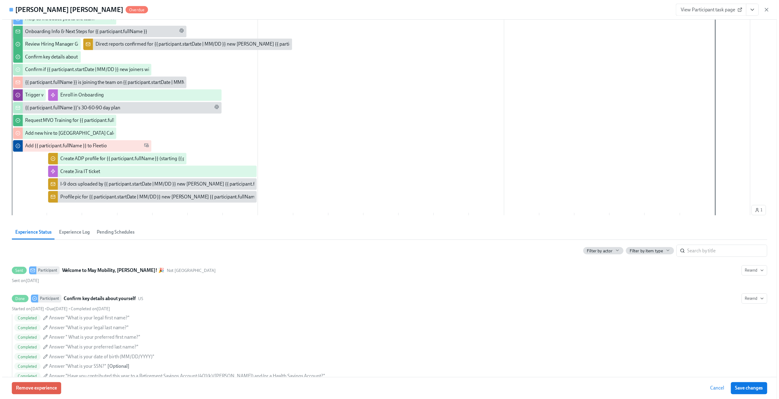
scroll to position [237, 0]
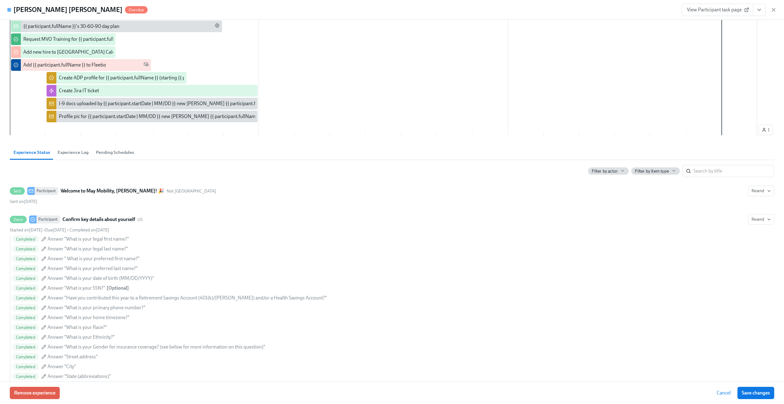
click at [73, 151] on span "Experience Log" at bounding box center [73, 152] width 31 height 7
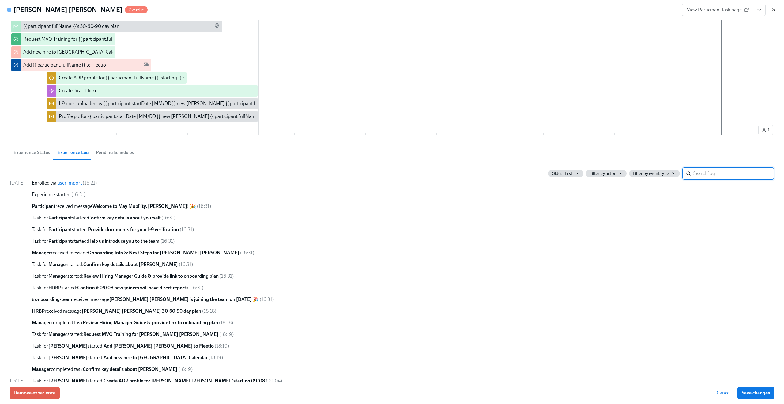
click at [773, 13] on icon "button" at bounding box center [773, 10] width 6 height 6
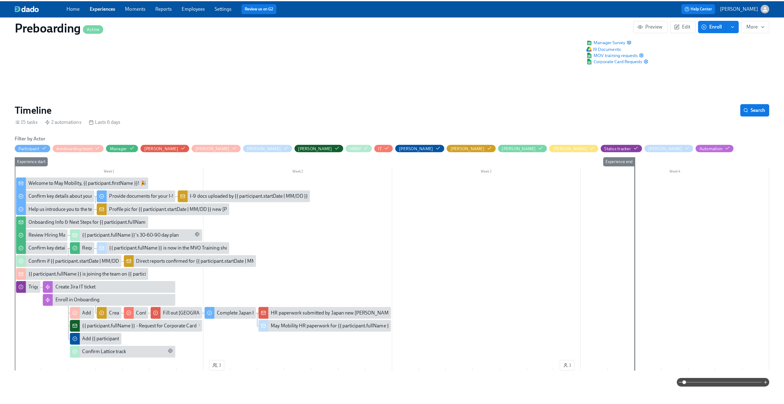
scroll to position [39, 0]
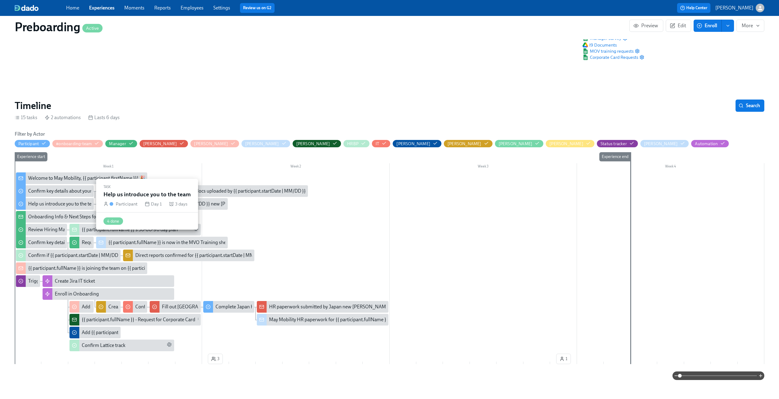
click at [51, 206] on div "Help us introduce you to the team" at bounding box center [63, 204] width 70 height 7
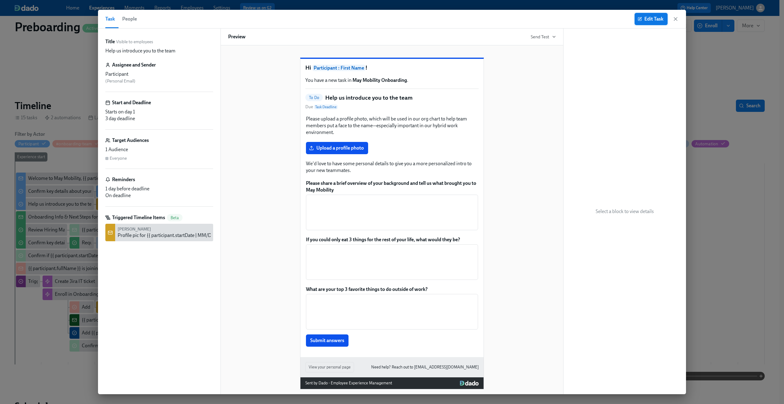
click at [657, 20] on span "Edit Task" at bounding box center [651, 19] width 24 height 6
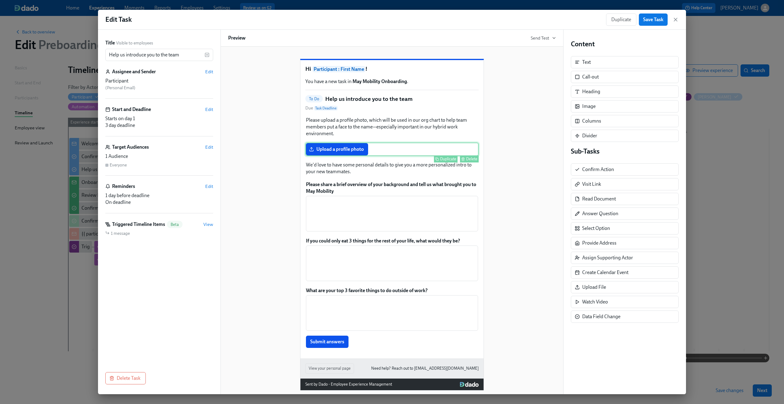
click at [360, 156] on div "Upload a profile photo Duplicate Delete" at bounding box center [391, 148] width 173 height 13
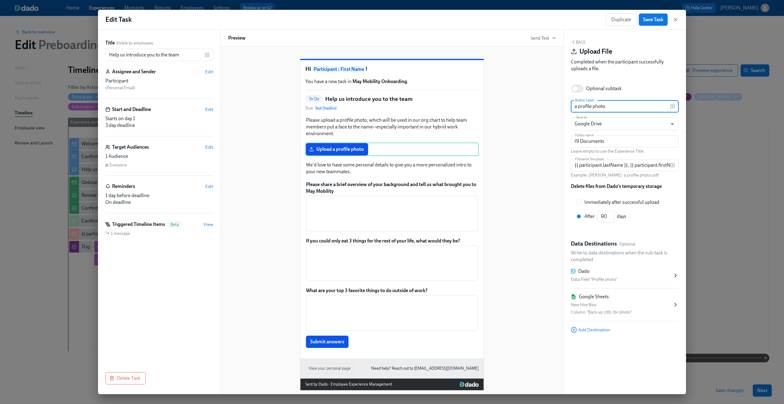
click at [622, 272] on div "Dado" at bounding box center [622, 271] width 102 height 7
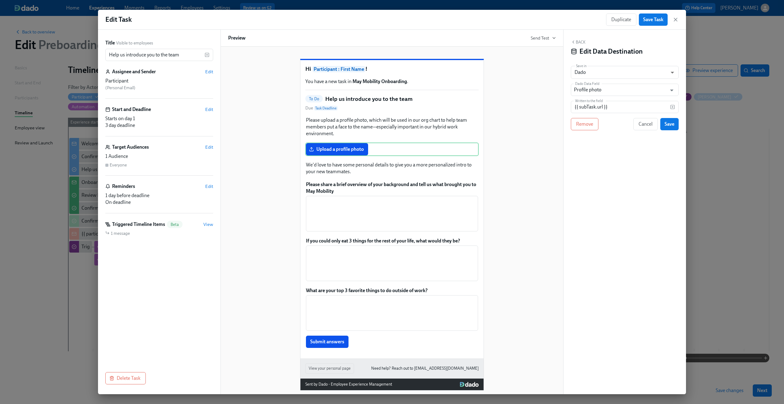
click at [577, 42] on button "Back" at bounding box center [578, 41] width 15 height 5
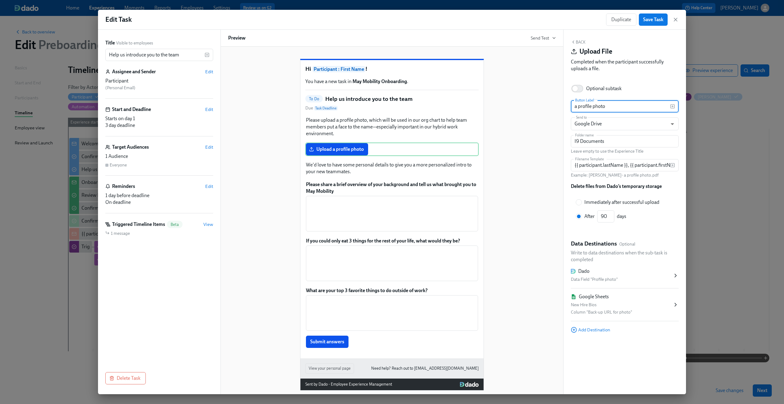
click at [603, 186] on h6 "Delete files from Dado’s temporary storage" at bounding box center [616, 186] width 91 height 7
click at [676, 21] on icon "button" at bounding box center [675, 20] width 6 height 6
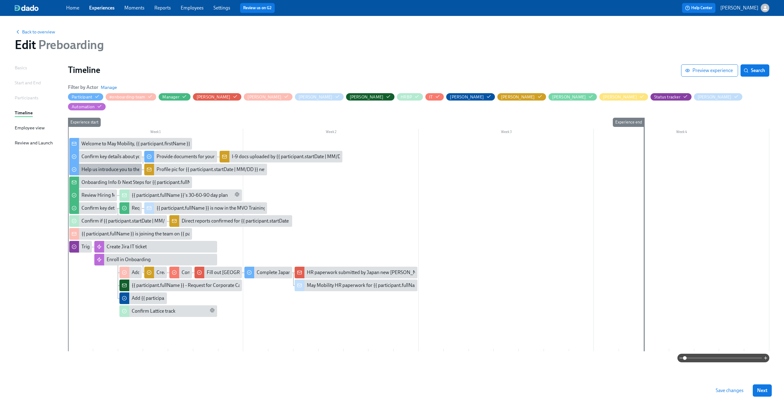
click at [99, 166] on div "Help us introduce you to the team" at bounding box center [116, 169] width 70 height 7
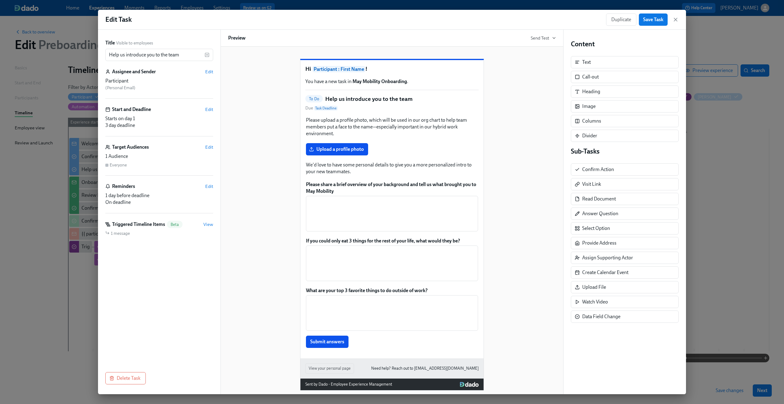
click at [364, 170] on div "Please upload a profile photo, which will be used in our org chart to help team…" at bounding box center [391, 232] width 173 height 232
click at [358, 156] on div "Upload a profile photo Duplicate Delete" at bounding box center [391, 148] width 173 height 13
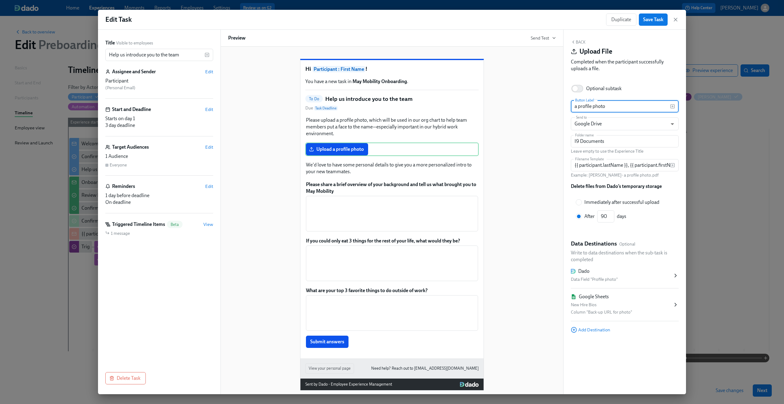
click at [646, 277] on div "Data Field "Profile photo"" at bounding box center [622, 279] width 102 height 7
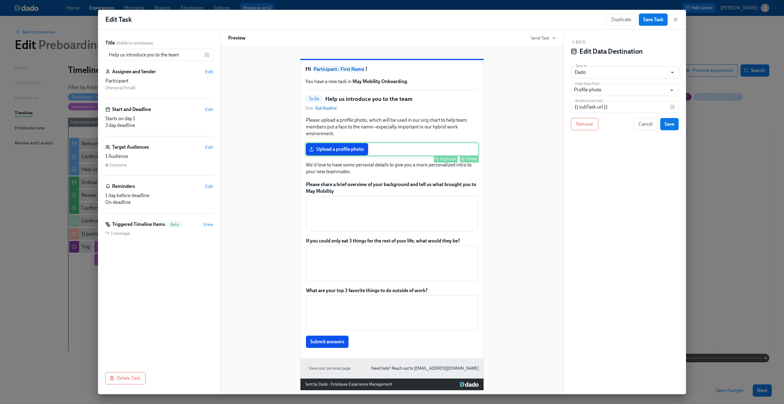
click at [402, 156] on div "Upload a profile photo Duplicate Delete" at bounding box center [391, 148] width 173 height 13
click at [673, 18] on icon "button" at bounding box center [675, 20] width 6 height 6
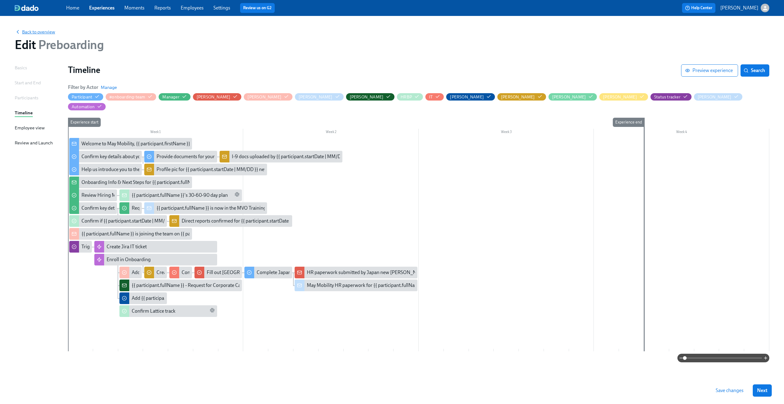
click at [28, 31] on span "Back to overview" at bounding box center [35, 32] width 40 height 6
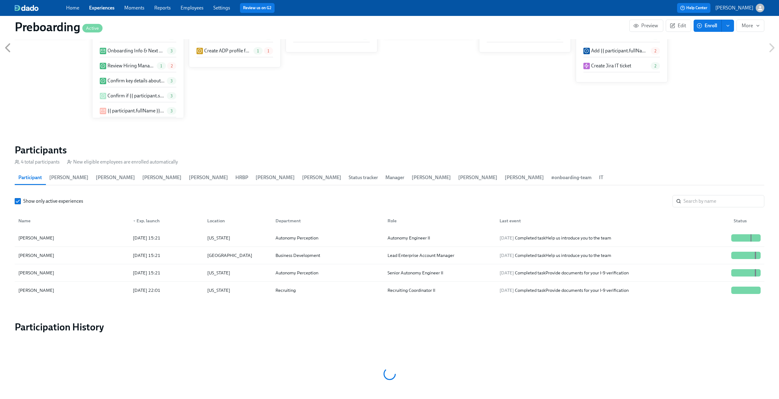
scroll to position [532, 0]
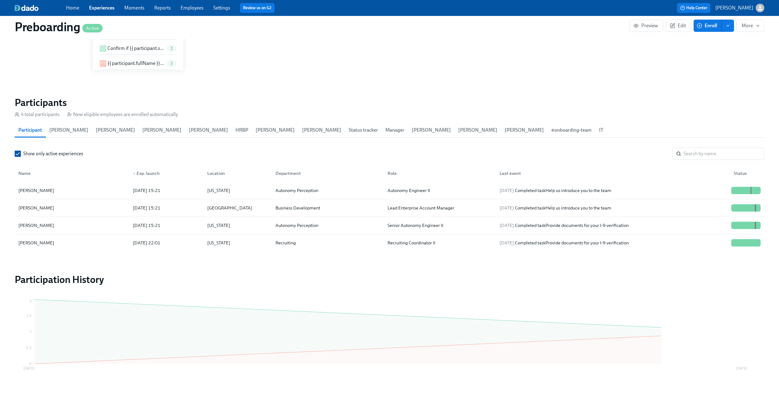
click at [16, 154] on input "Show only active experiences" at bounding box center [18, 154] width 6 height 6
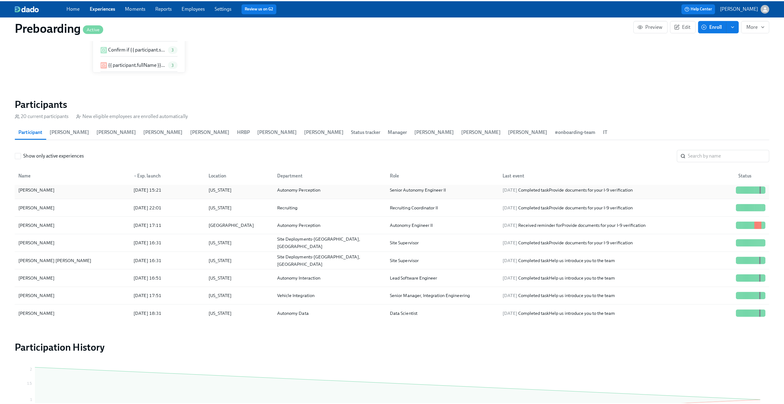
scroll to position [39, 0]
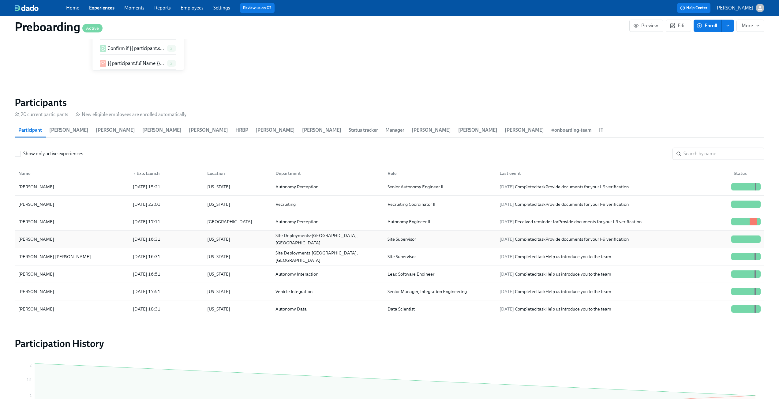
click at [155, 242] on div "2025/08/27 16:31" at bounding box center [146, 238] width 32 height 7
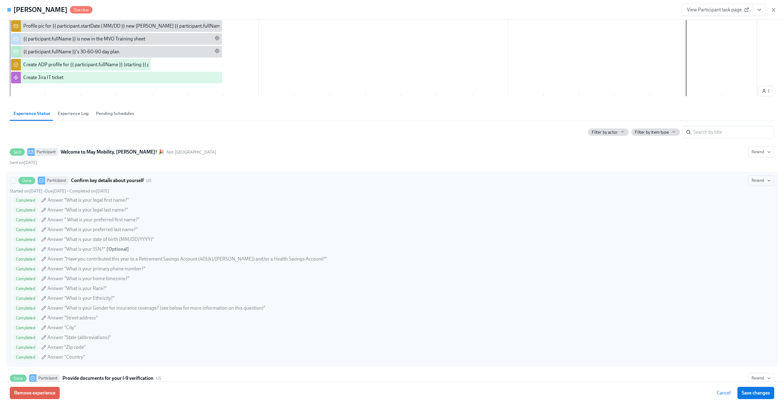
scroll to position [314, 0]
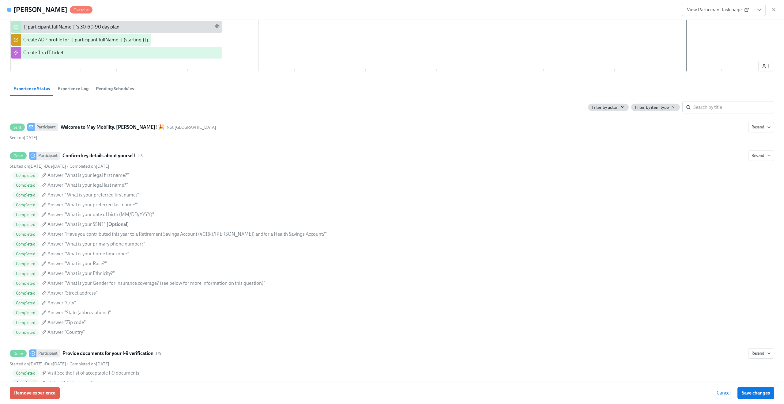
click at [70, 88] on span "Experience Log" at bounding box center [73, 88] width 31 height 7
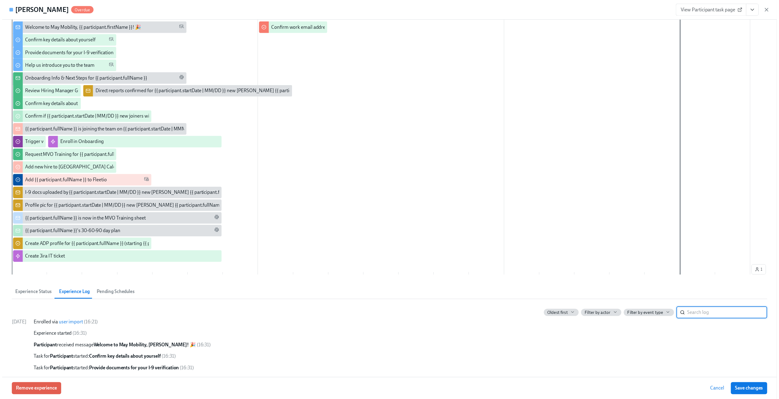
scroll to position [0, 0]
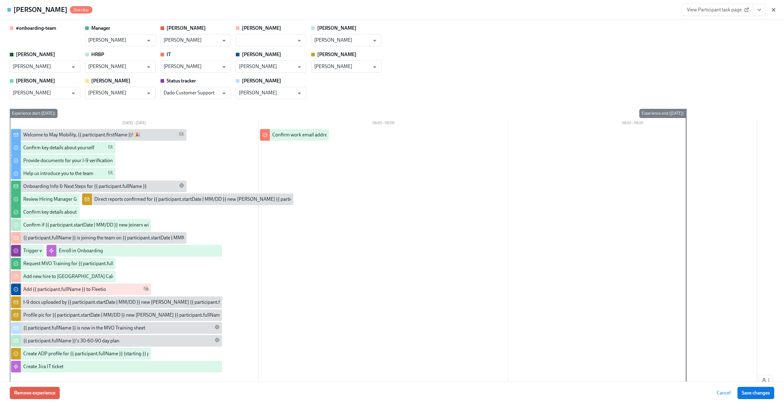
click at [775, 9] on icon "button" at bounding box center [773, 10] width 6 height 6
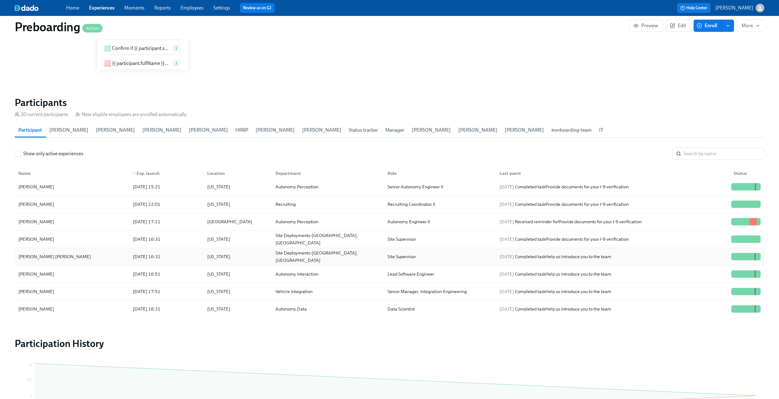
click at [57, 258] on div "Nicole White Chavez" at bounding box center [54, 256] width 77 height 7
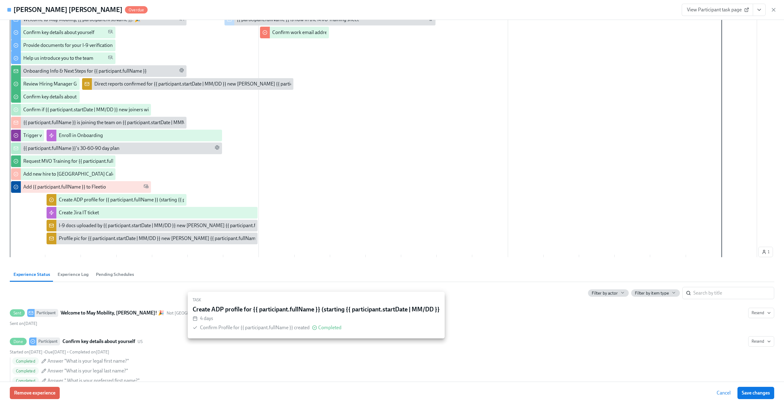
scroll to position [158, 0]
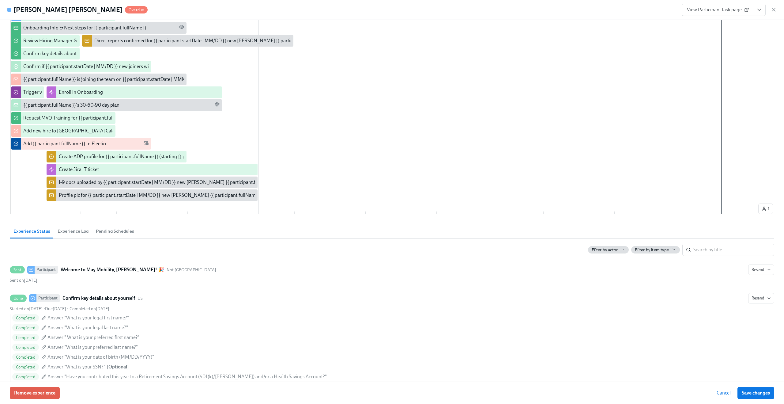
click at [77, 235] on button "Experience Log" at bounding box center [73, 231] width 38 height 15
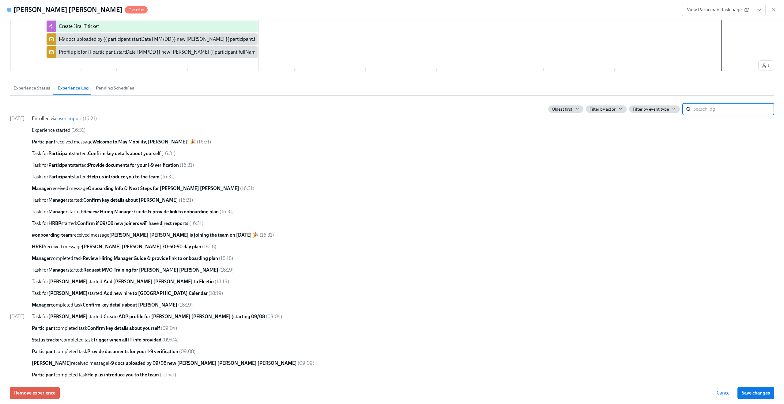
scroll to position [303, 0]
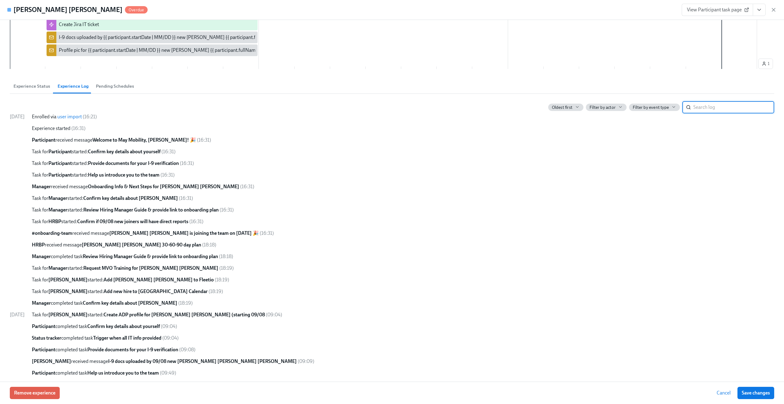
click at [122, 81] on button "Pending Schedules" at bounding box center [115, 86] width 46 height 15
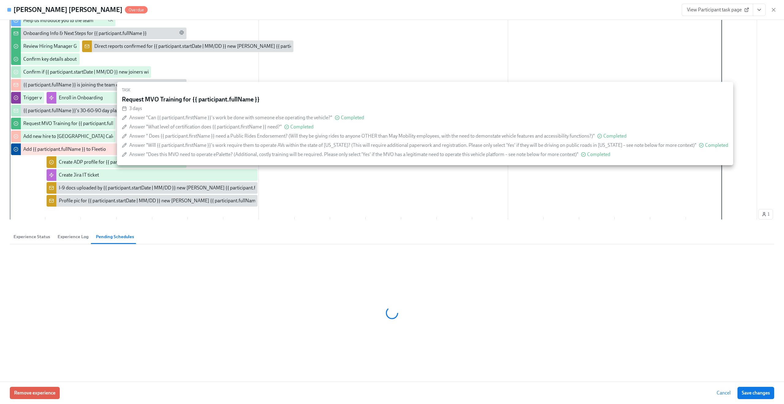
scroll to position [55, 0]
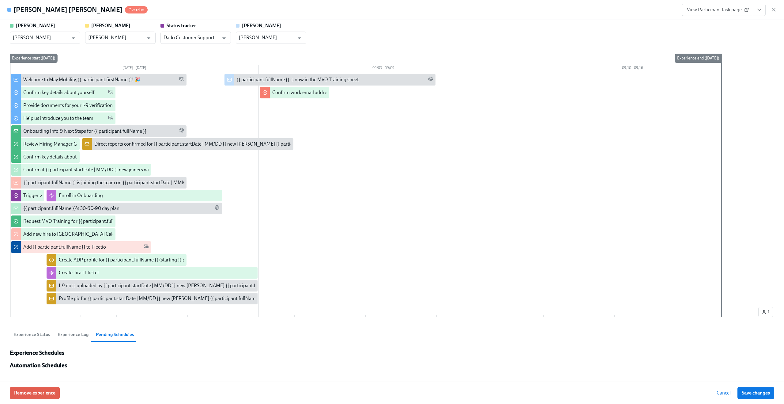
click at [34, 337] on button "Experience Status" at bounding box center [32, 334] width 44 height 15
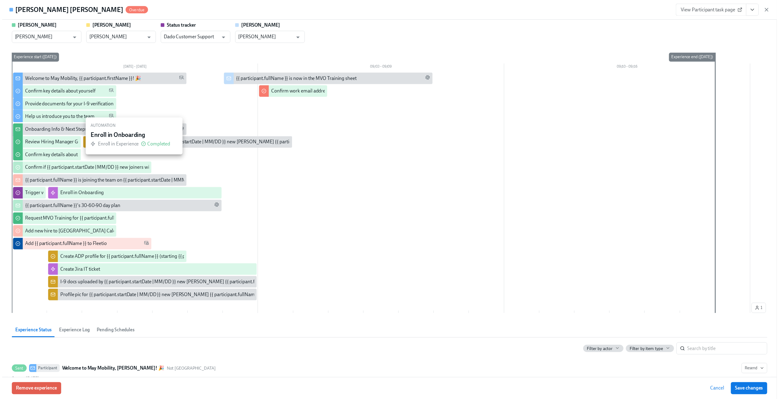
scroll to position [0, 0]
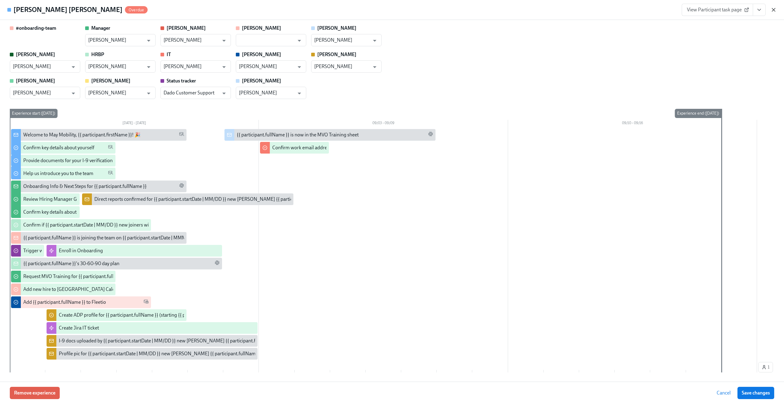
click at [776, 7] on icon "button" at bounding box center [773, 10] width 6 height 6
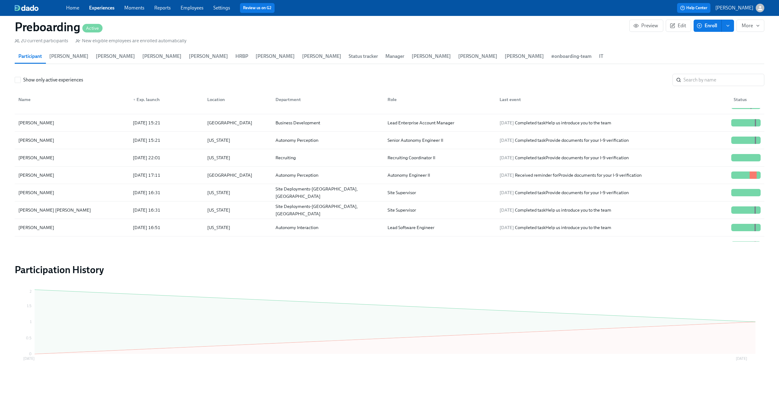
scroll to position [10, 0]
click at [81, 223] on div "Chris Dzombak" at bounding box center [72, 229] width 112 height 12
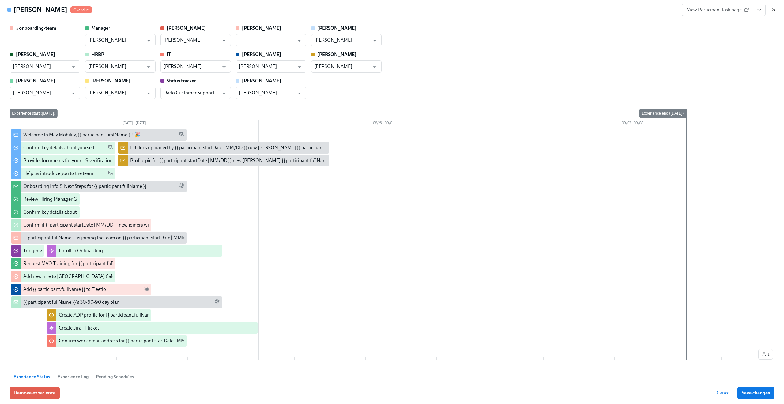
click at [773, 7] on icon "button" at bounding box center [773, 10] width 6 height 6
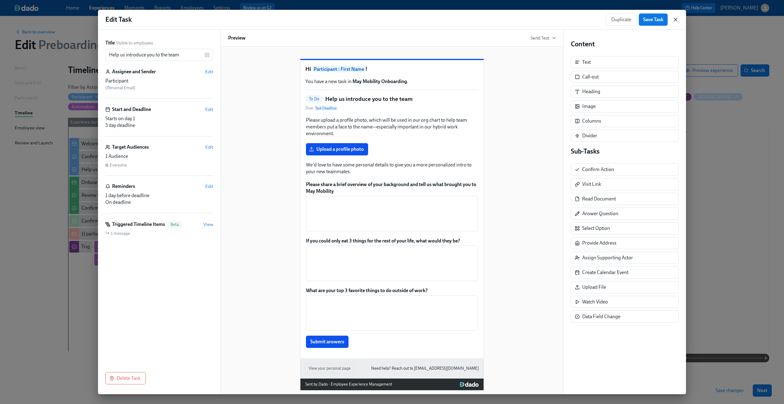
click at [675, 20] on icon "button" at bounding box center [675, 19] width 3 height 3
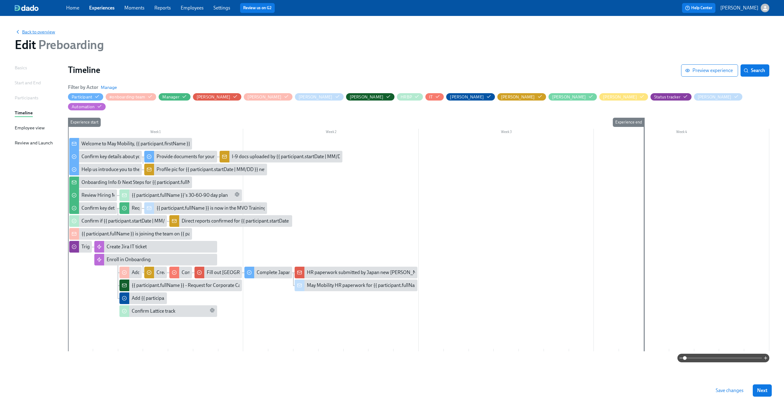
click at [36, 32] on span "Back to overview" at bounding box center [35, 32] width 40 height 6
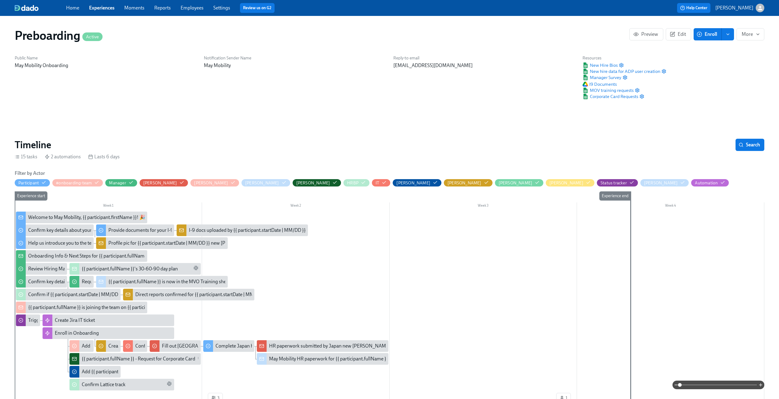
scroll to position [0, 213]
click at [604, 66] on span "New Hire Bios" at bounding box center [600, 65] width 35 height 6
